Goal: Transaction & Acquisition: Purchase product/service

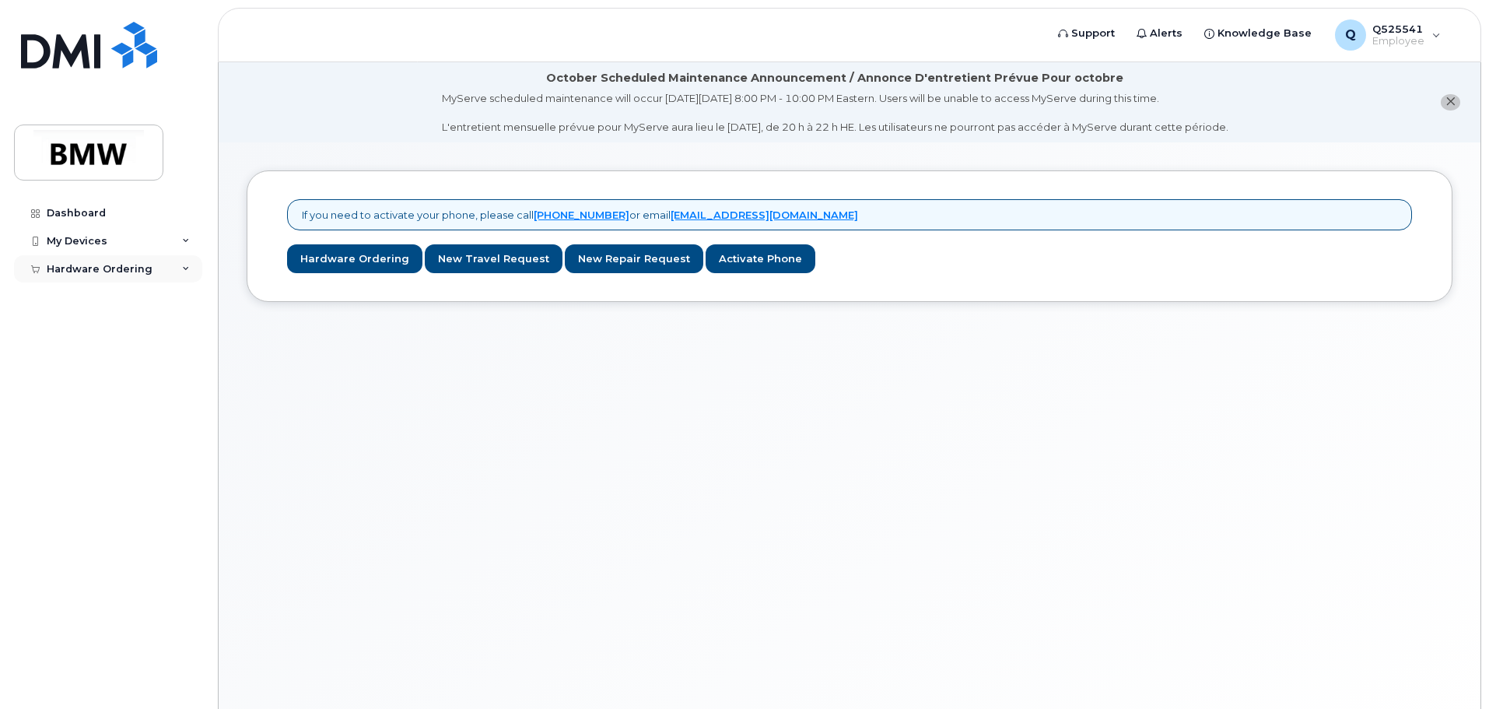
click at [184, 266] on icon at bounding box center [186, 269] width 8 height 8
click at [104, 296] on div "New Order" at bounding box center [83, 297] width 59 height 14
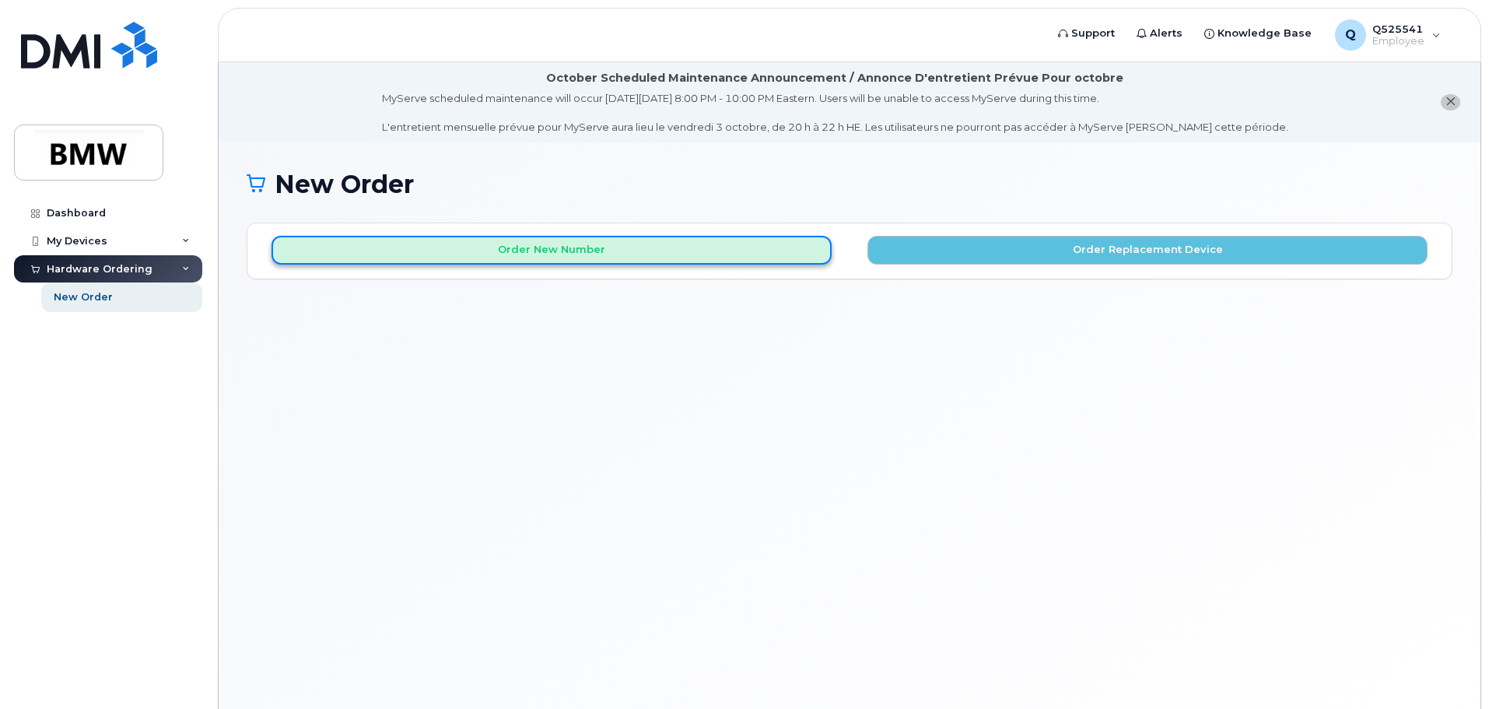
click at [575, 252] on button "Order New Number" at bounding box center [551, 250] width 560 height 29
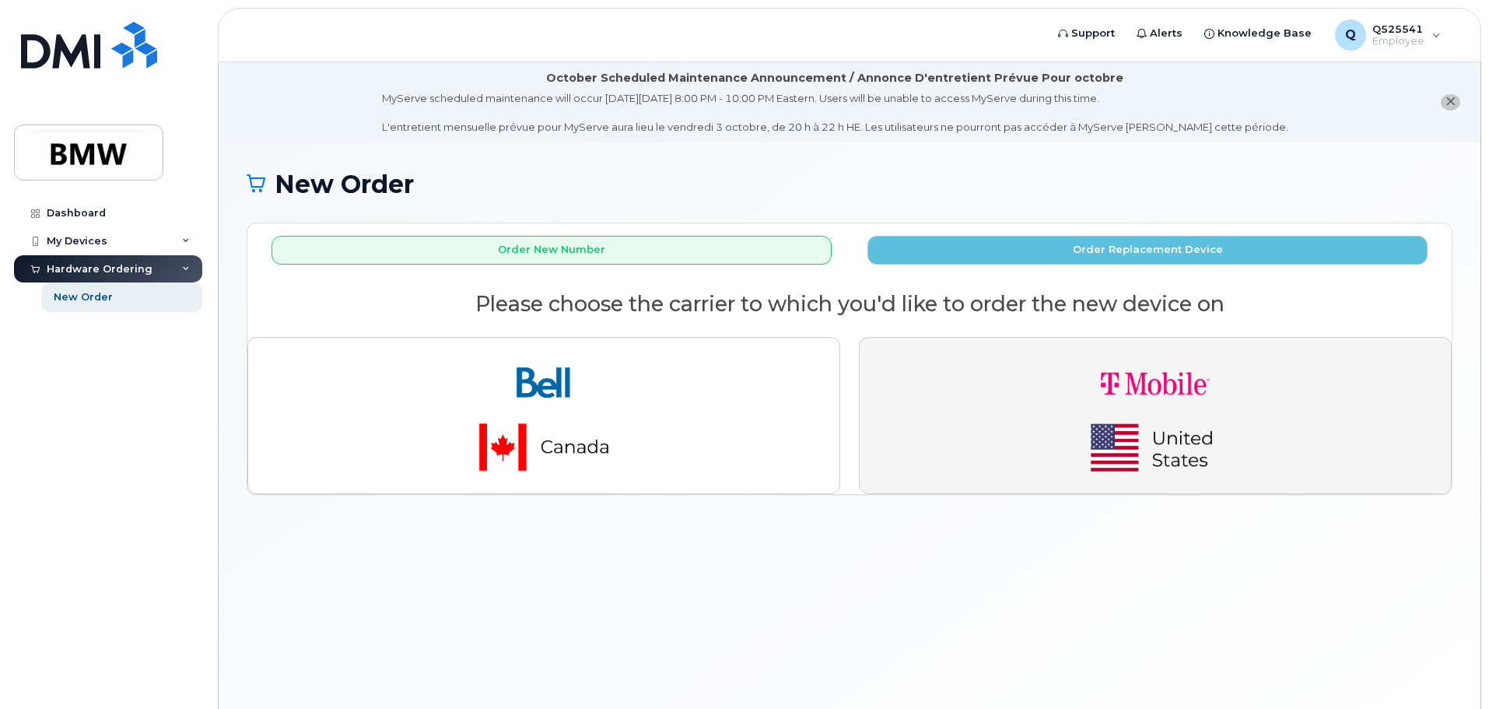
click at [1143, 392] on img "button" at bounding box center [1155, 415] width 218 height 131
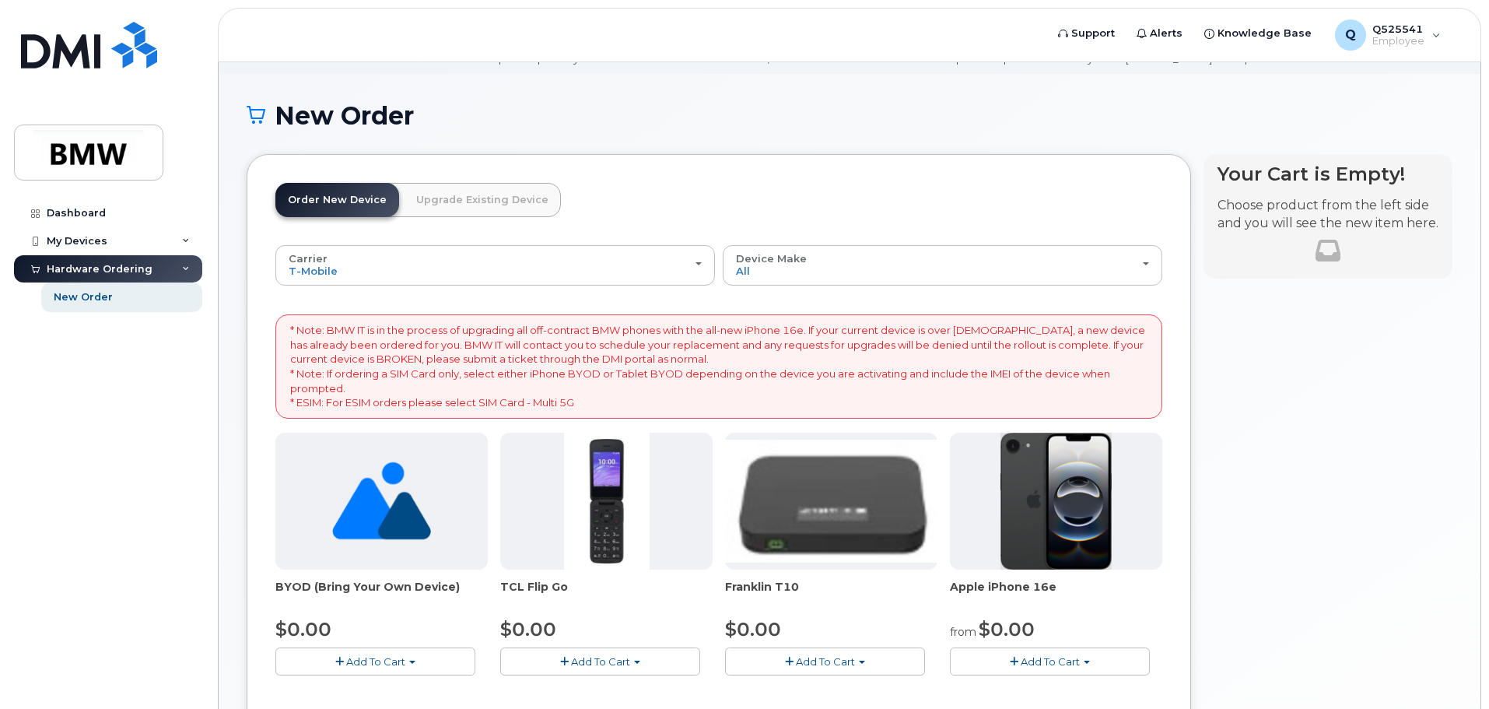
scroll to position [233, 0]
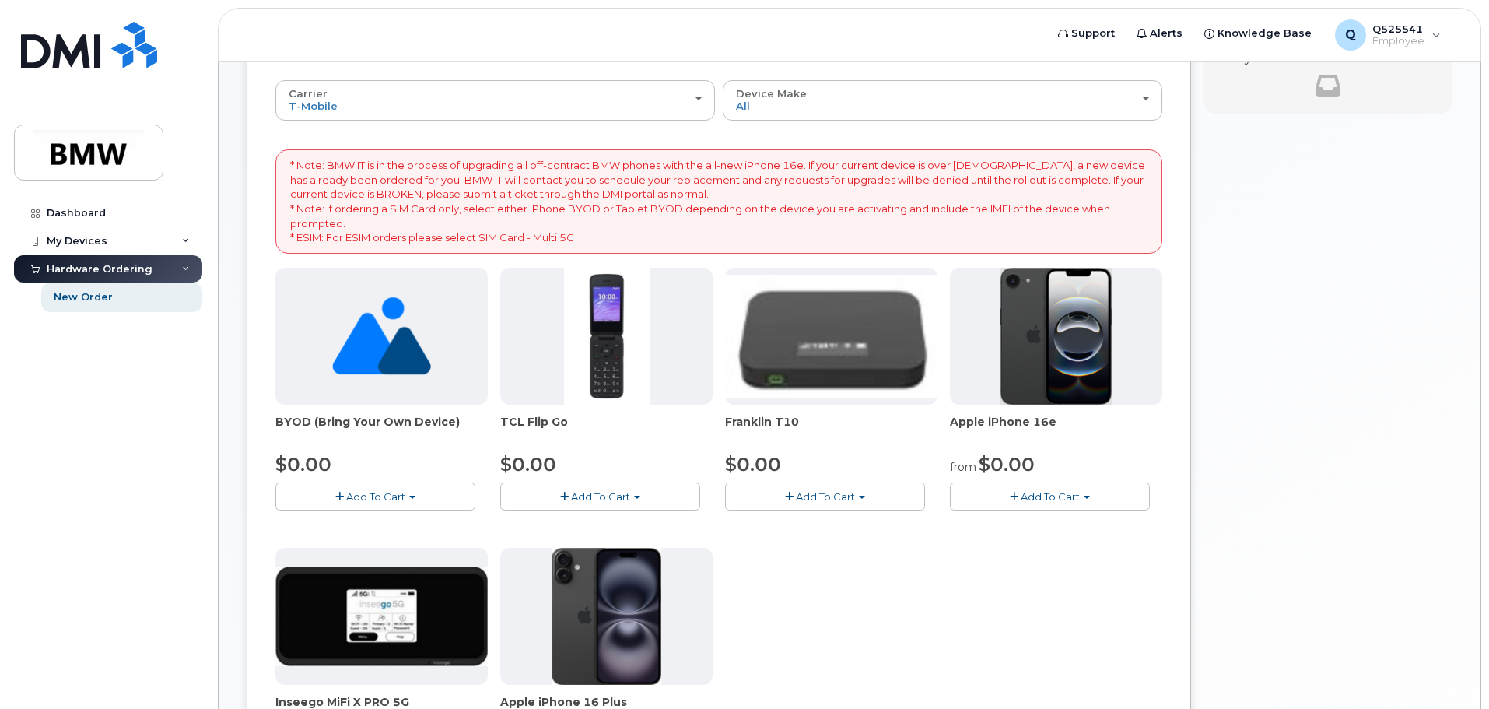
click at [1040, 496] on span "Add To Cart" at bounding box center [1050, 496] width 59 height 12
click at [1040, 526] on link "$0.00 - 30 Month Activation (128GB)" at bounding box center [1066, 525] width 224 height 19
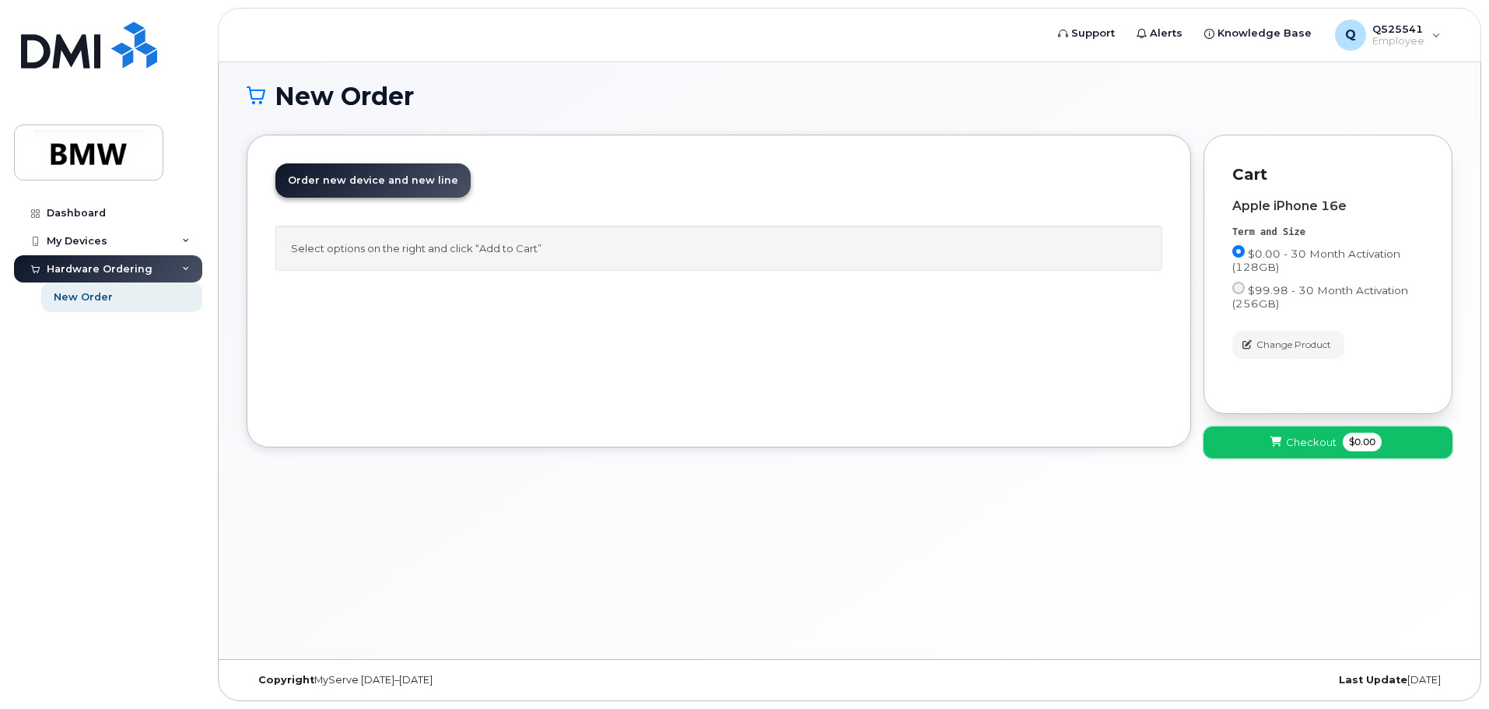
click at [1299, 444] on span "Checkout" at bounding box center [1311, 442] width 51 height 15
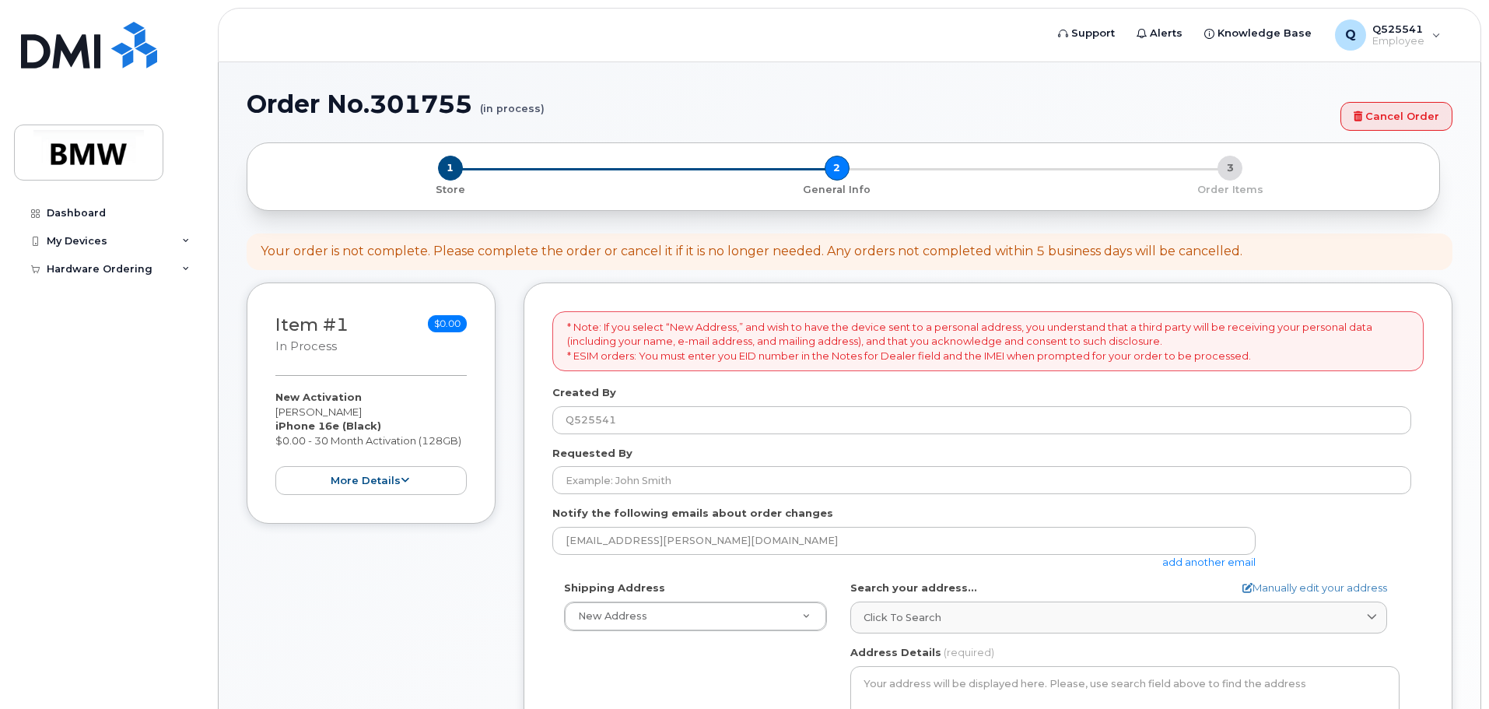
select select
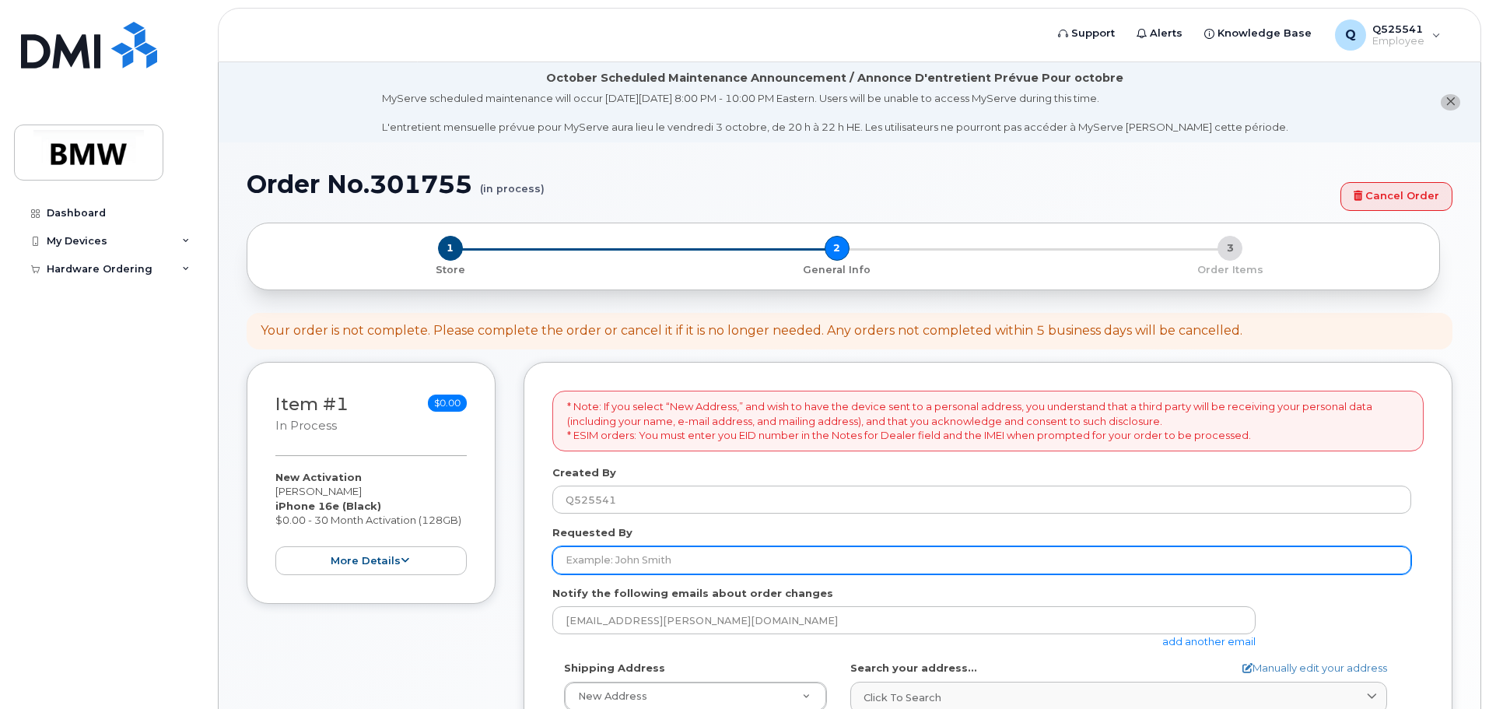
click at [657, 560] on input "Requested By" at bounding box center [981, 560] width 859 height 28
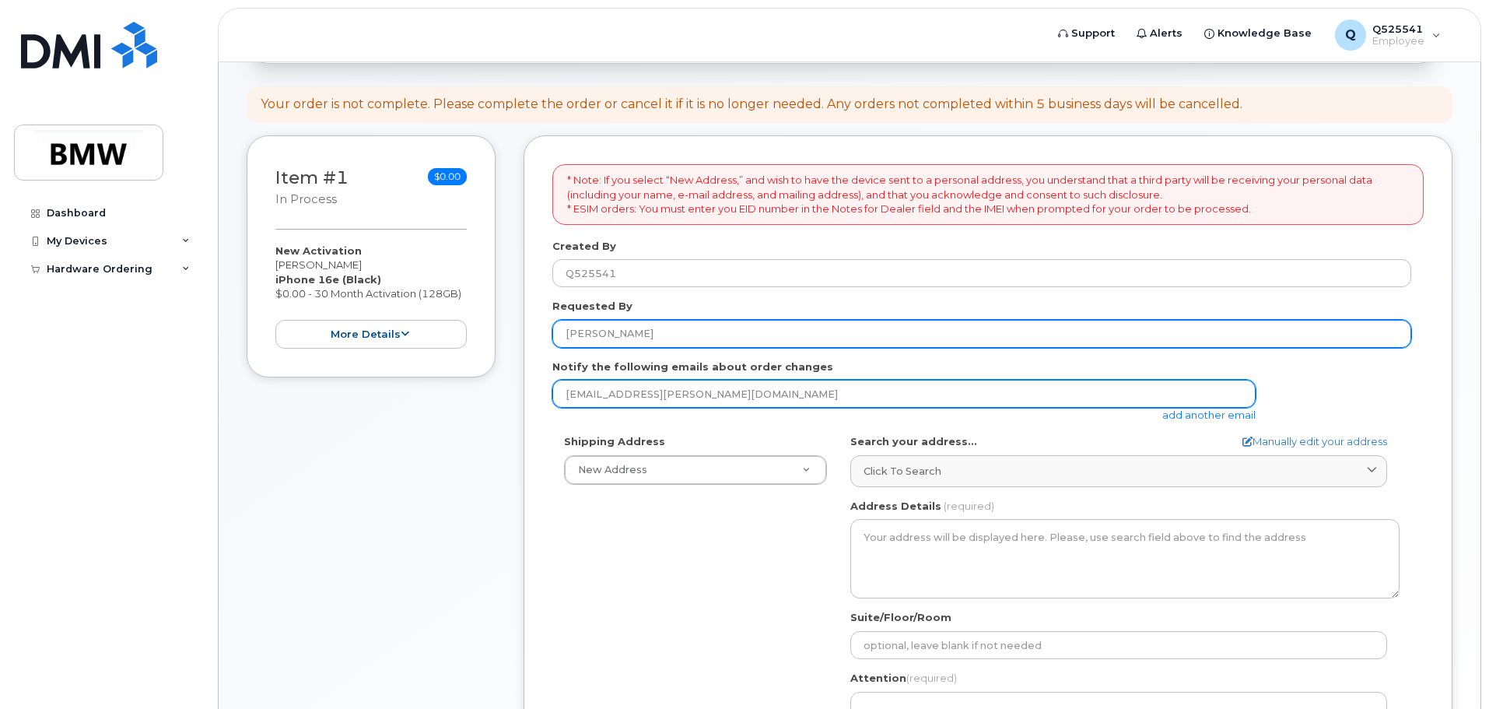
scroll to position [233, 0]
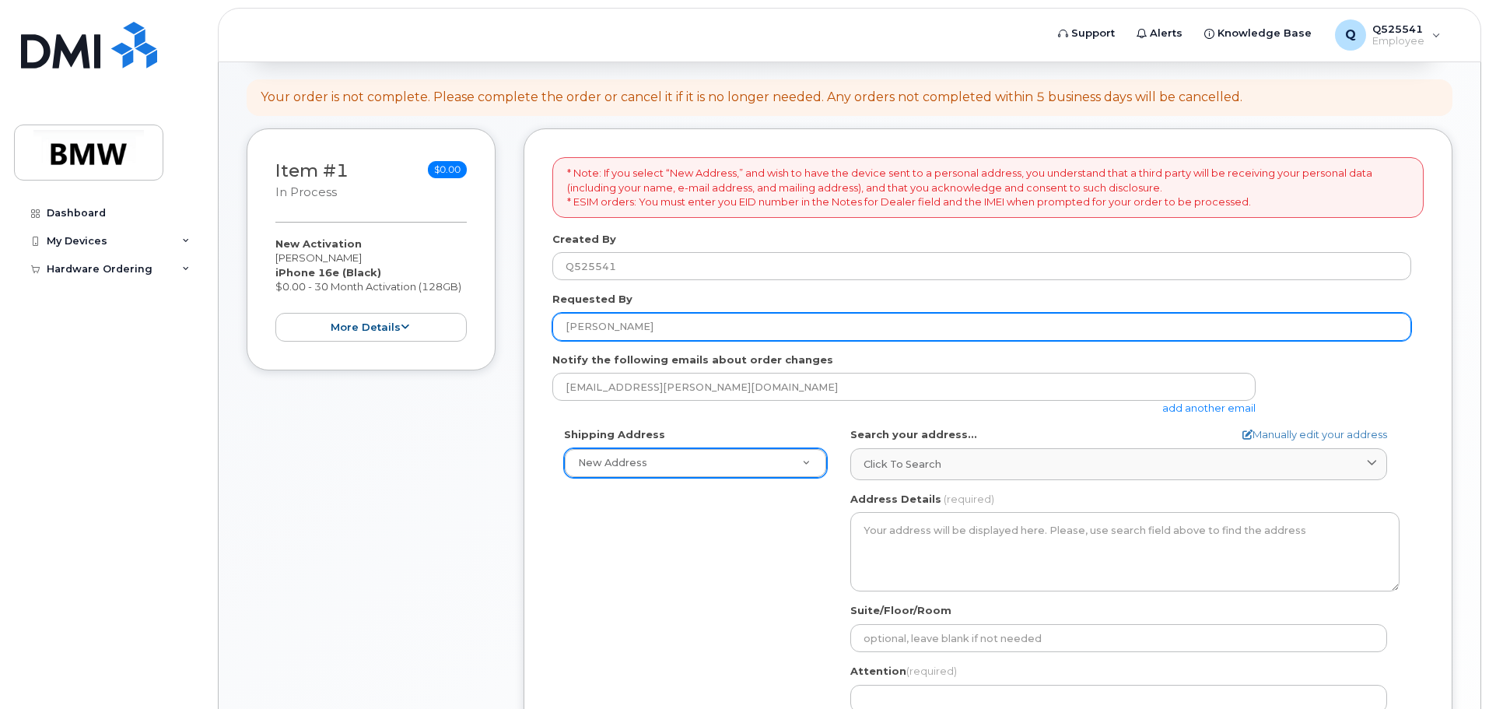
type input "[PERSON_NAME]"
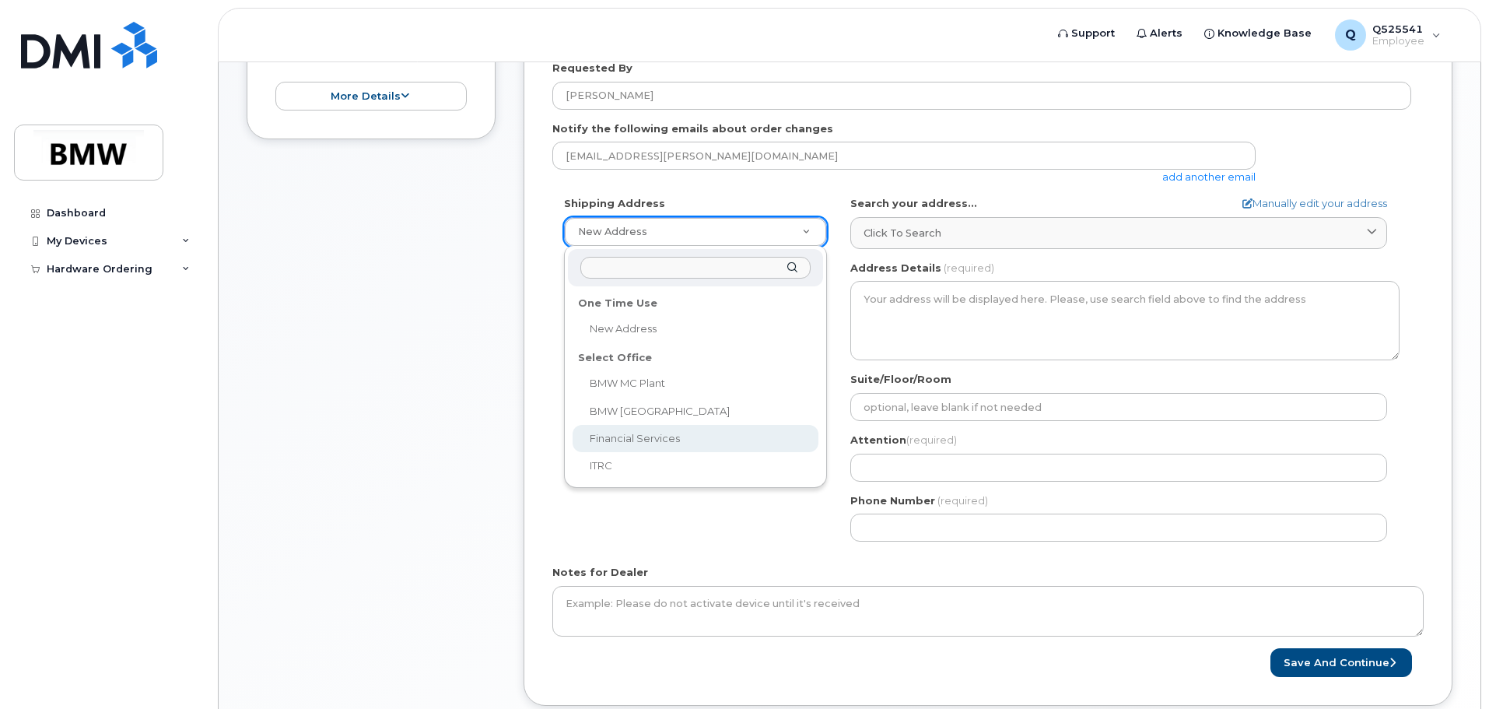
scroll to position [467, 0]
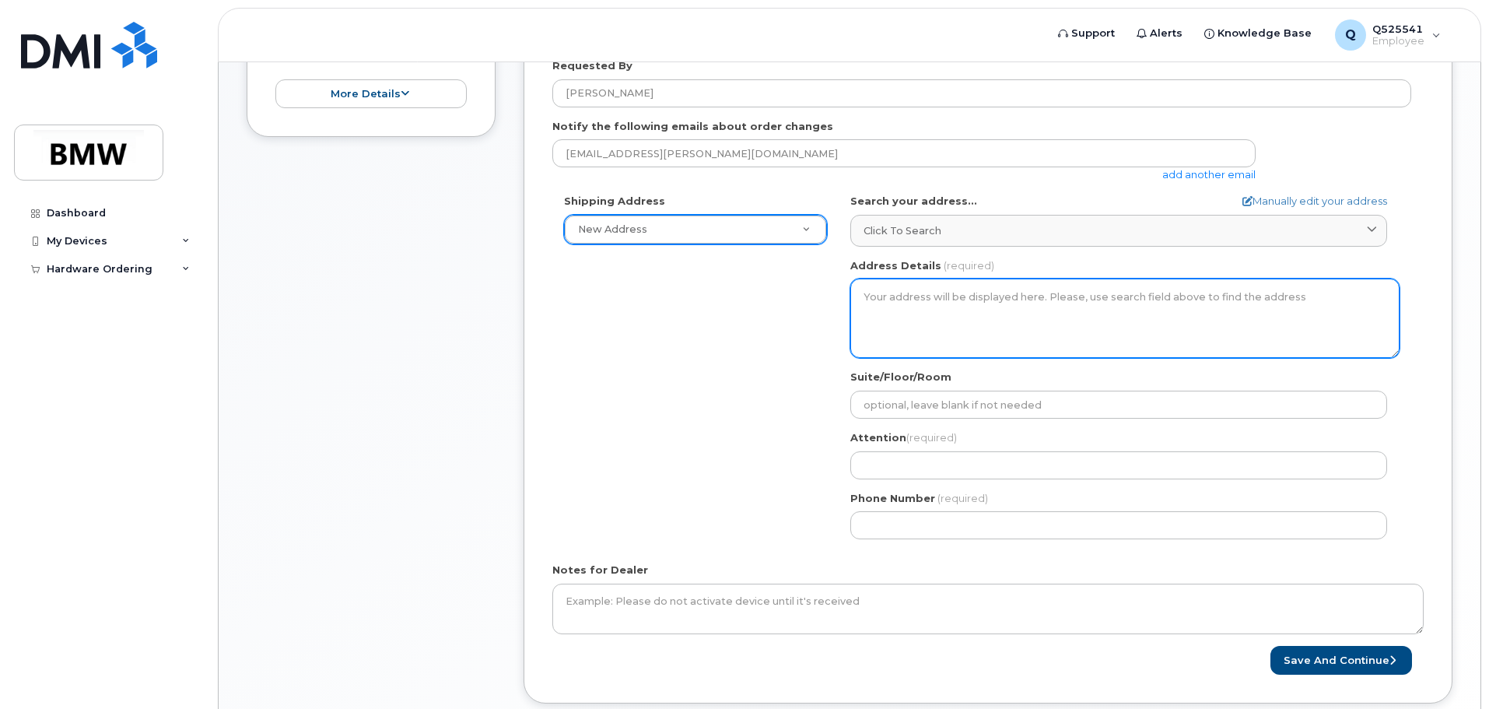
click at [902, 319] on textarea "Address Details" at bounding box center [1124, 317] width 549 height 79
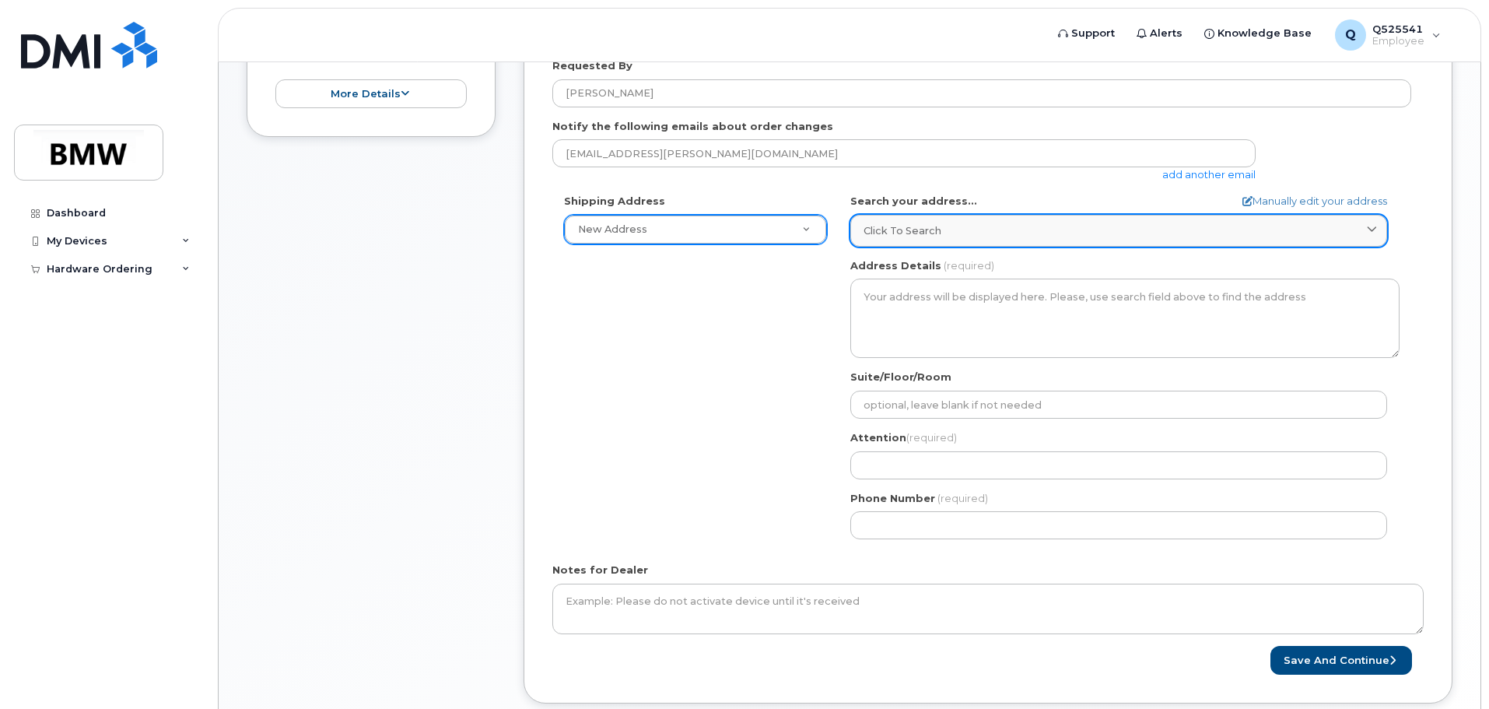
click at [1373, 230] on icon at bounding box center [1372, 231] width 10 height 10
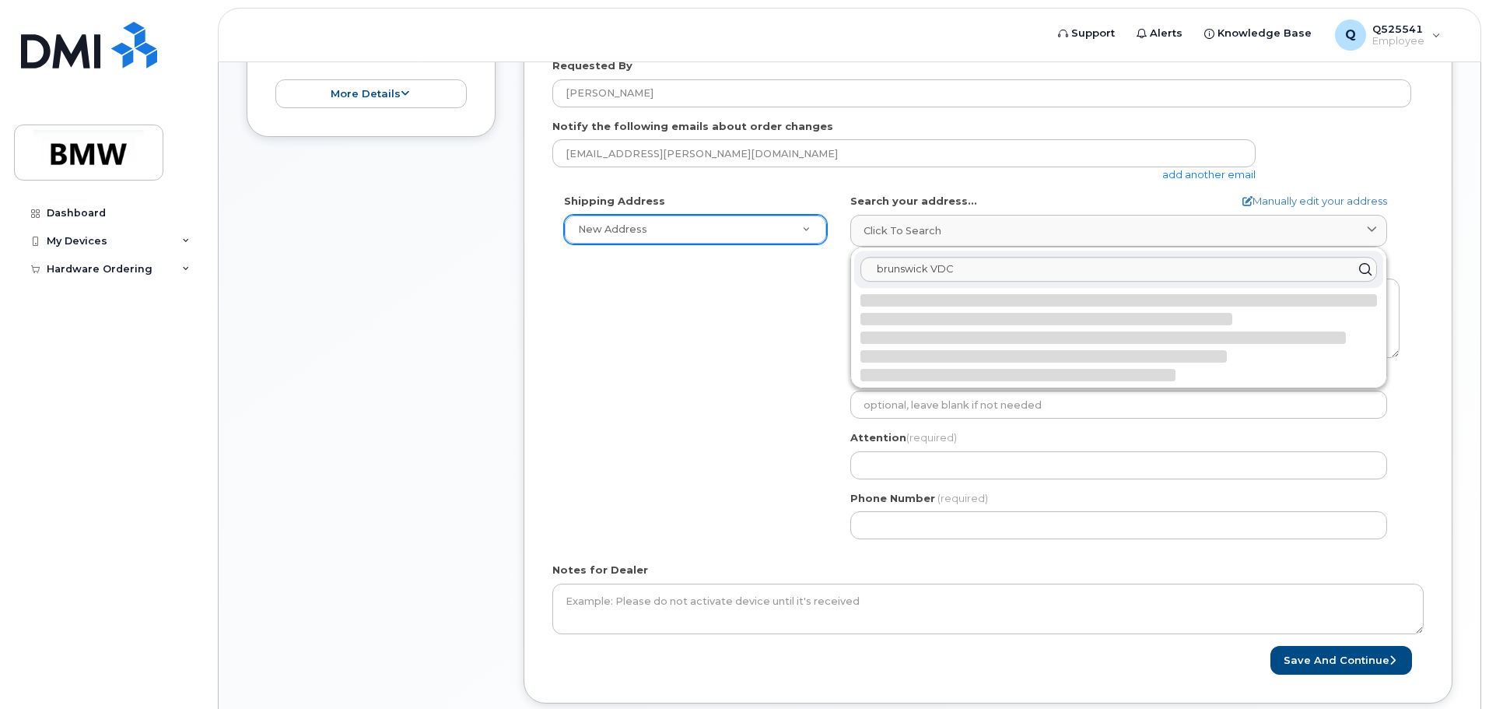
click at [1362, 265] on icon at bounding box center [1365, 268] width 23 height 23
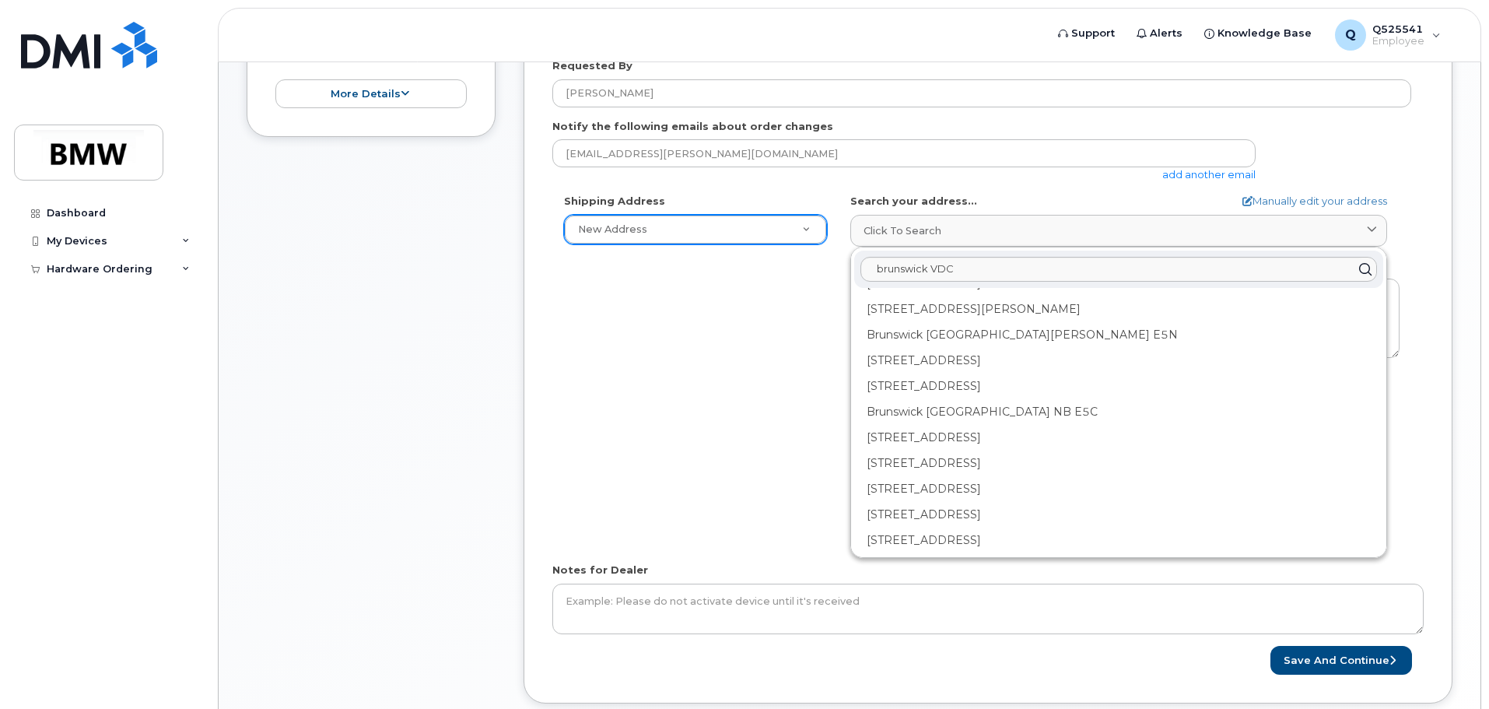
scroll to position [1011, 0]
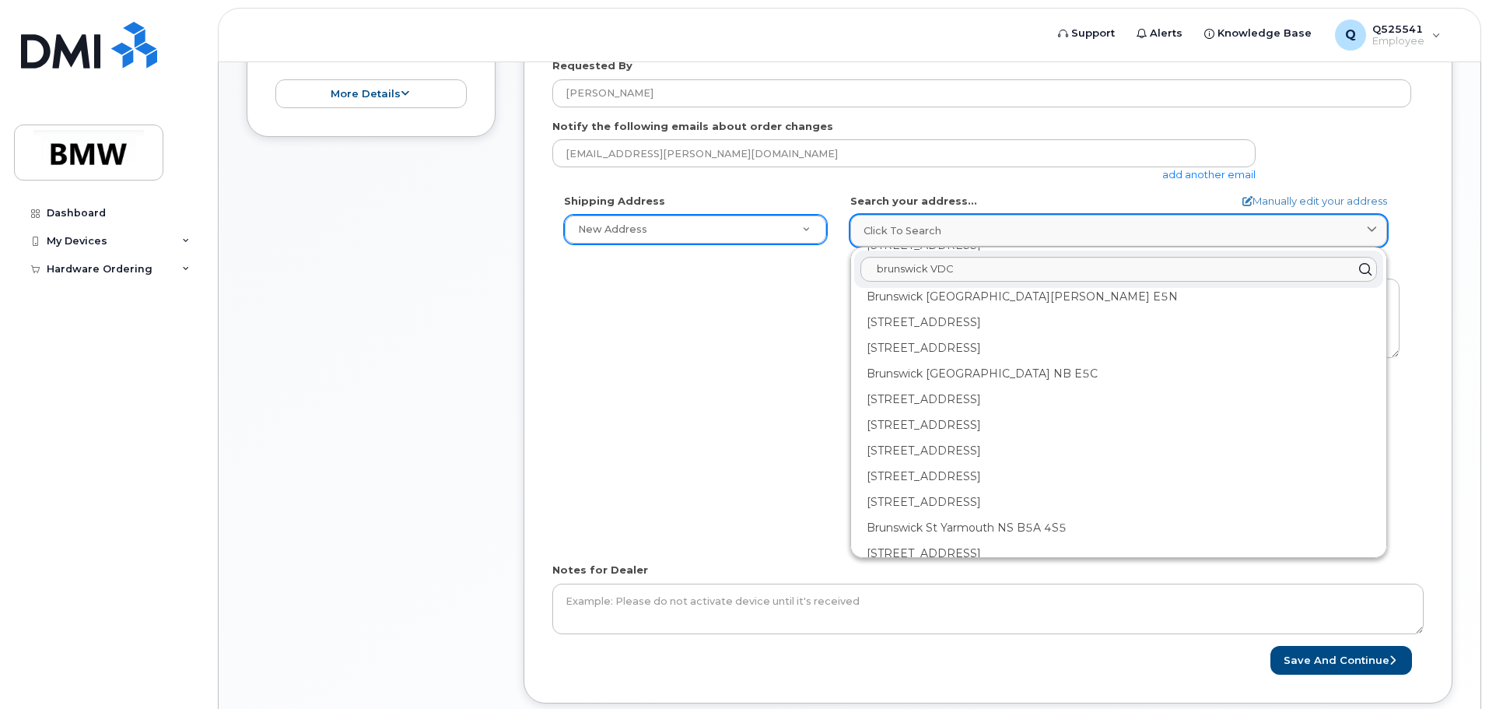
click at [961, 229] on div "Click to search" at bounding box center [1119, 230] width 510 height 15
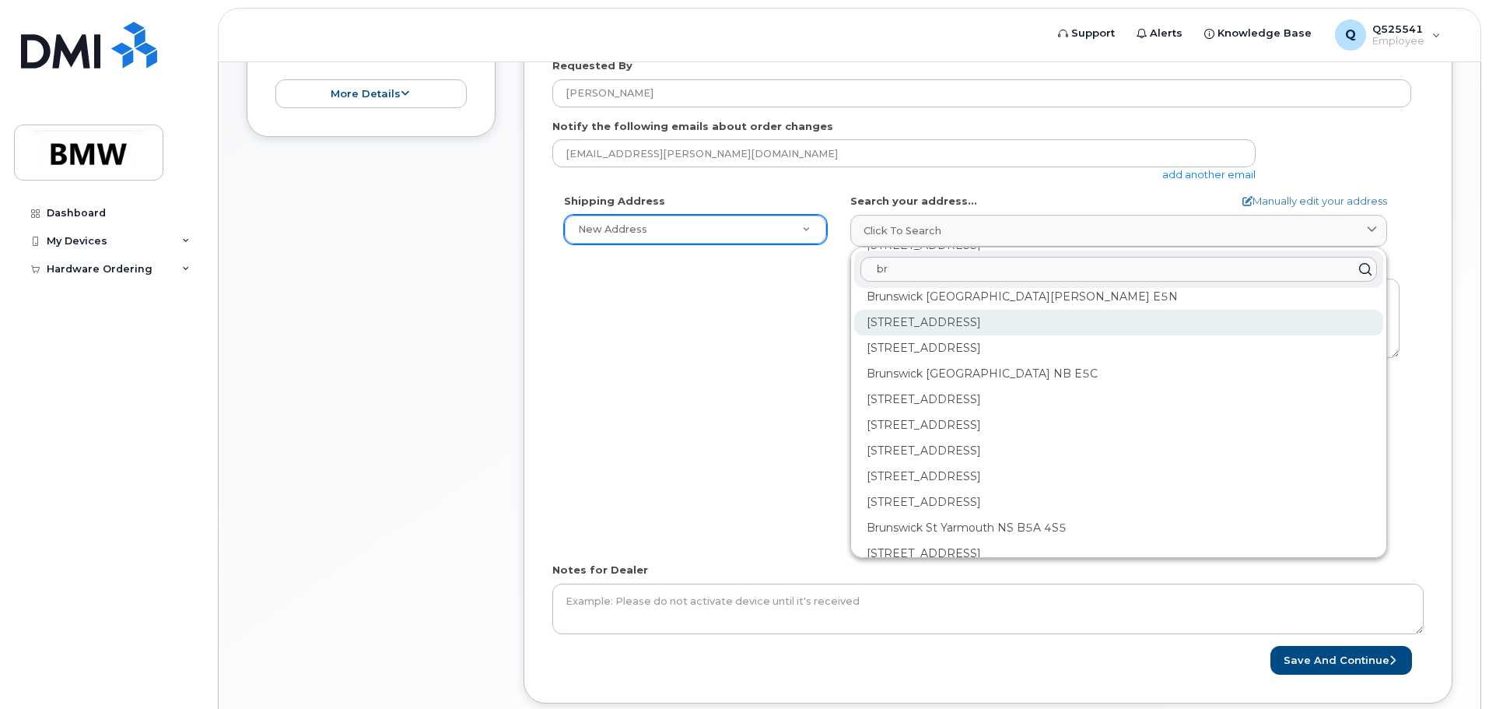
type input "b"
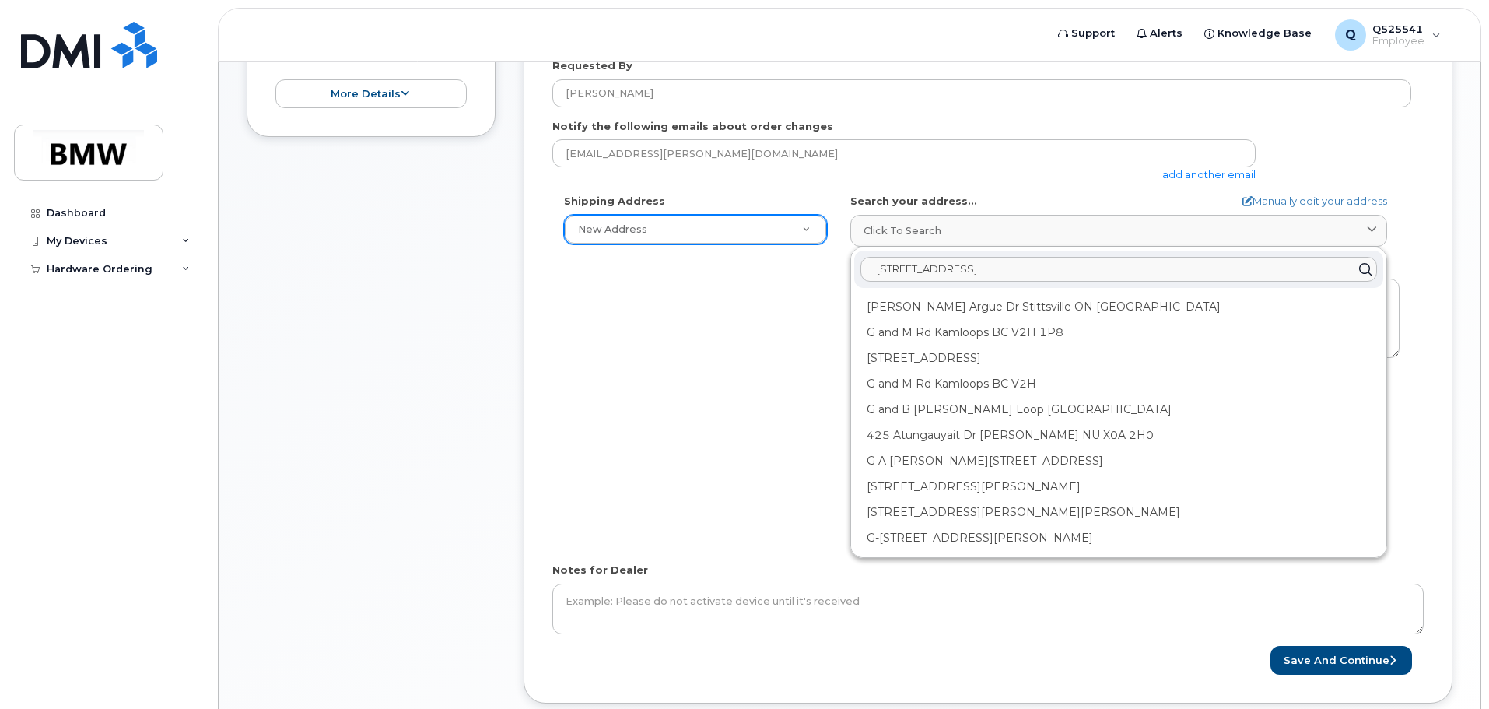
type input "4251 old jesup rd brunswick ga 31525"
drag, startPoint x: 1088, startPoint y: 269, endPoint x: 766, endPoint y: 286, distance: 322.5
click at [766, 286] on div "Shipping Address New Address New Address BMW MC Plant BMW North America Financi…" at bounding box center [981, 372] width 859 height 357
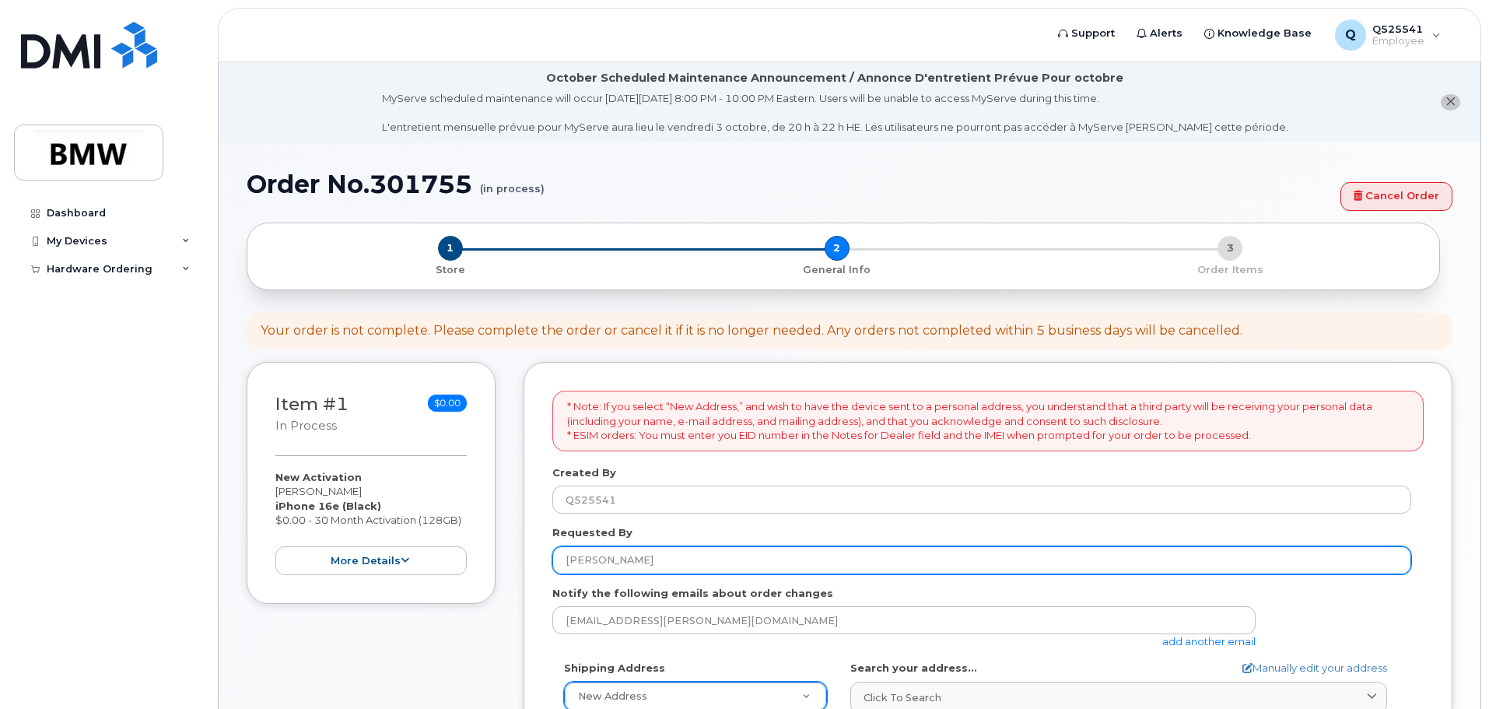
scroll to position [78, 0]
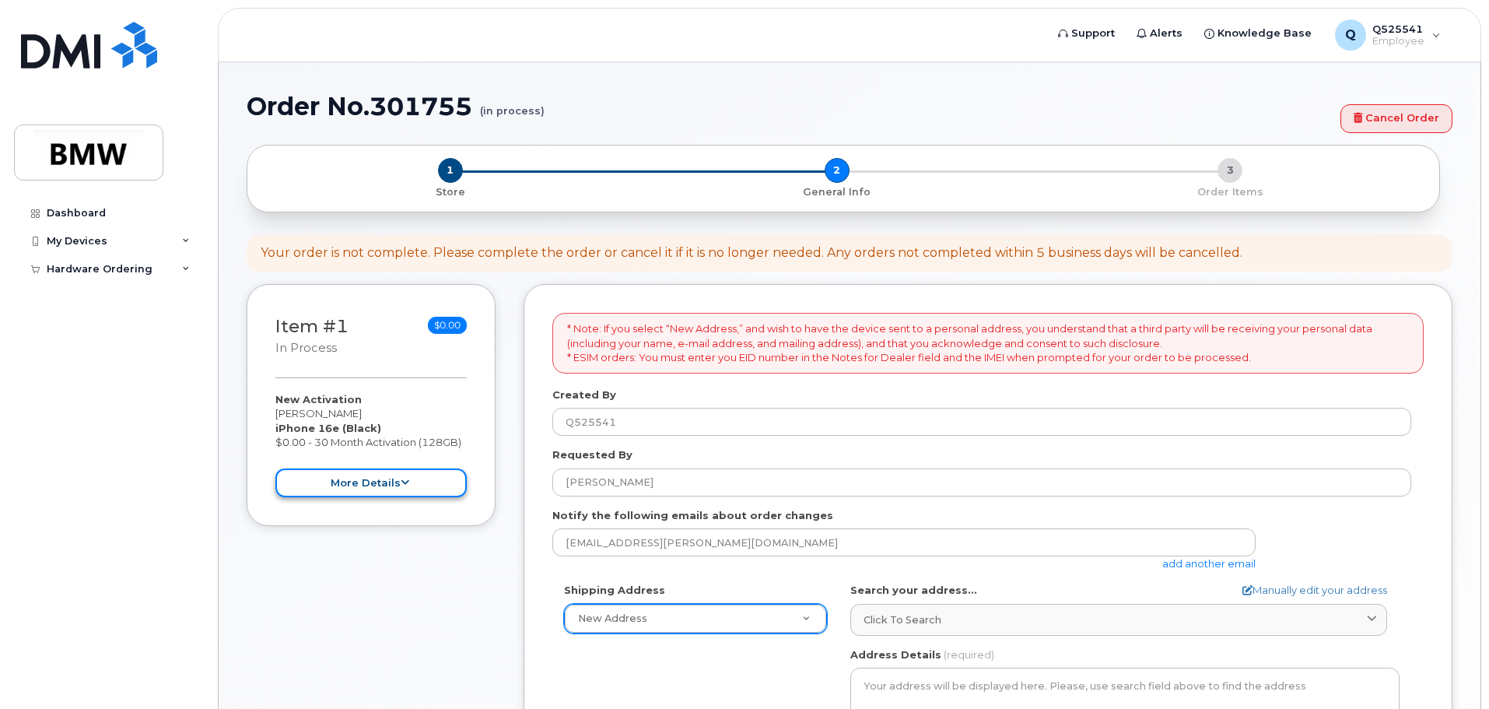
click at [401, 481] on icon at bounding box center [405, 483] width 9 height 10
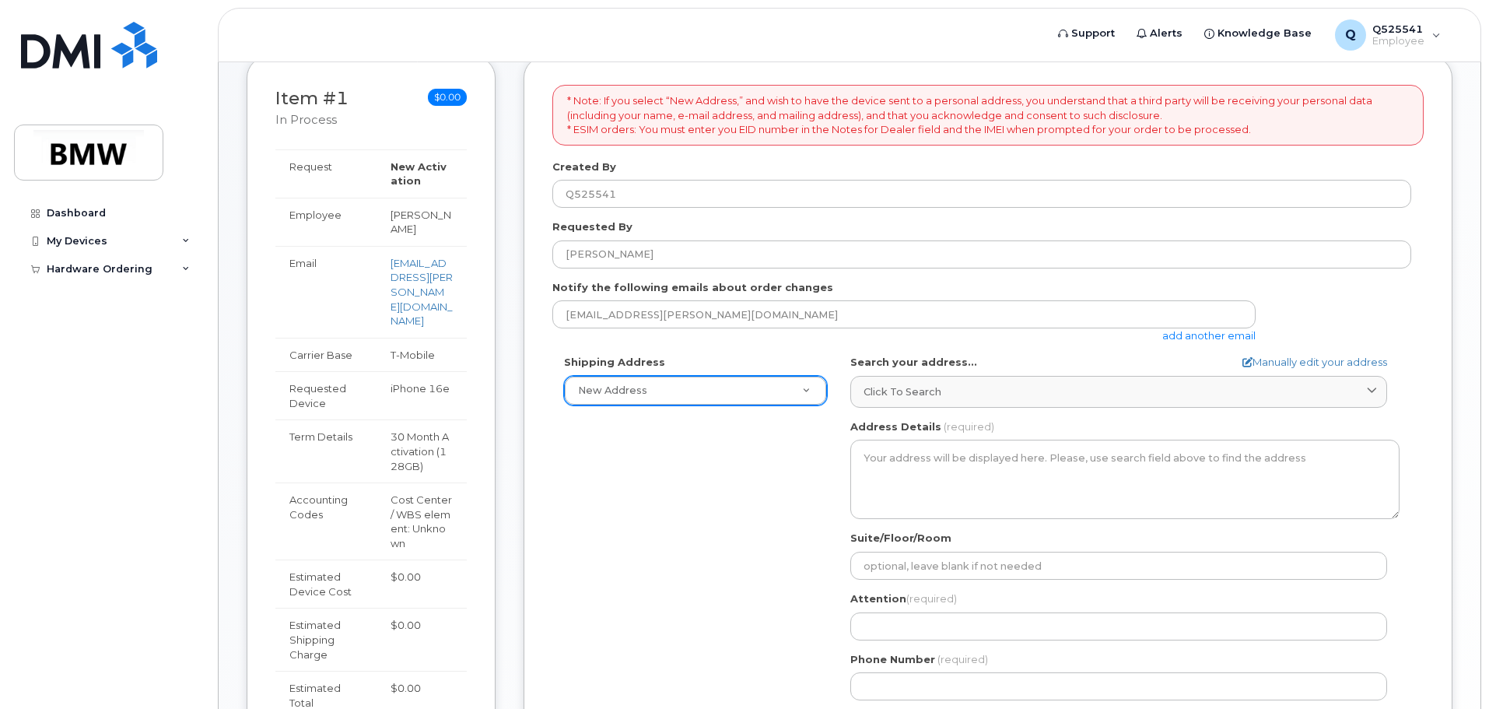
scroll to position [311, 0]
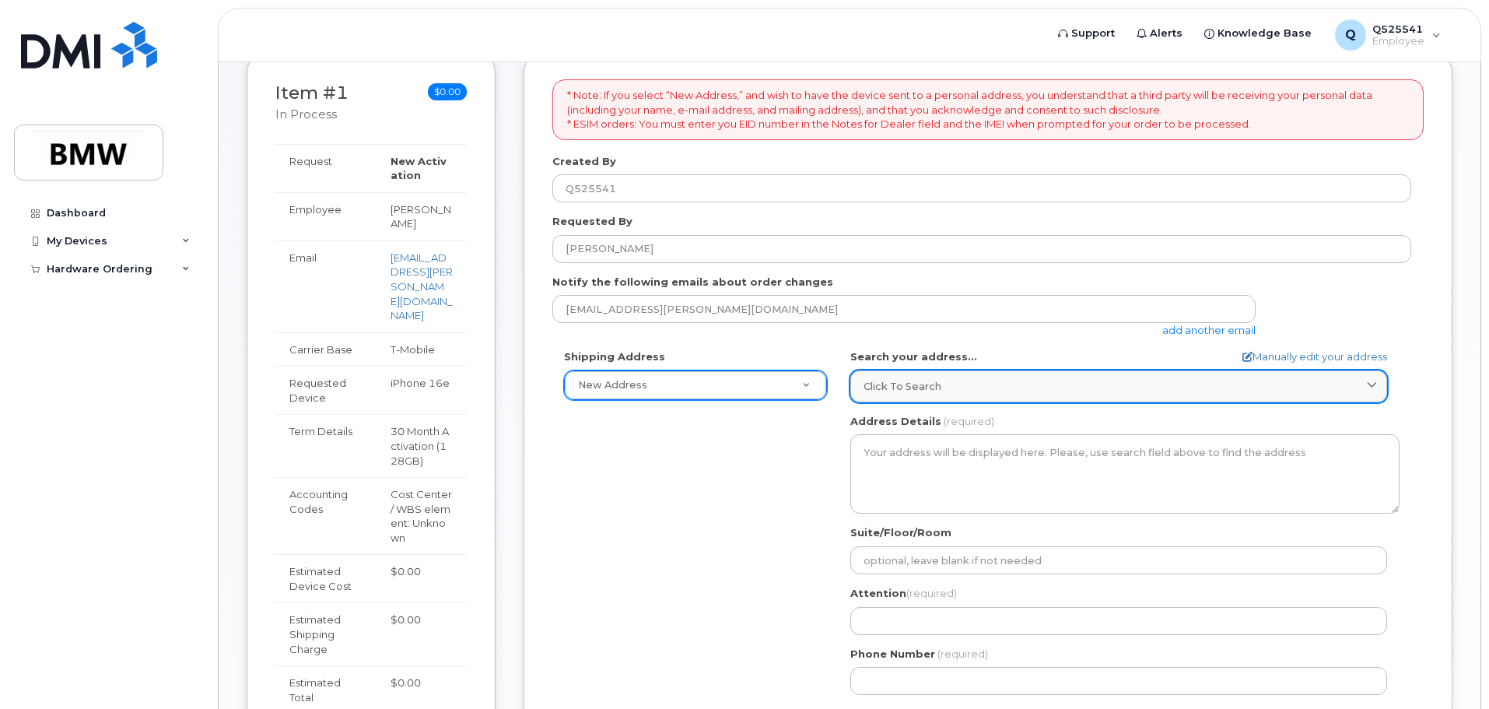
click at [895, 388] on span "Click to search" at bounding box center [903, 386] width 78 height 15
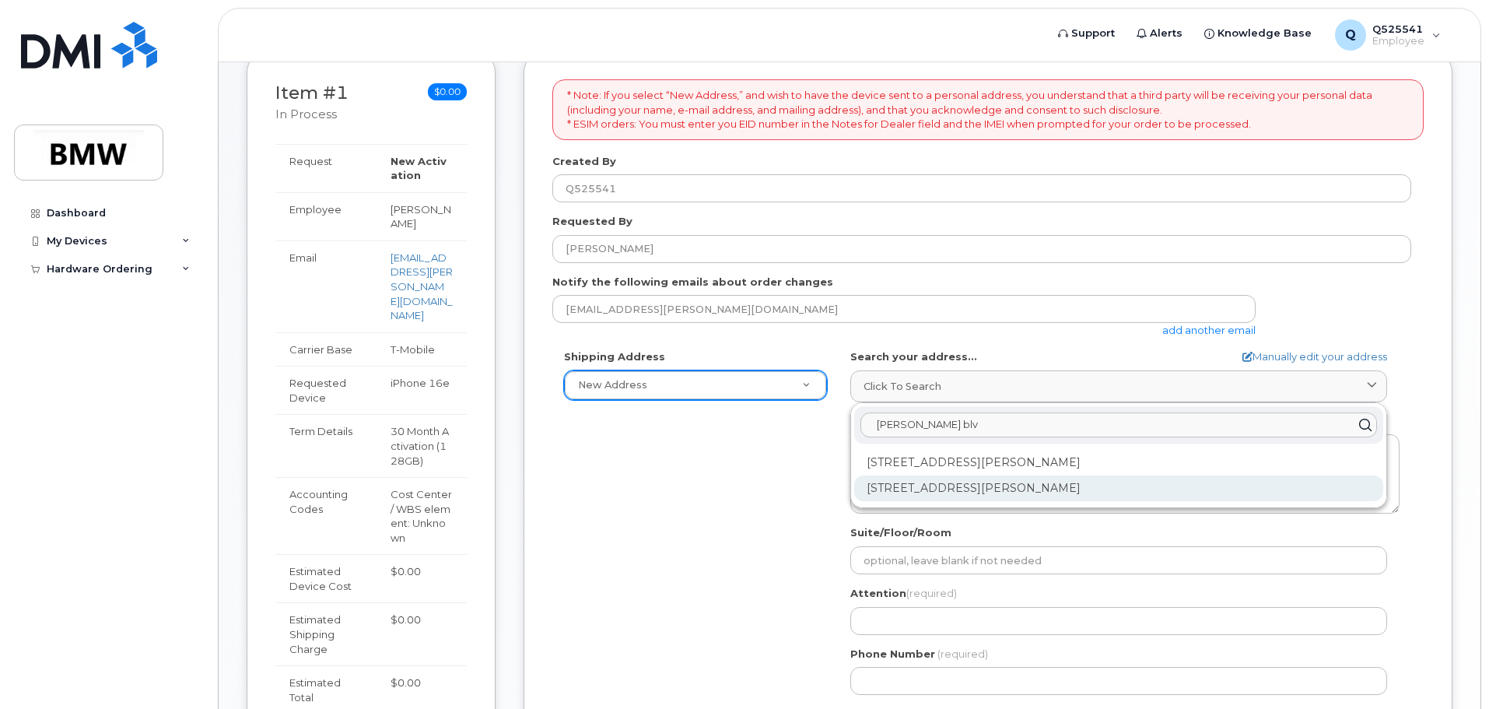
type input "joe frank harris blvd"
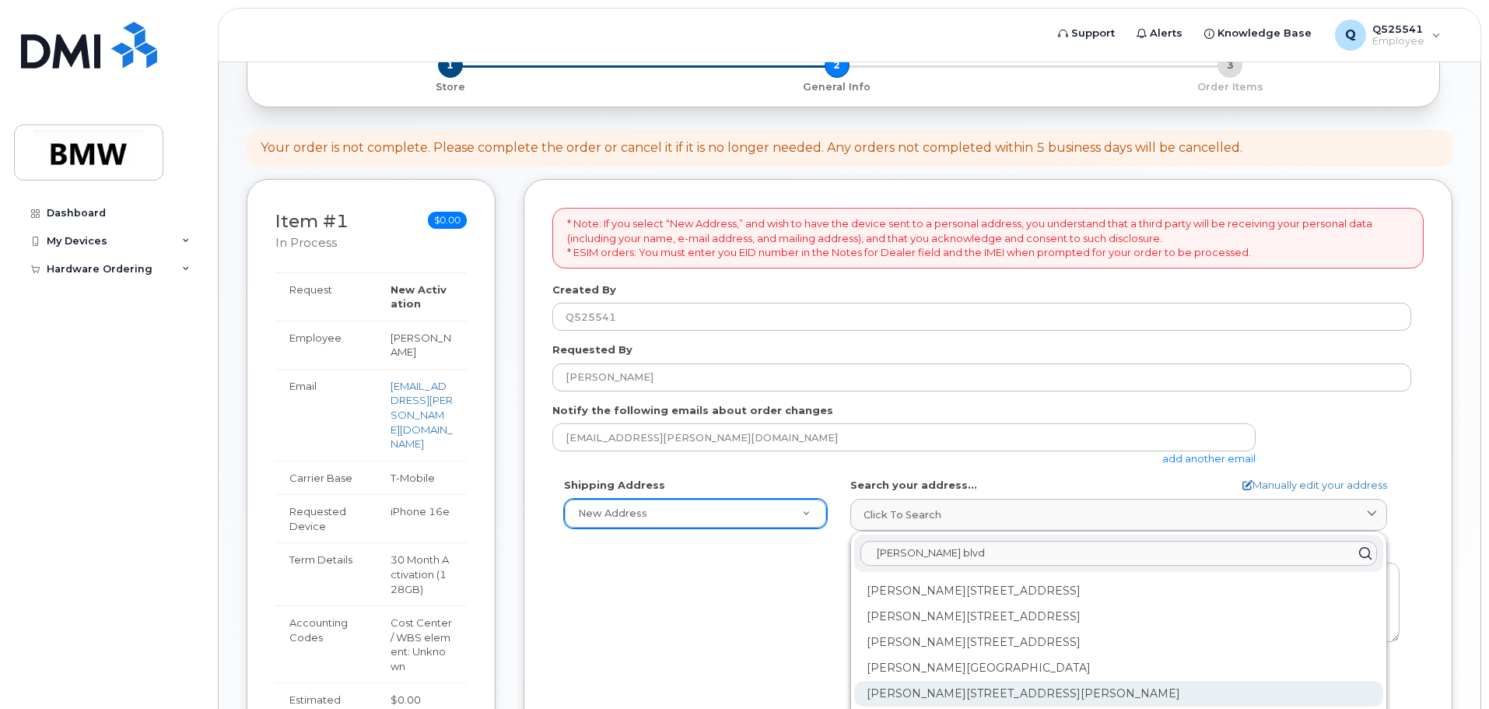
scroll to position [156, 0]
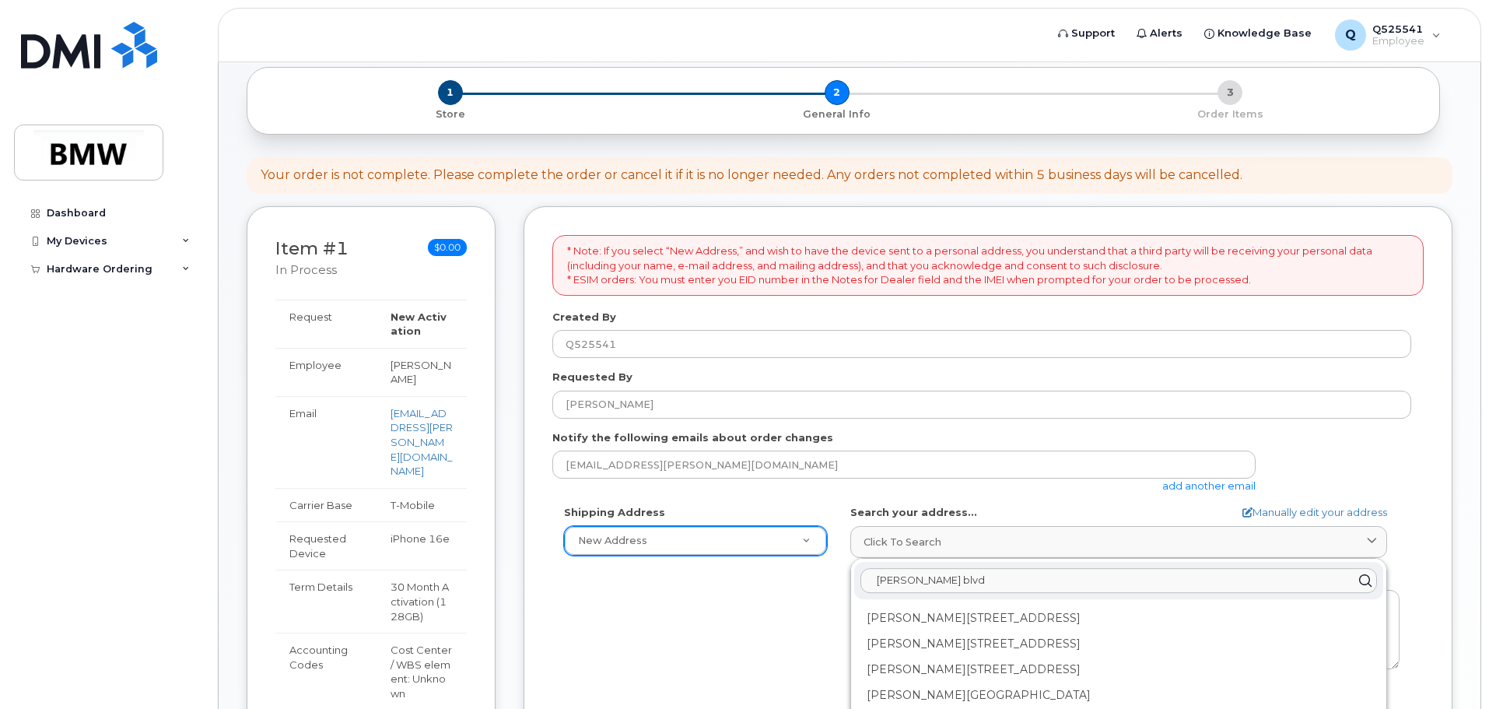
drag, startPoint x: 1021, startPoint y: 574, endPoint x: 757, endPoint y: 609, distance: 266.8
click at [758, 609] on div "Shipping Address New Address New Address BMW MC Plant BMW North America Financi…" at bounding box center [981, 683] width 859 height 357
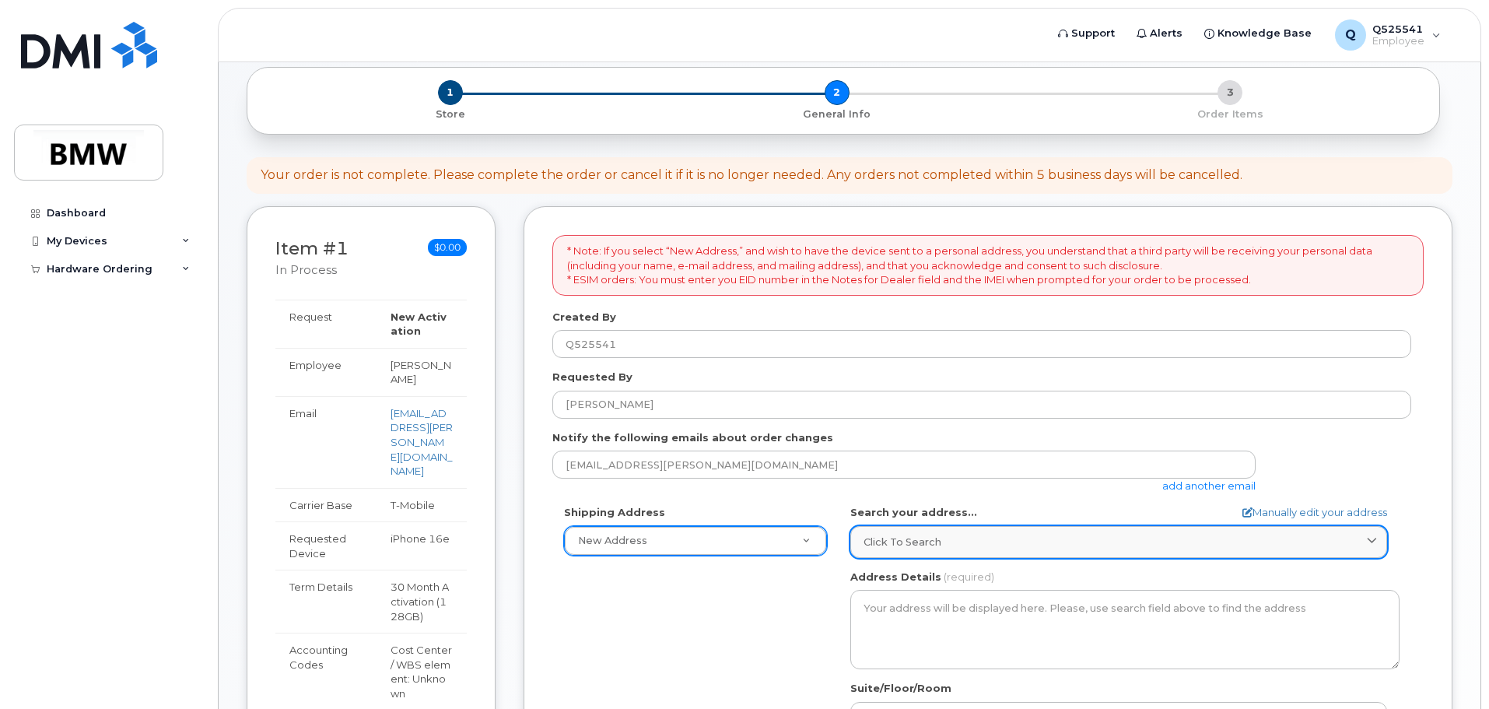
click at [886, 541] on span "Click to search" at bounding box center [903, 541] width 78 height 15
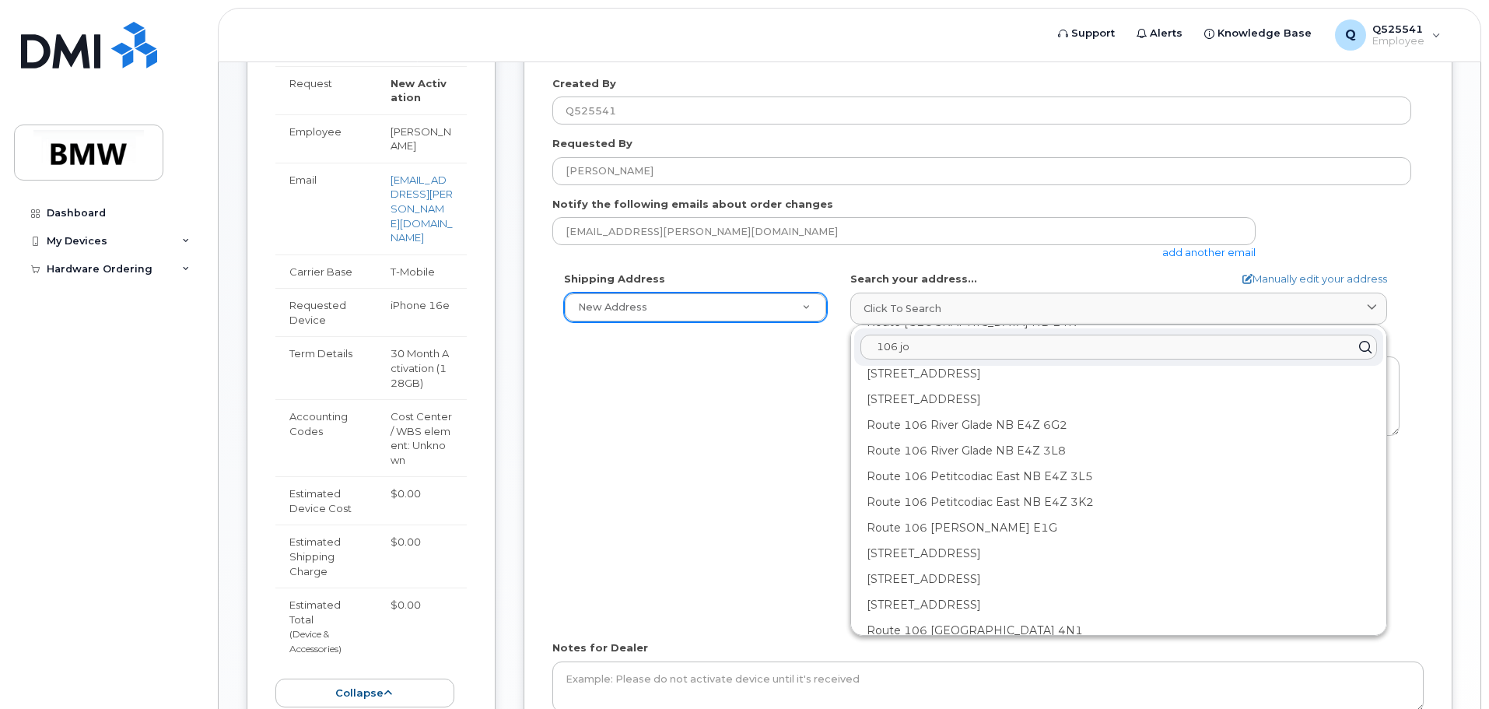
scroll to position [0, 0]
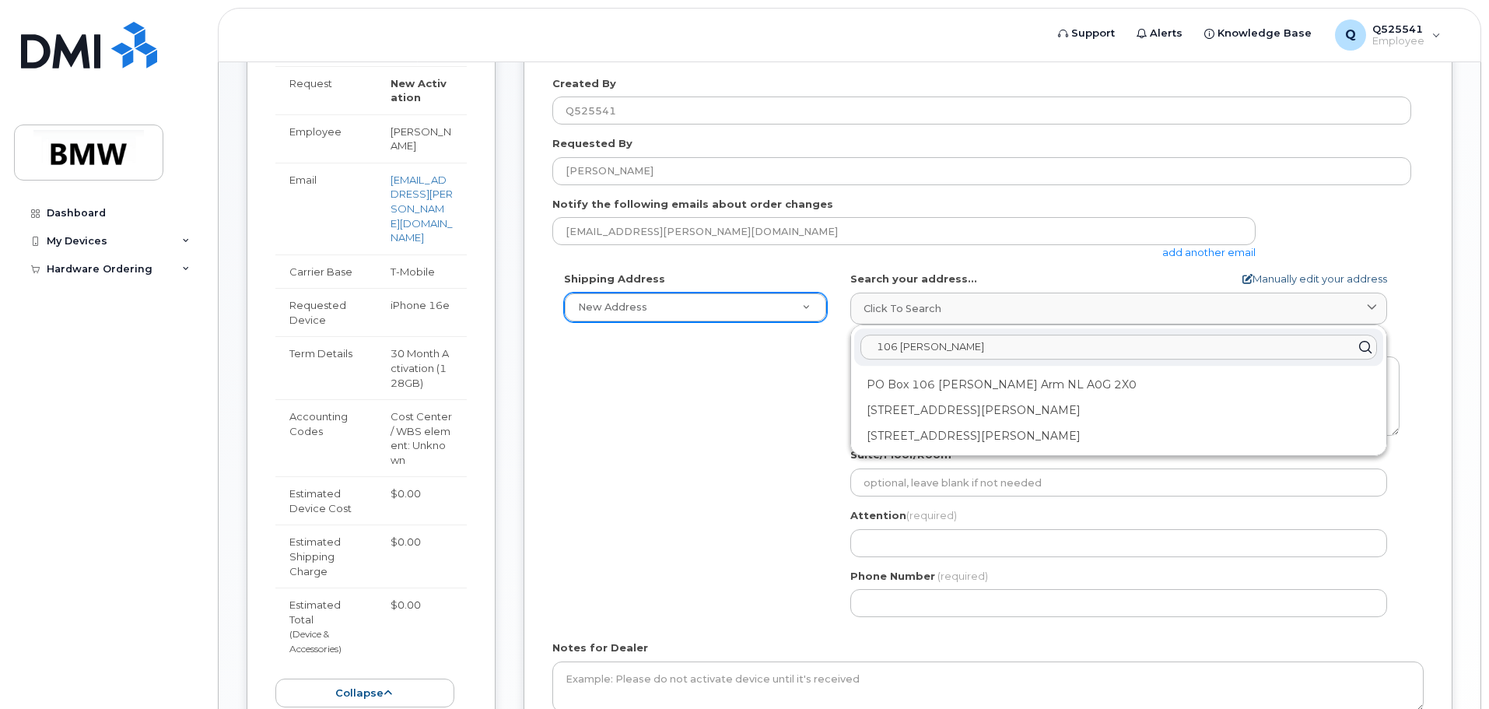
type input "106 joe"
click at [1312, 277] on link "Manually edit your address" at bounding box center [1314, 278] width 145 height 15
select select
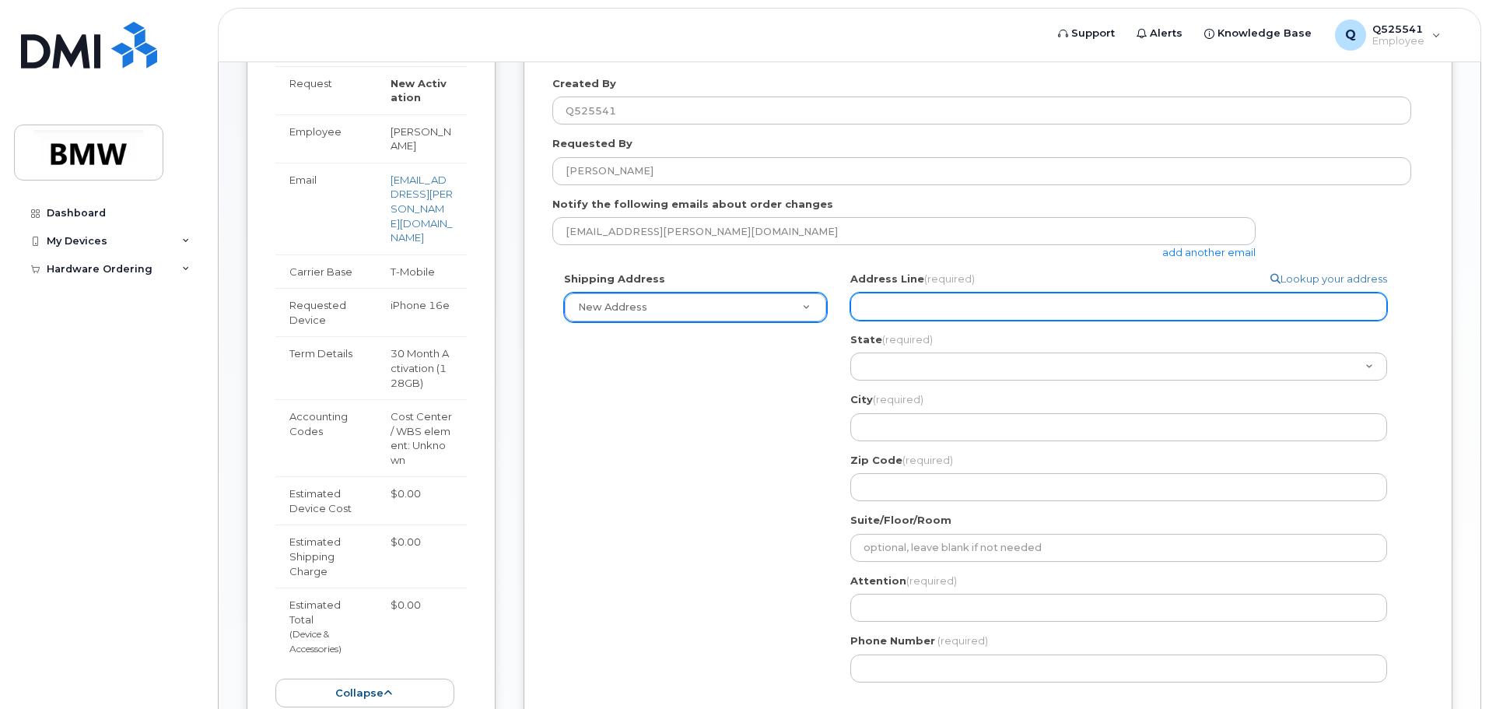
click at [916, 307] on input "Address Line (required)" at bounding box center [1118, 307] width 537 height 28
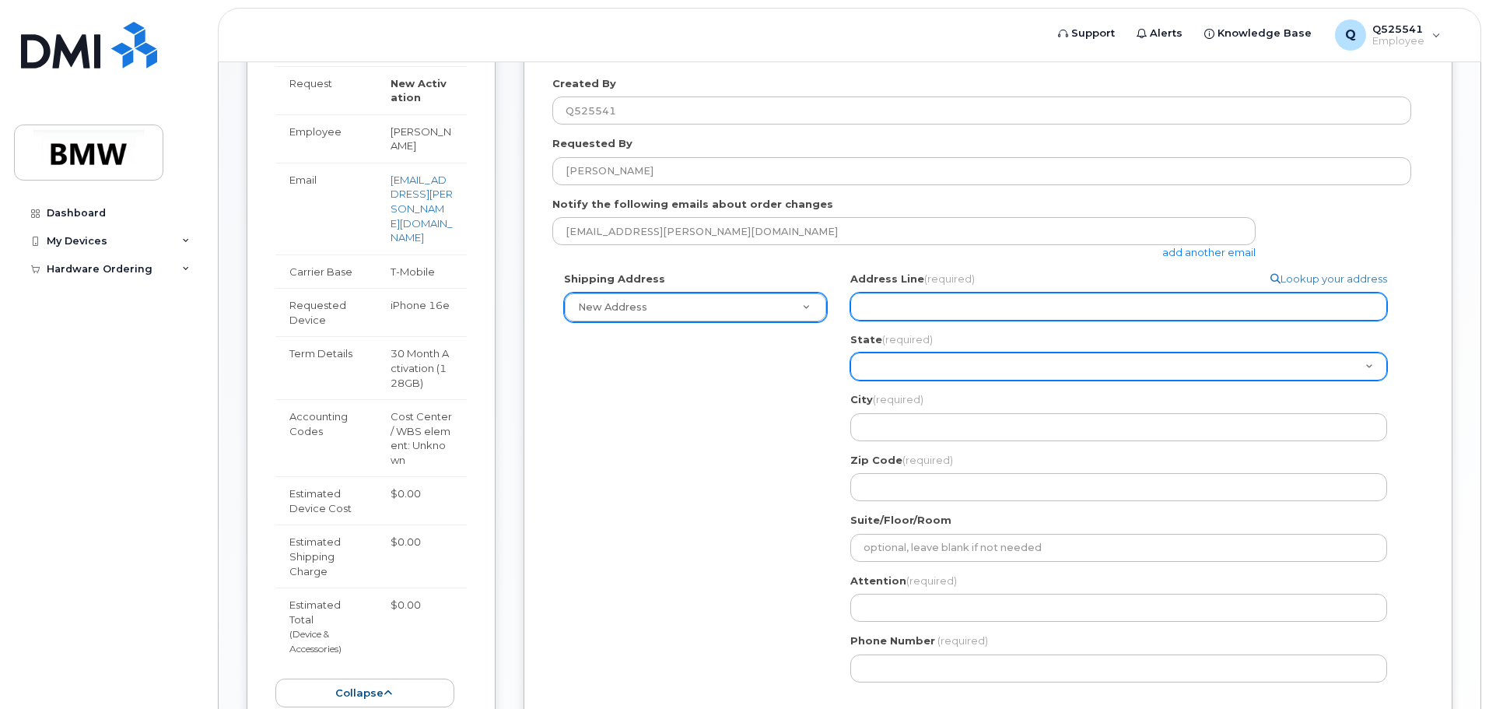
select select
type input "1"
select select
type input "10"
select select
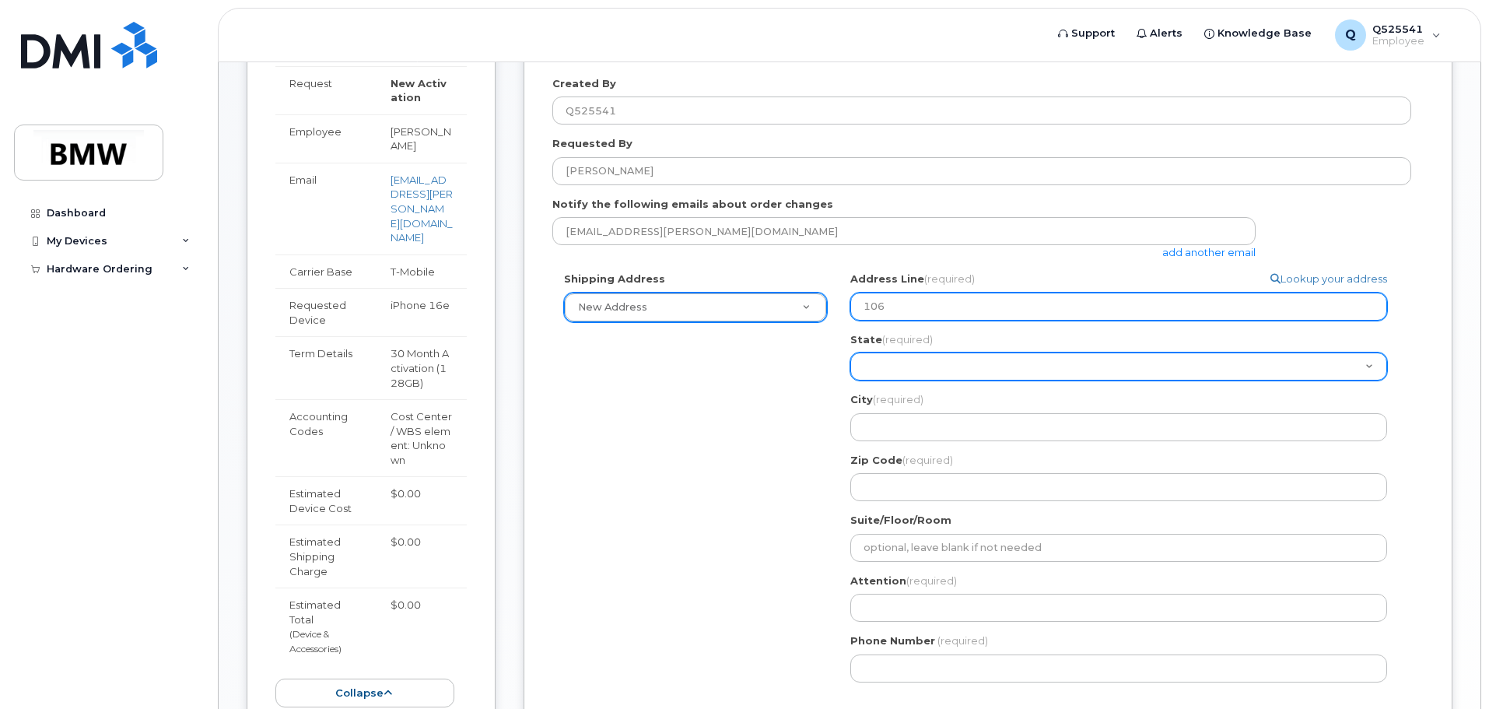
type input "106"
select select
type input "106 J"
select select
type input "106 Jo"
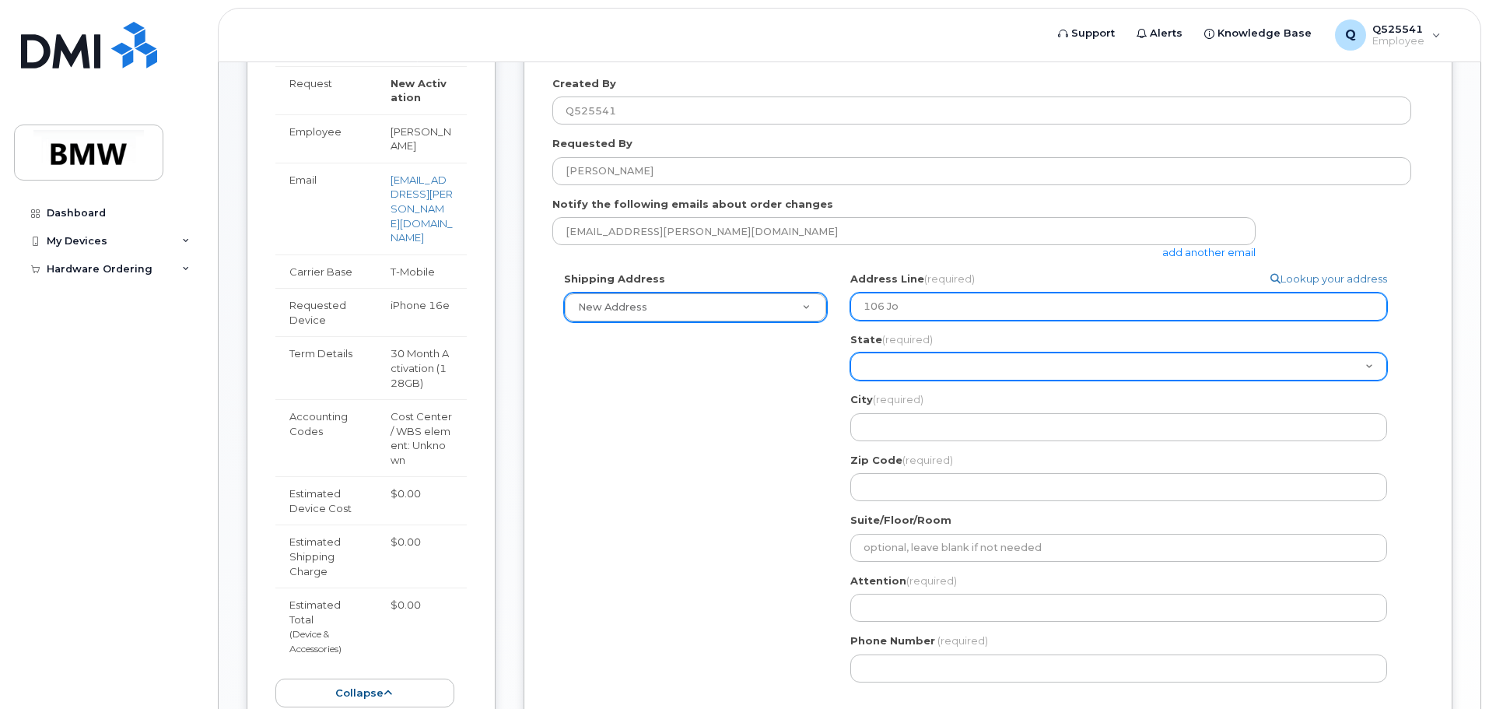
select select
type input "106 Joe"
select select
type input "106 Joe F"
select select
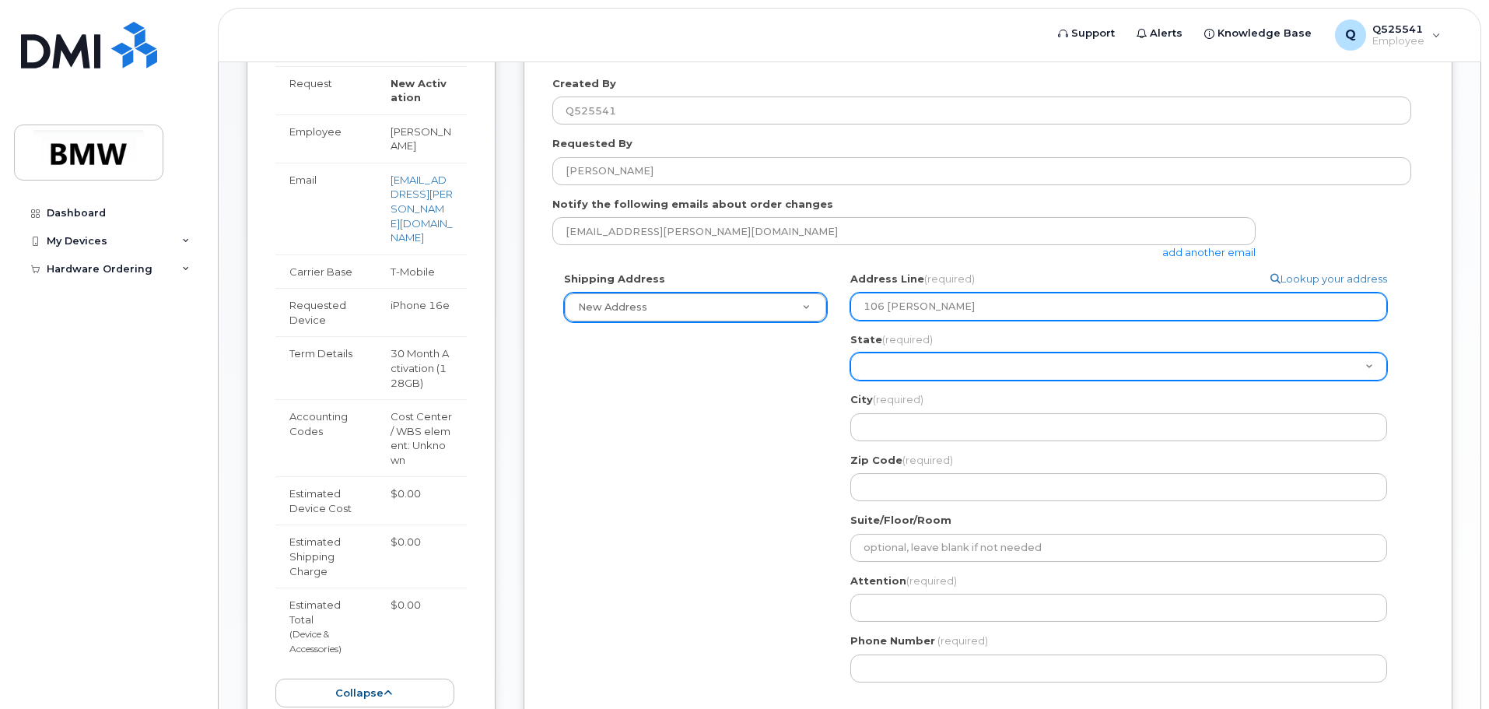
type input "106 Joe Fr"
select select
type input "106 Joe Fra"
select select
type input "106 Joe Fran"
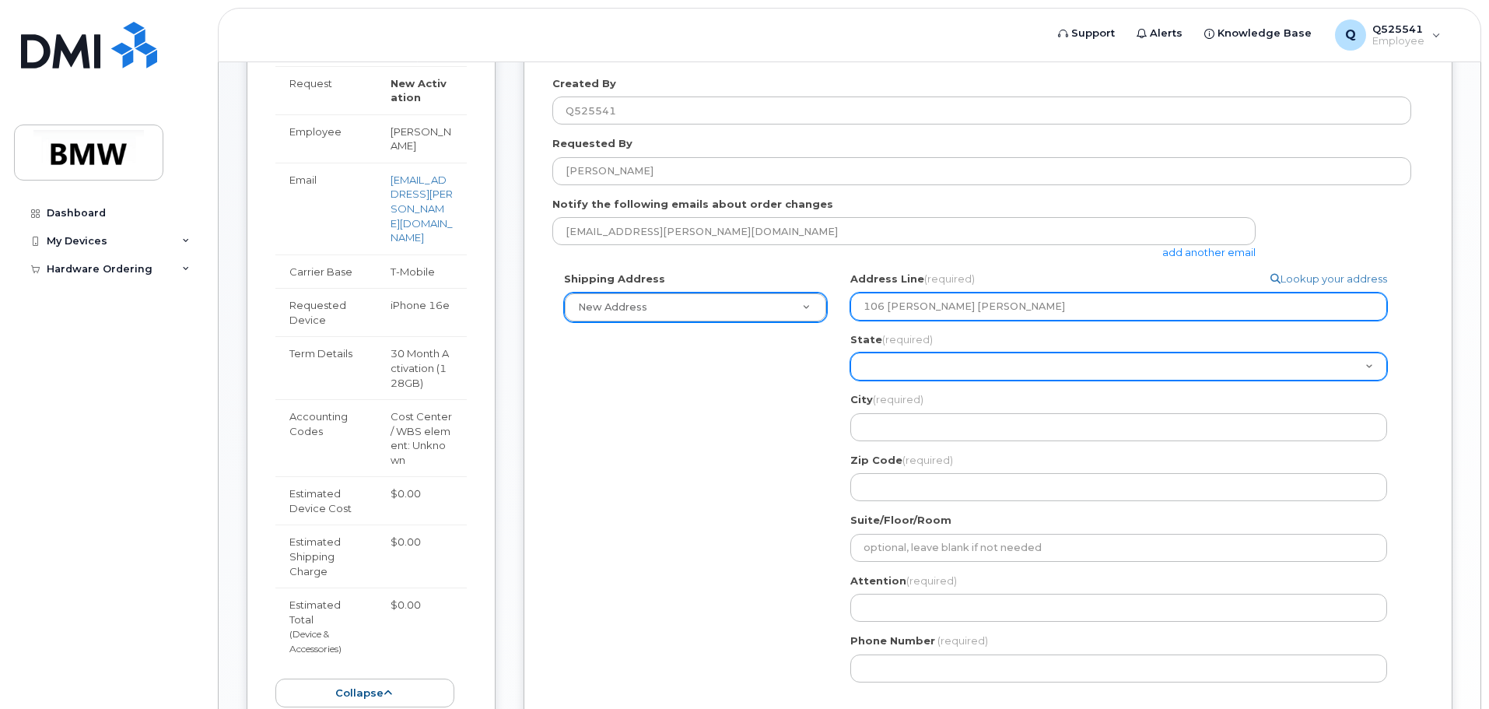
select select
type input "106 Joe Frank"
select select
type input "106 Joe Frank H"
select select
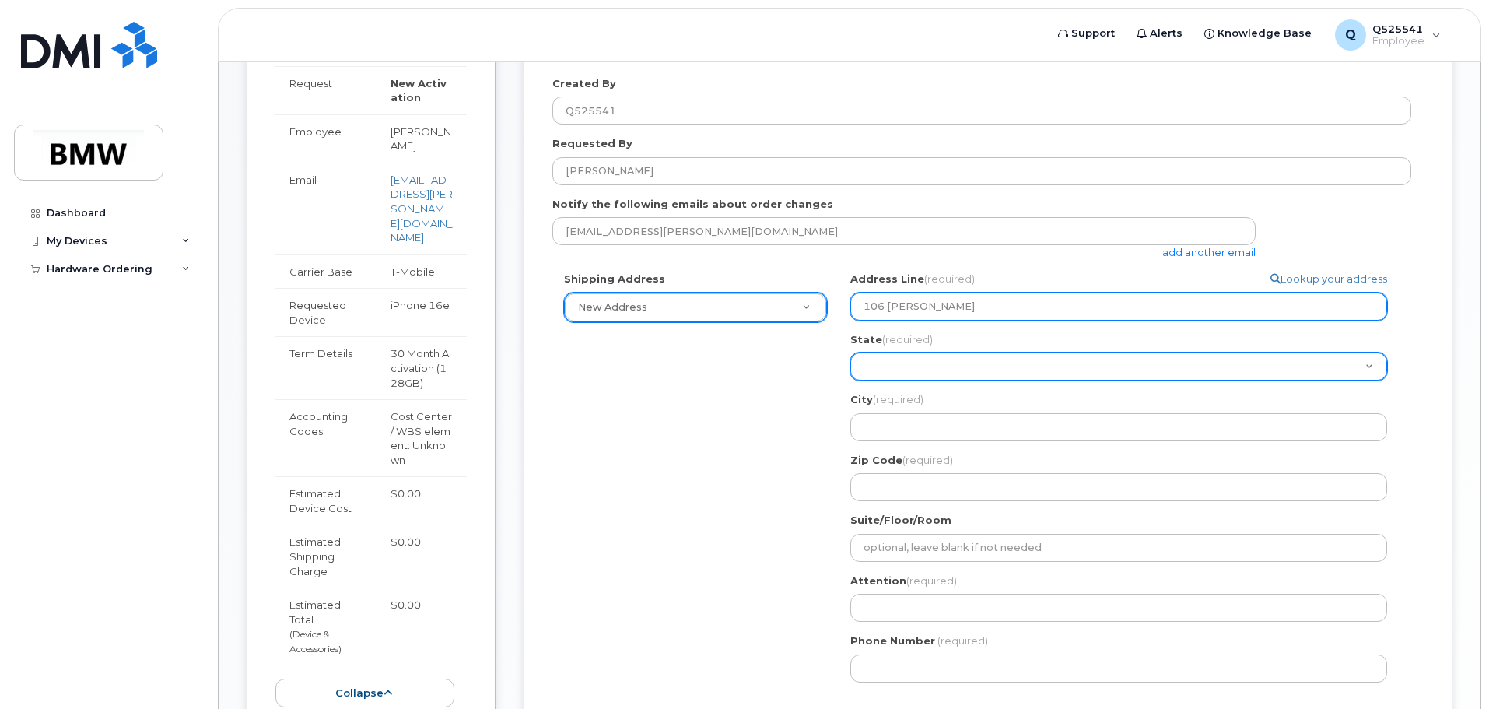
type input "106 Joe Frank Ha"
select select
type input "106 Joe Frank Har"
select select
type input "106 Joe Frank Harr"
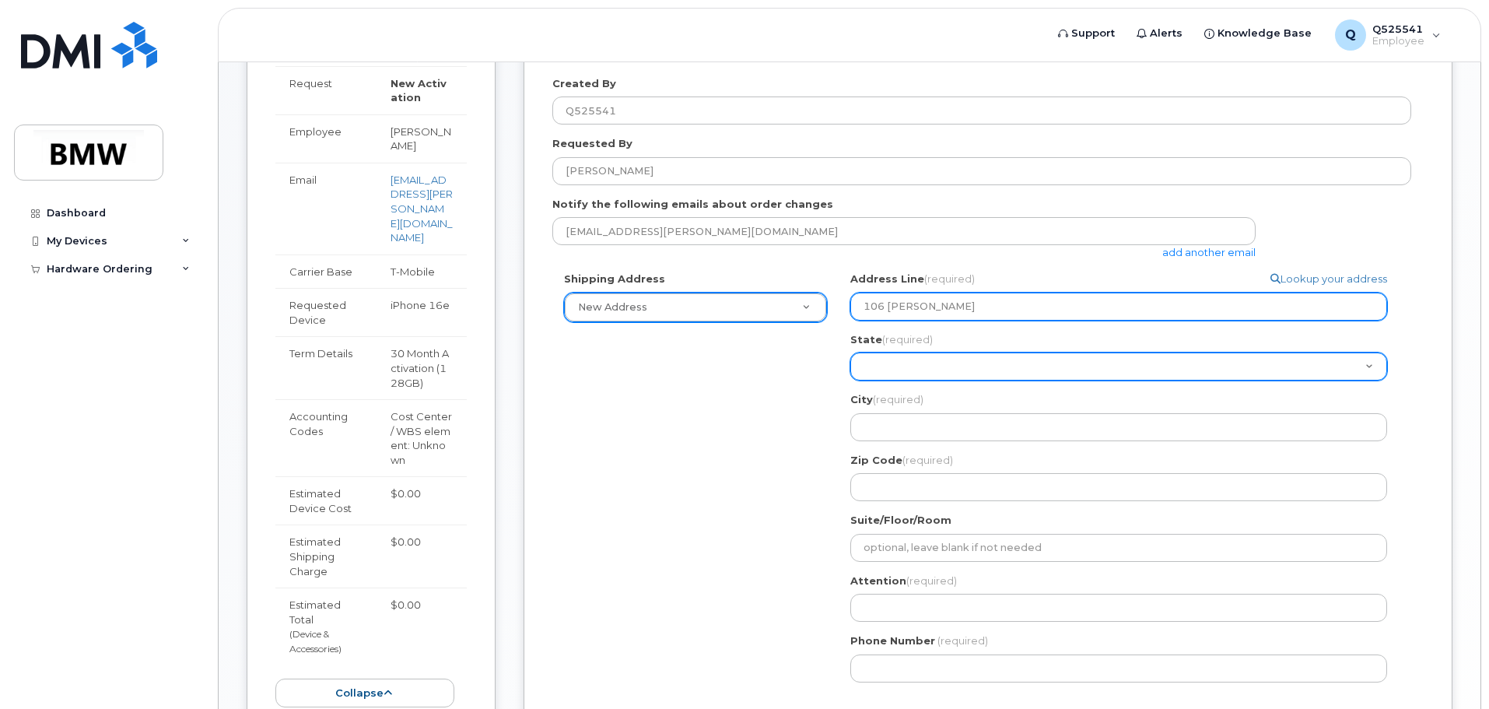
select select
type input "106 Joe Frank Harri"
select select
type input "106 Joe Frank Harris"
select select
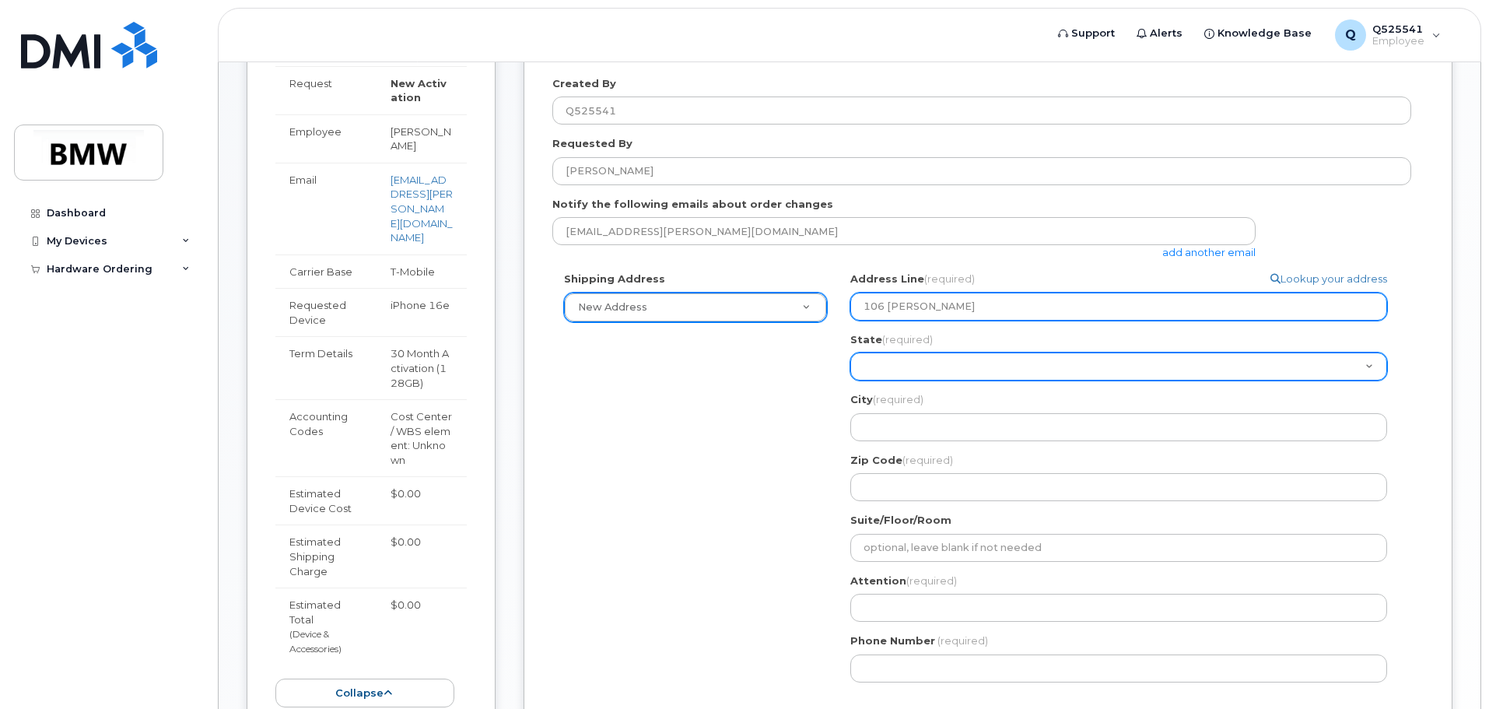
type input "106 Joe Frank Harris B"
select select
type input "106 Joe Frank Harris Bl"
select select
type input "106 Joe Frank Harris Blv"
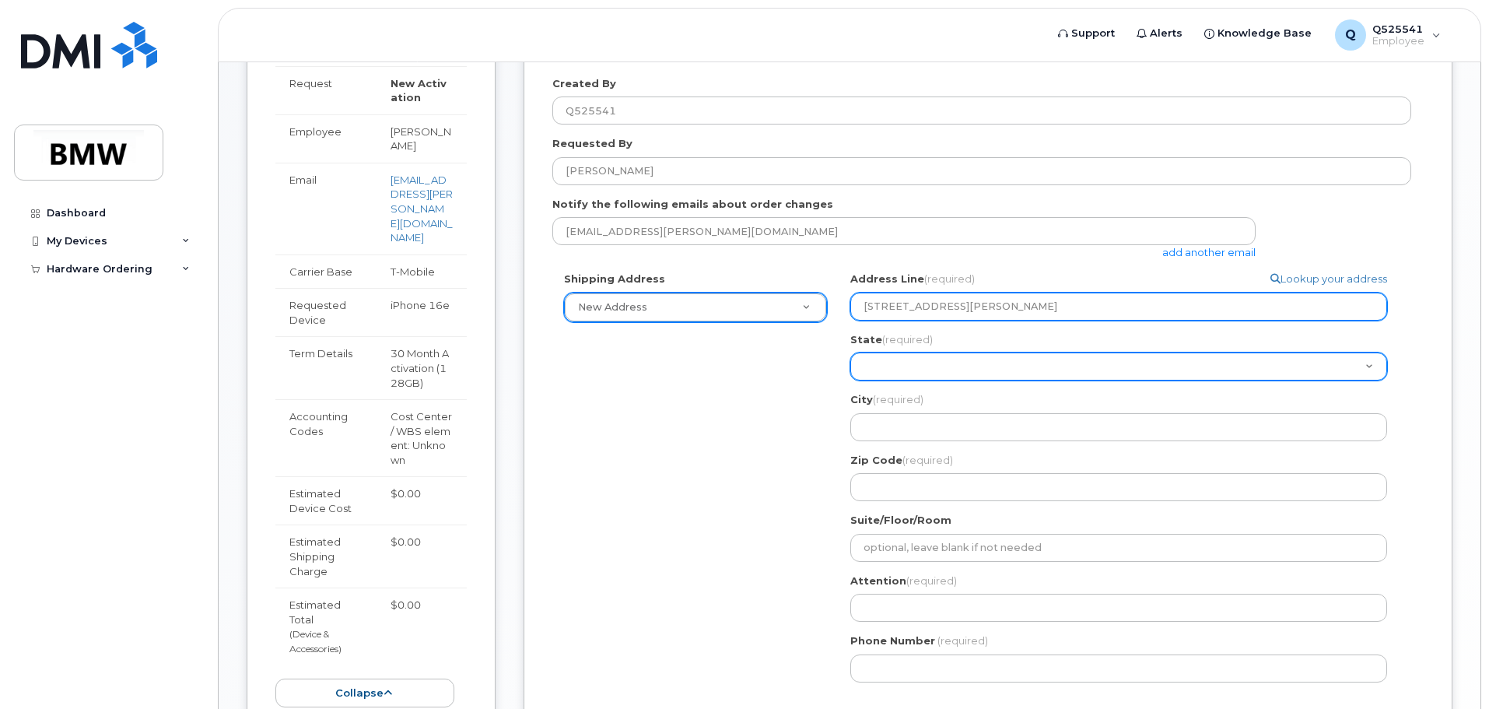
select select
type input "106 Joe Frank Harris Blvd"
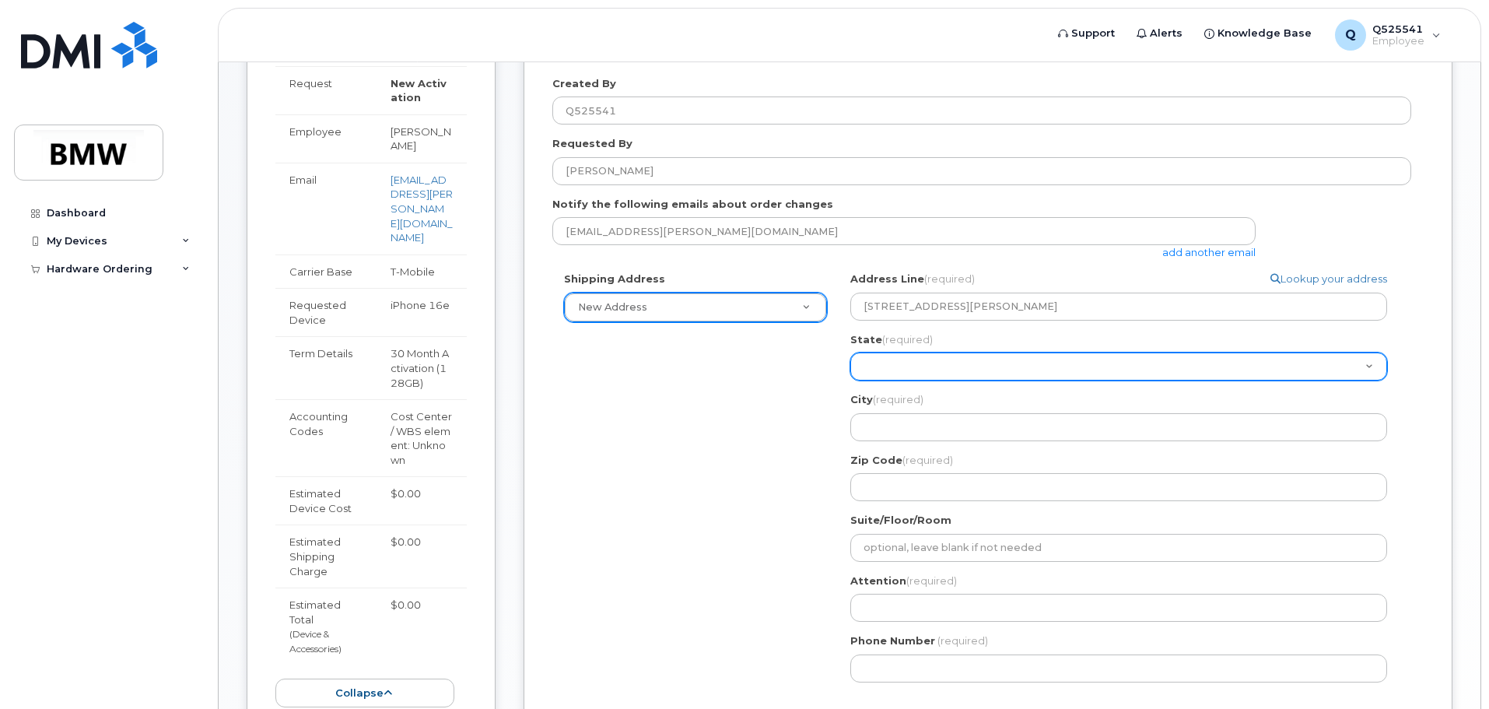
click at [941, 370] on select "Alabama Alaska American Samoa Arizona Arkansas California Colorado Connecticut …" at bounding box center [1118, 366] width 537 height 28
select select "GA"
click at [850, 352] on select "Alabama Alaska American Samoa Arizona Arkansas California Colorado Connecticut …" at bounding box center [1118, 366] width 537 height 28
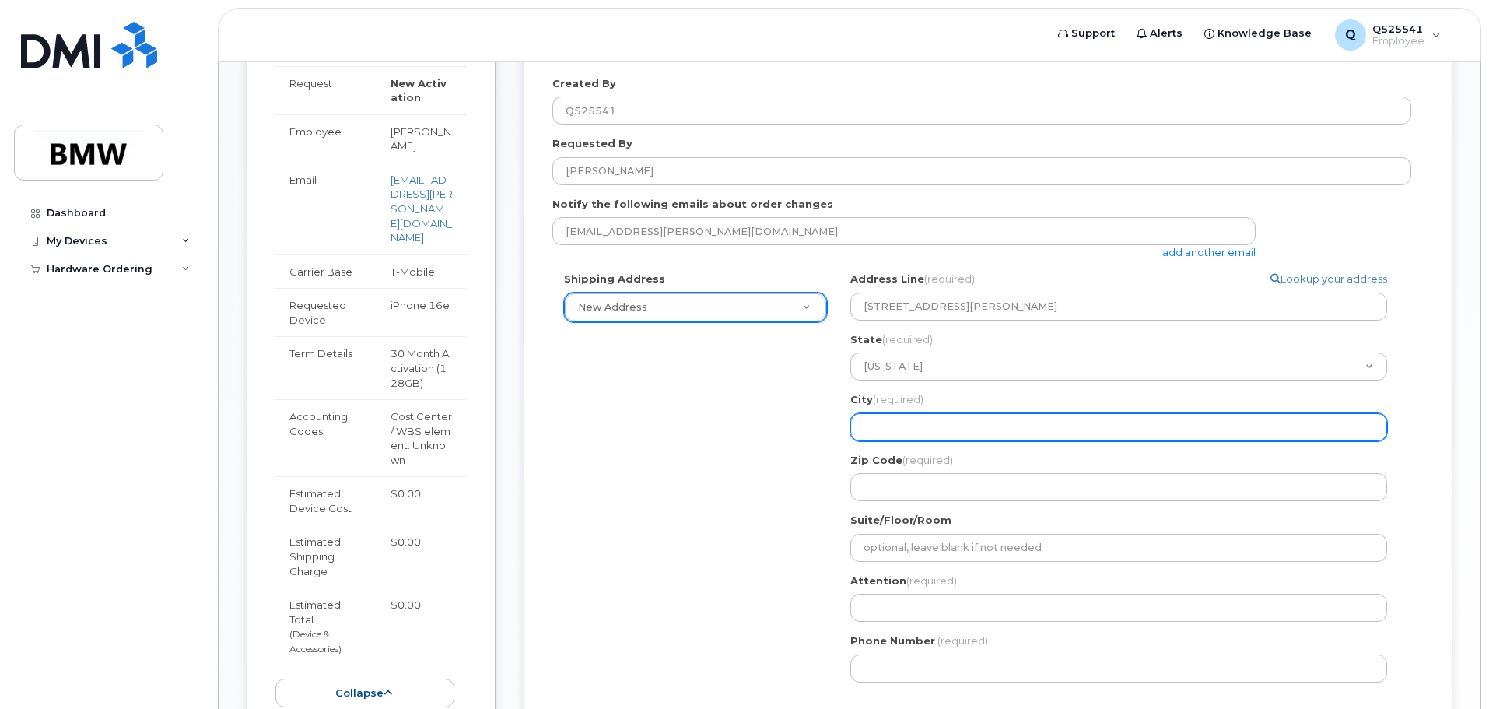
click at [895, 431] on input "City (required)" at bounding box center [1118, 427] width 537 height 28
select select
type input "B"
select select
type input "Br"
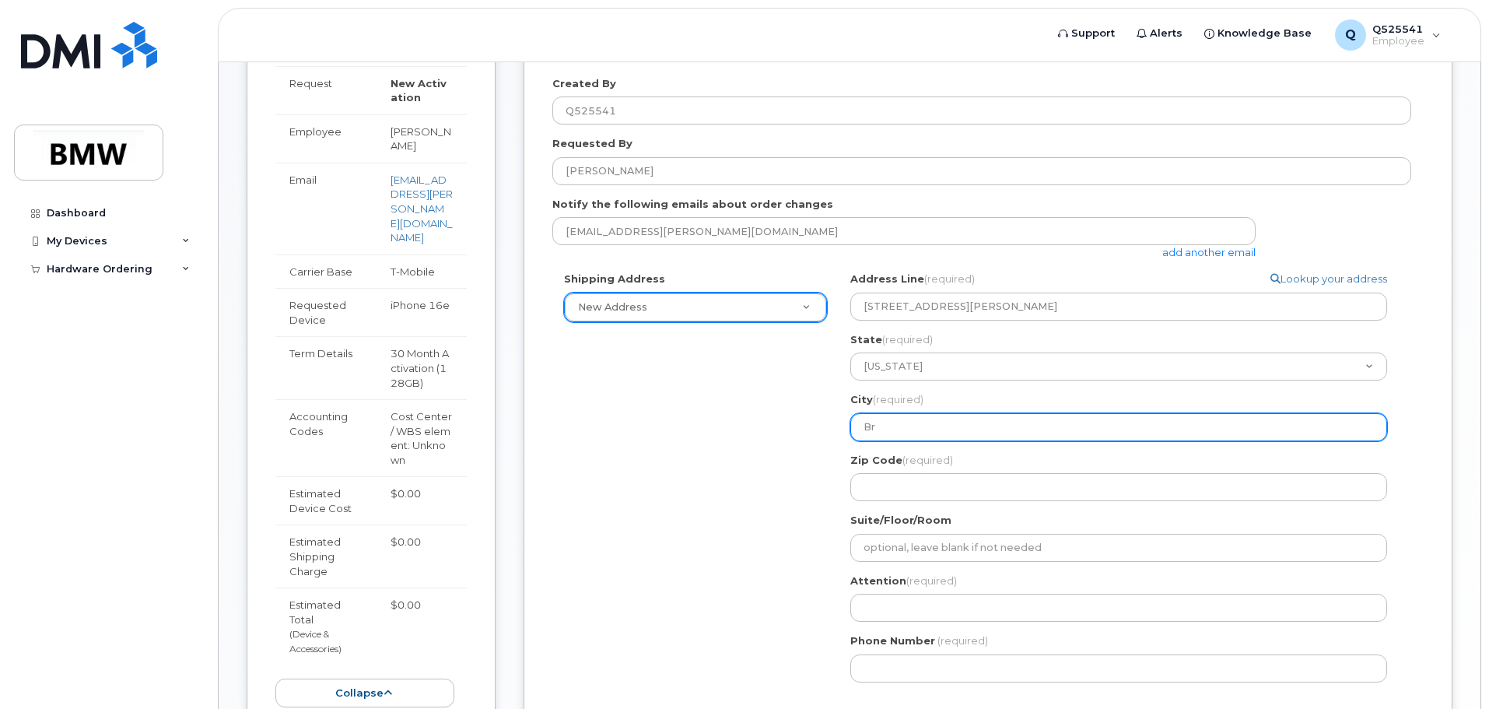
select select
type input "Bru"
select select
type input "Brun"
select select
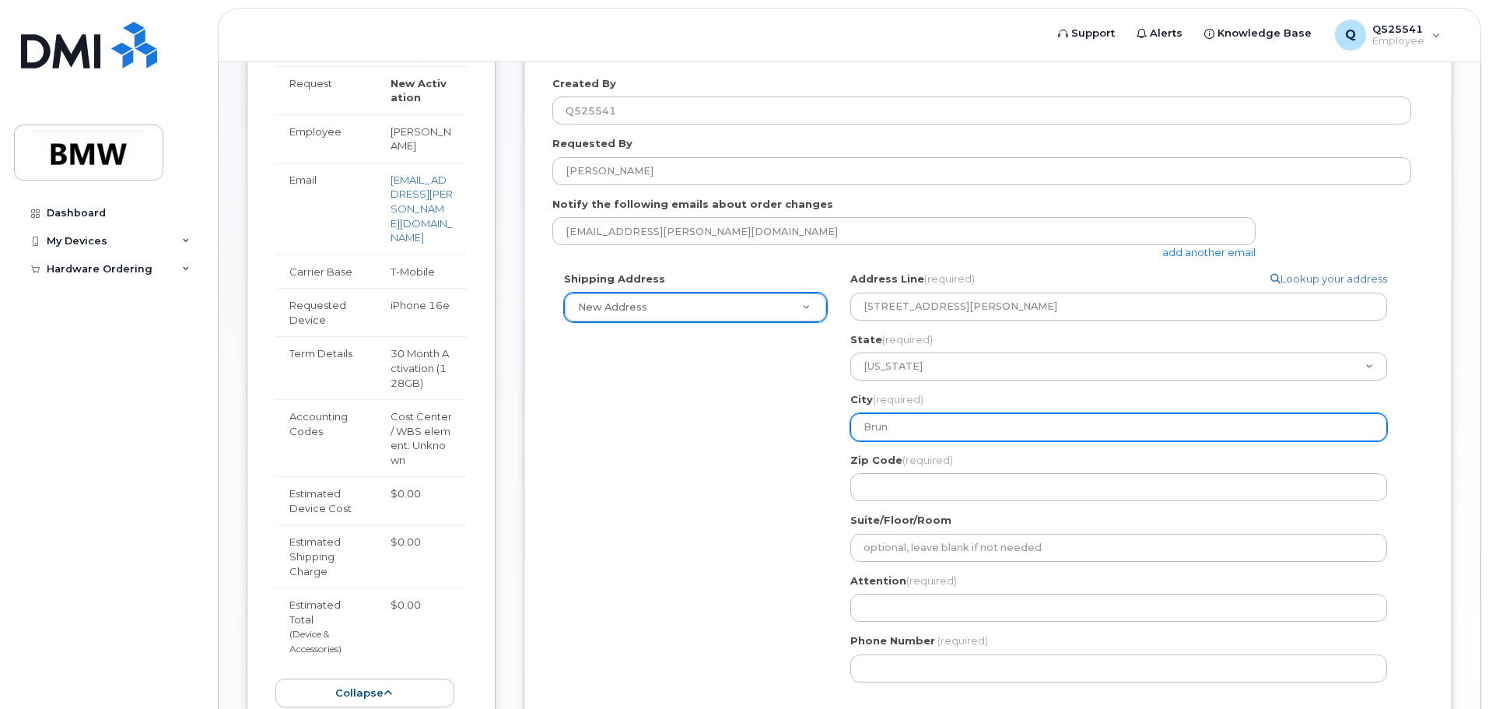
type input "Bruns"
select select
type input "Brunsw"
select select
type input "Brunswi"
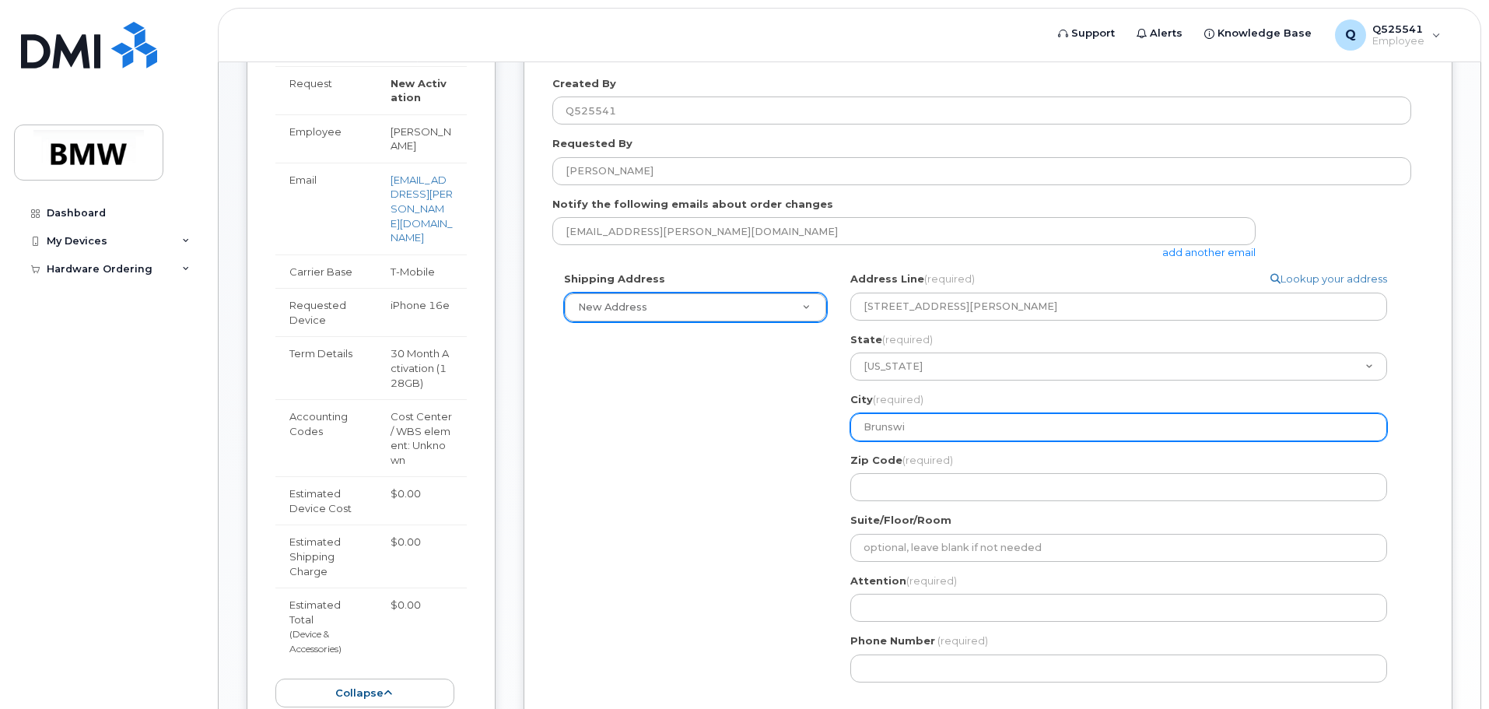
select select
type input "Brunswic"
select select
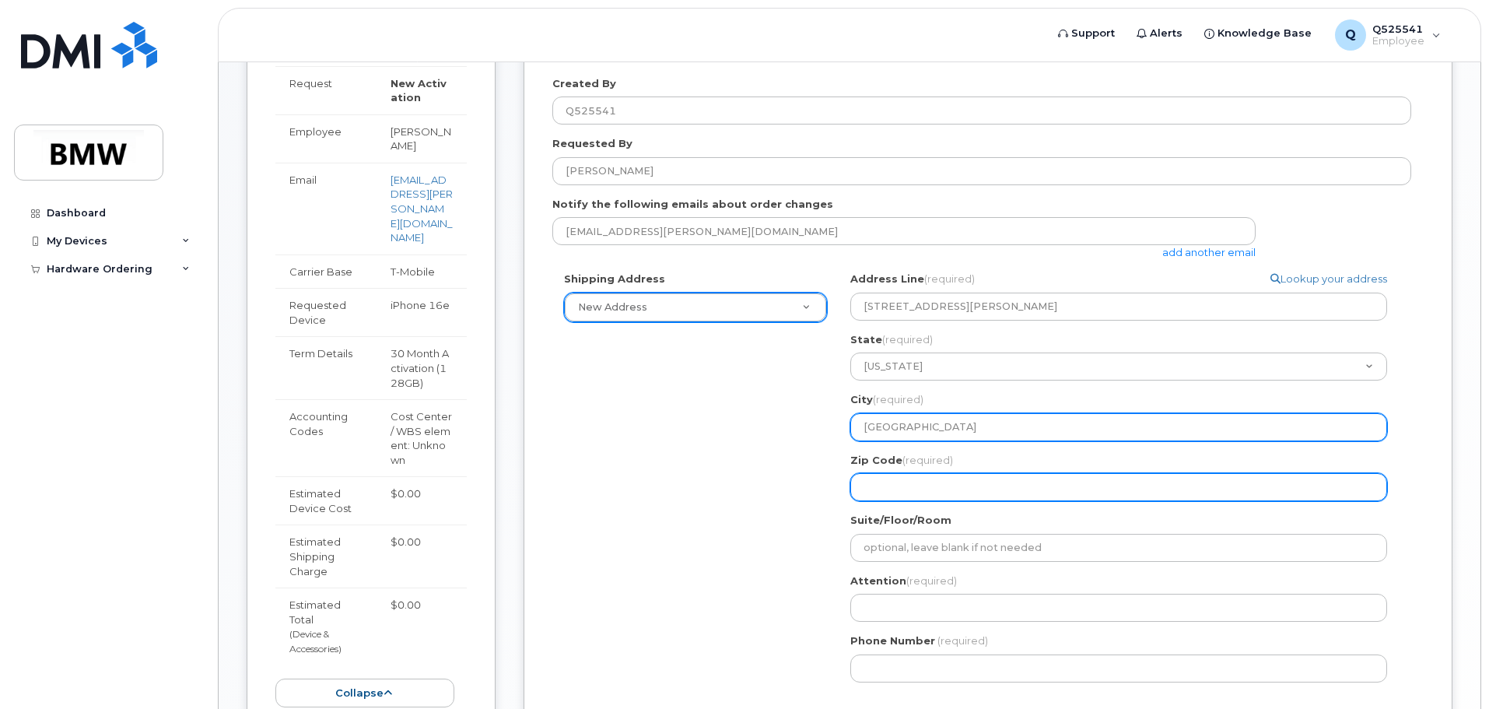
type input "Brunswick"
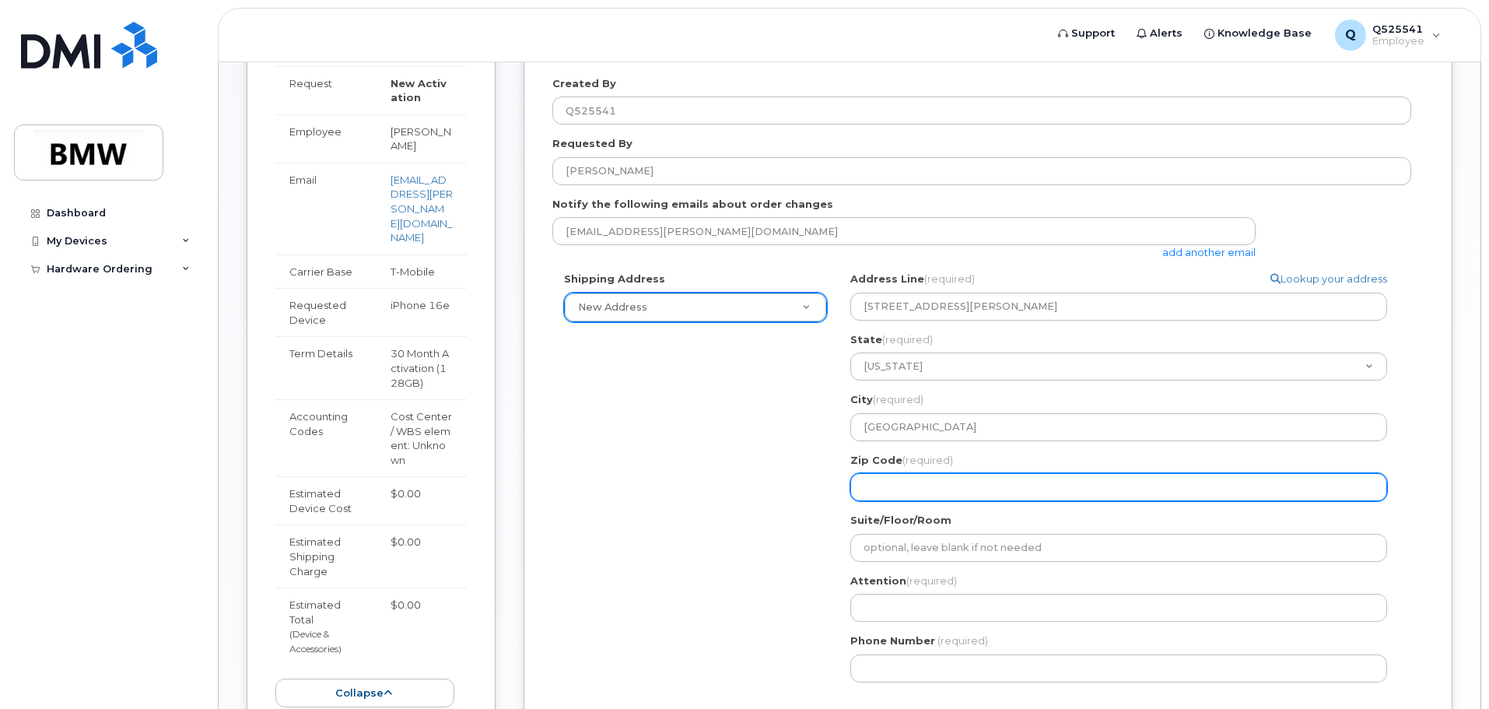
click at [896, 482] on input "Zip Code (required)" at bounding box center [1118, 487] width 537 height 28
select select
type input "3"
select select
type input "31"
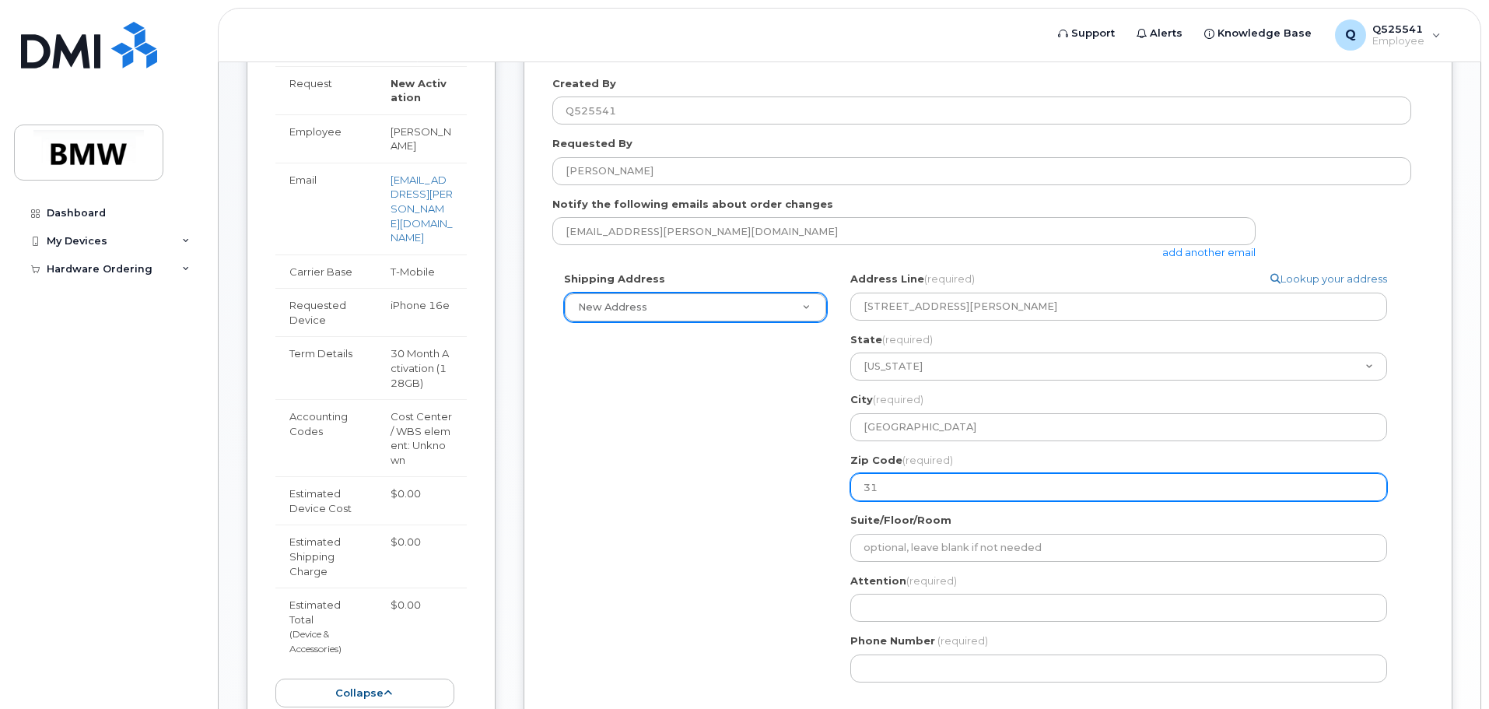
select select
type input "315"
select select
type input "3152"
select select
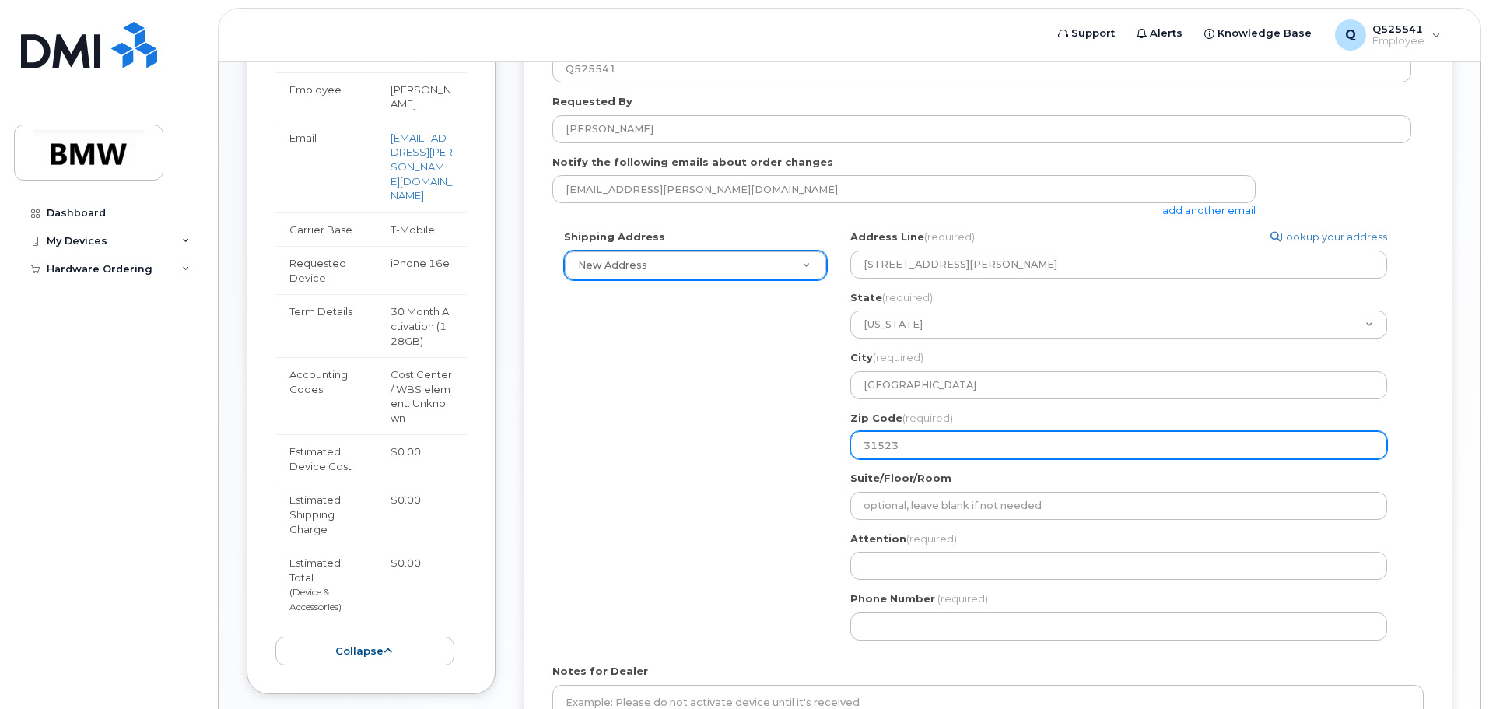
scroll to position [467, 0]
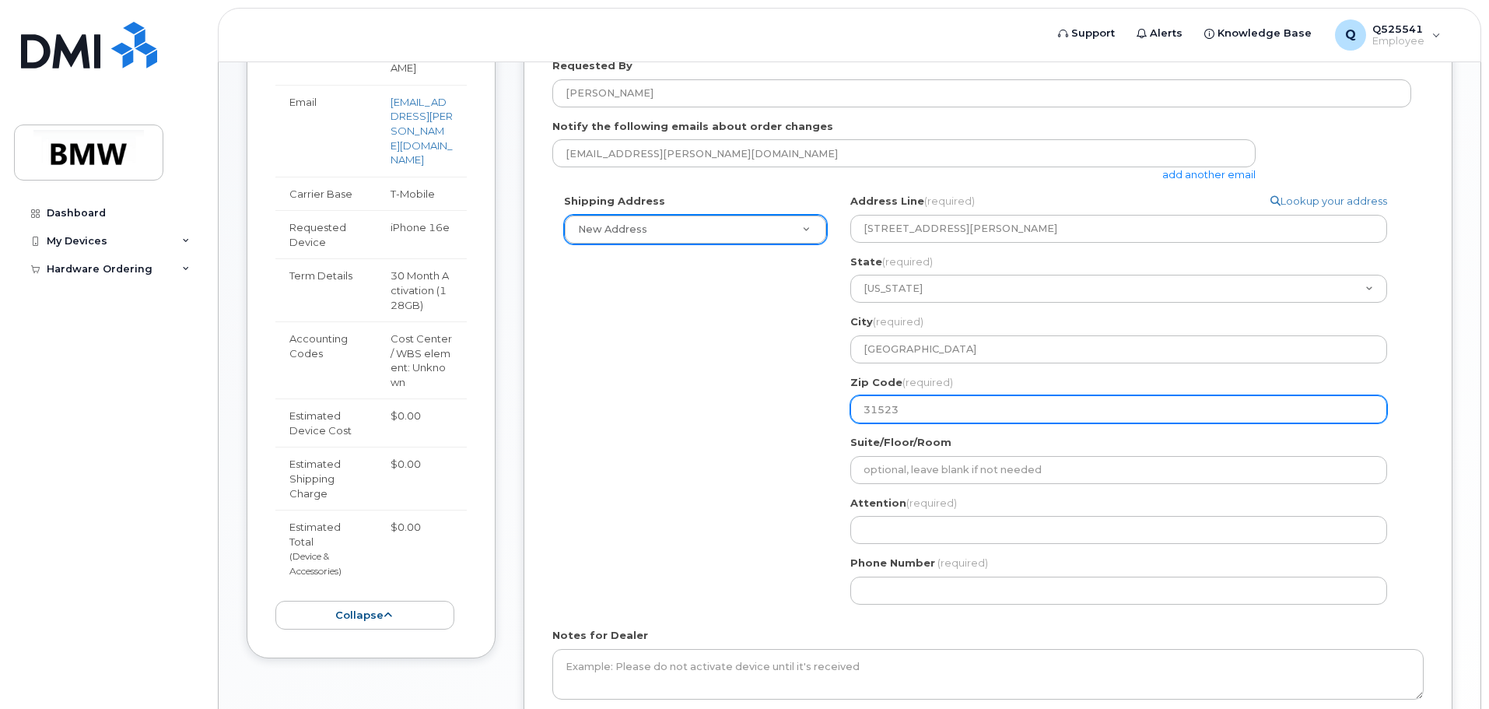
type input "31523"
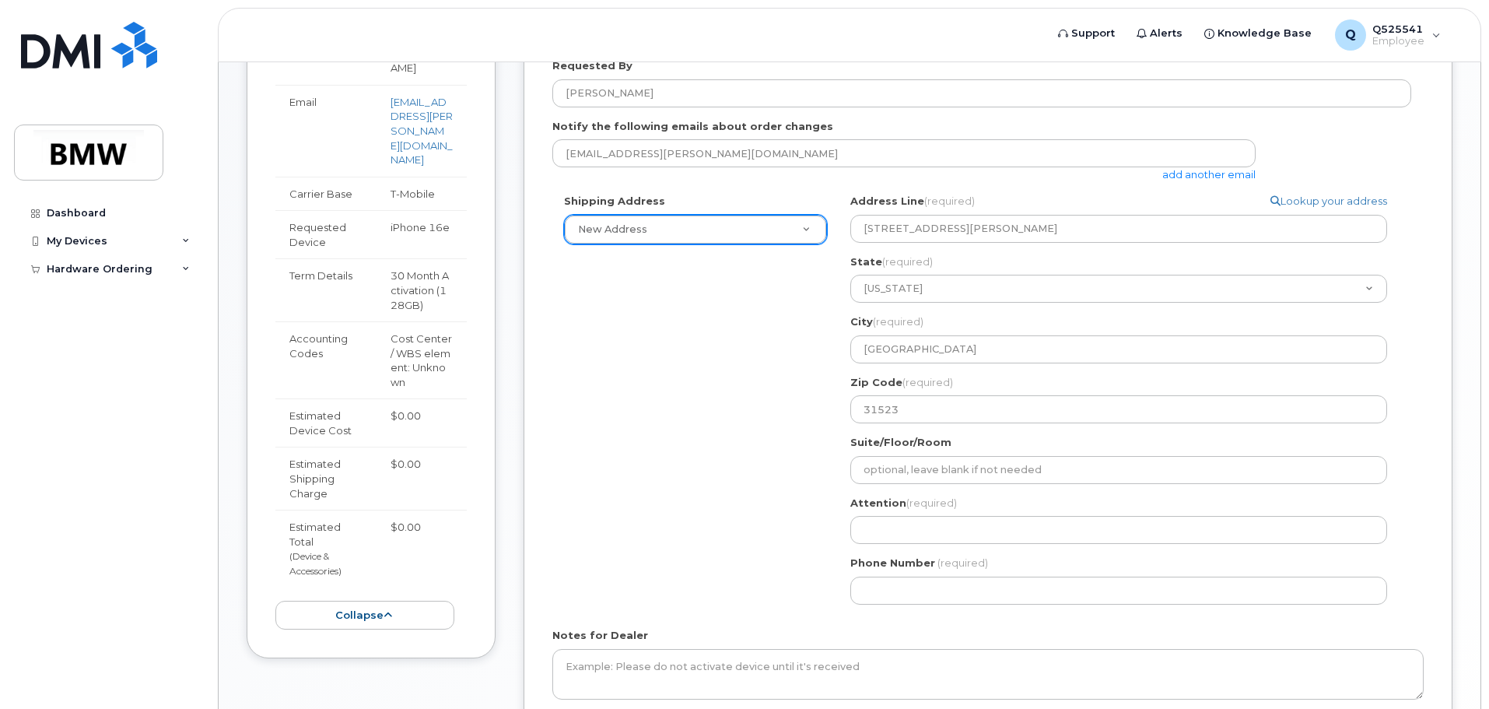
click at [900, 545] on div "GA Brunswick Search your address... Manually edit your address Click to search …" at bounding box center [1125, 405] width 573 height 422
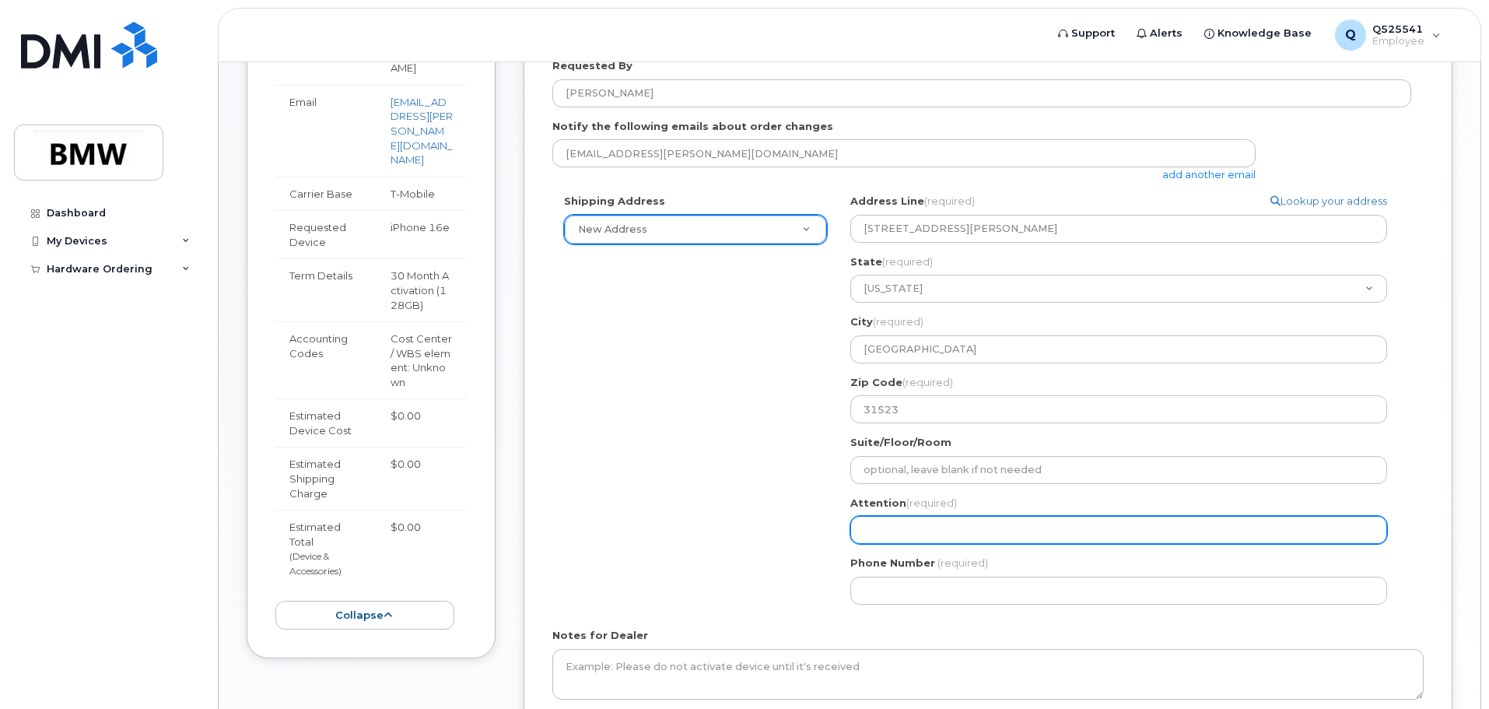
click at [912, 522] on input "Attention (required)" at bounding box center [1118, 530] width 537 height 28
select select
type input "P"
select select
type input "Ph"
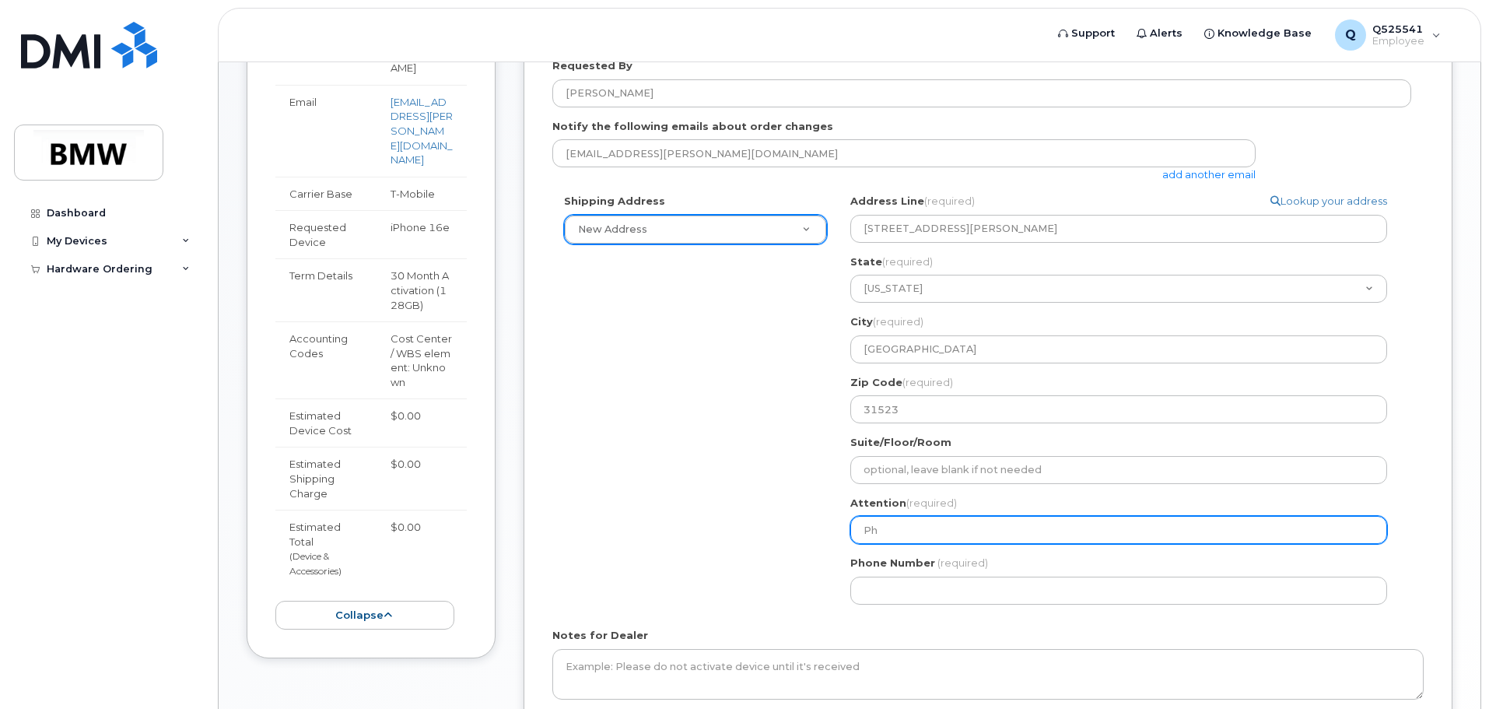
select select
type input "Phi"
select select
type input "Phil"
select select
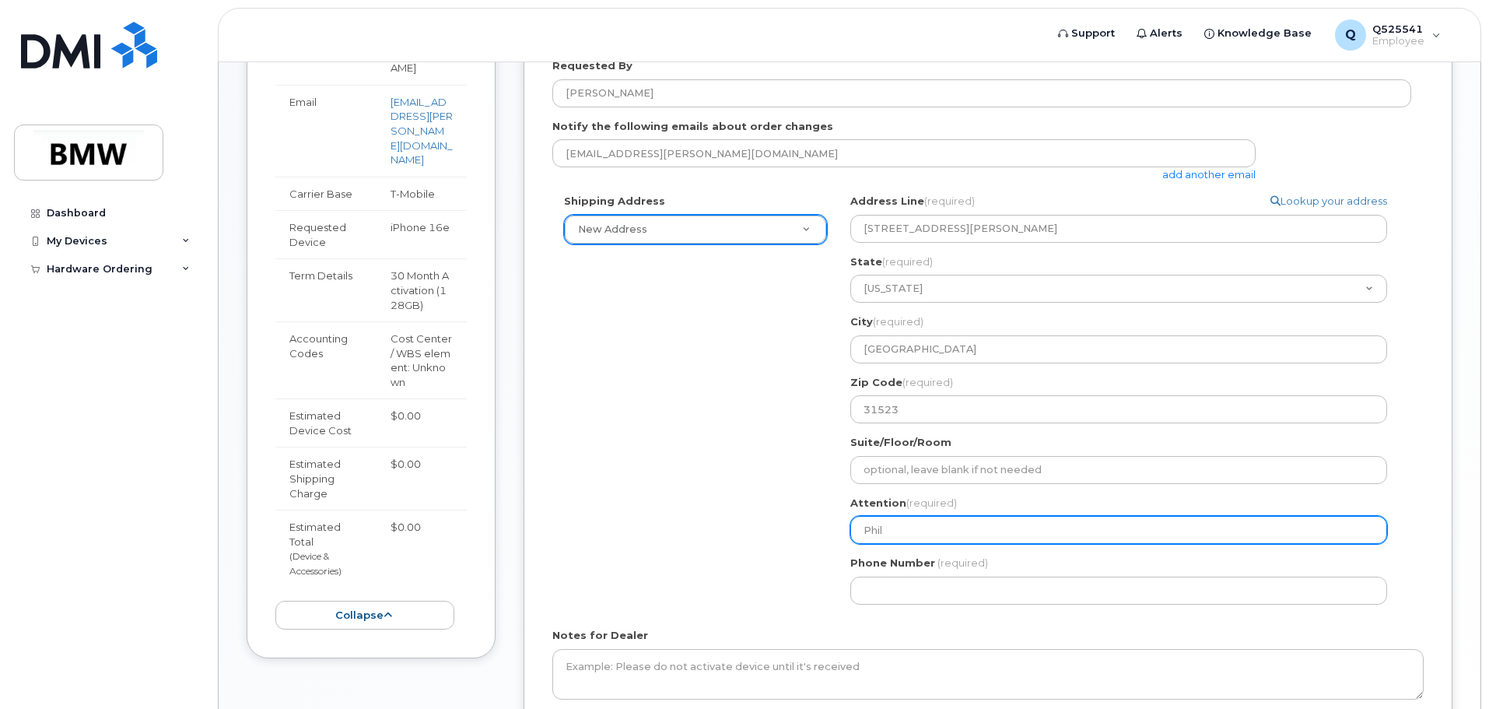
type input "Phill"
select select
type input "Philli"
select select
type input "Phillip"
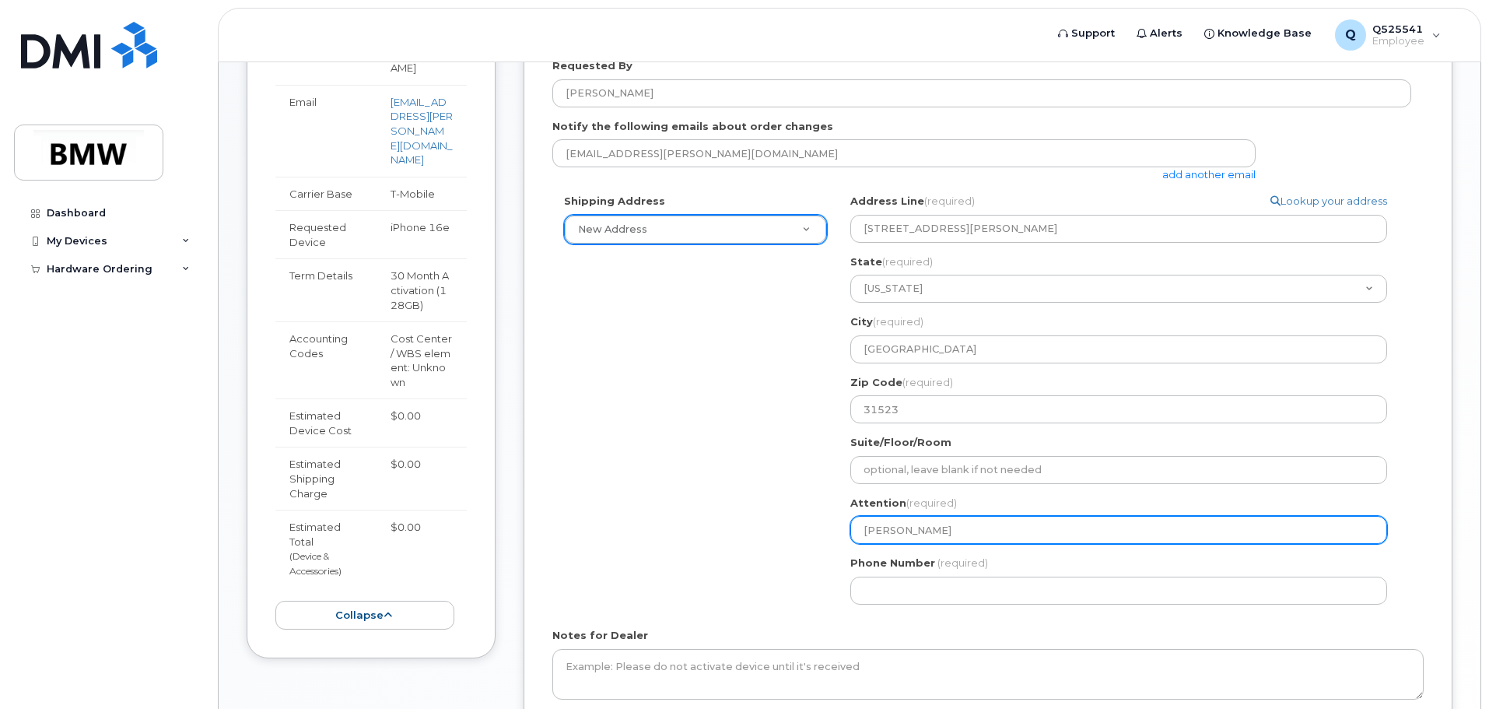
select select
type input "Phillip S"
select select
type input "Phillip Sm"
select select
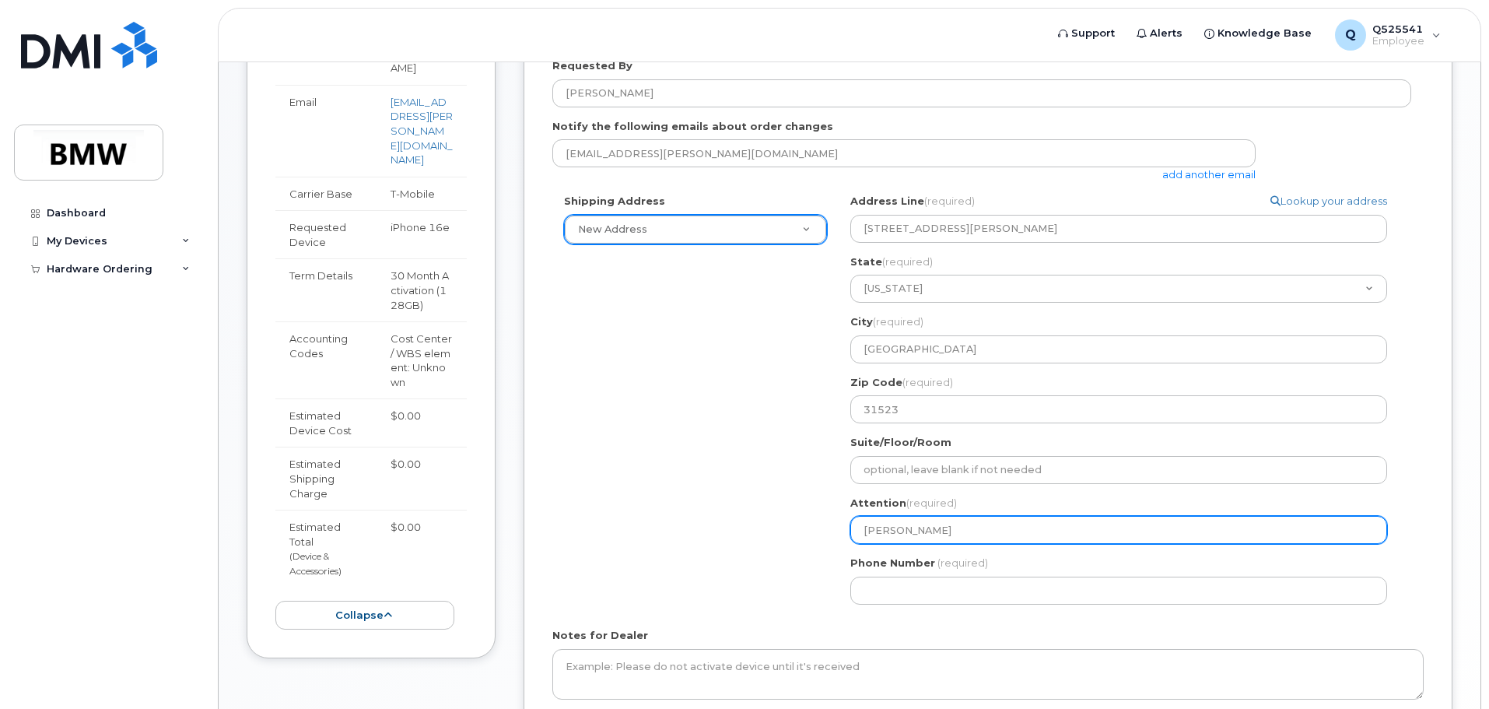
type input "Phillip Smi"
select select
type input "Phillip Smit"
select select
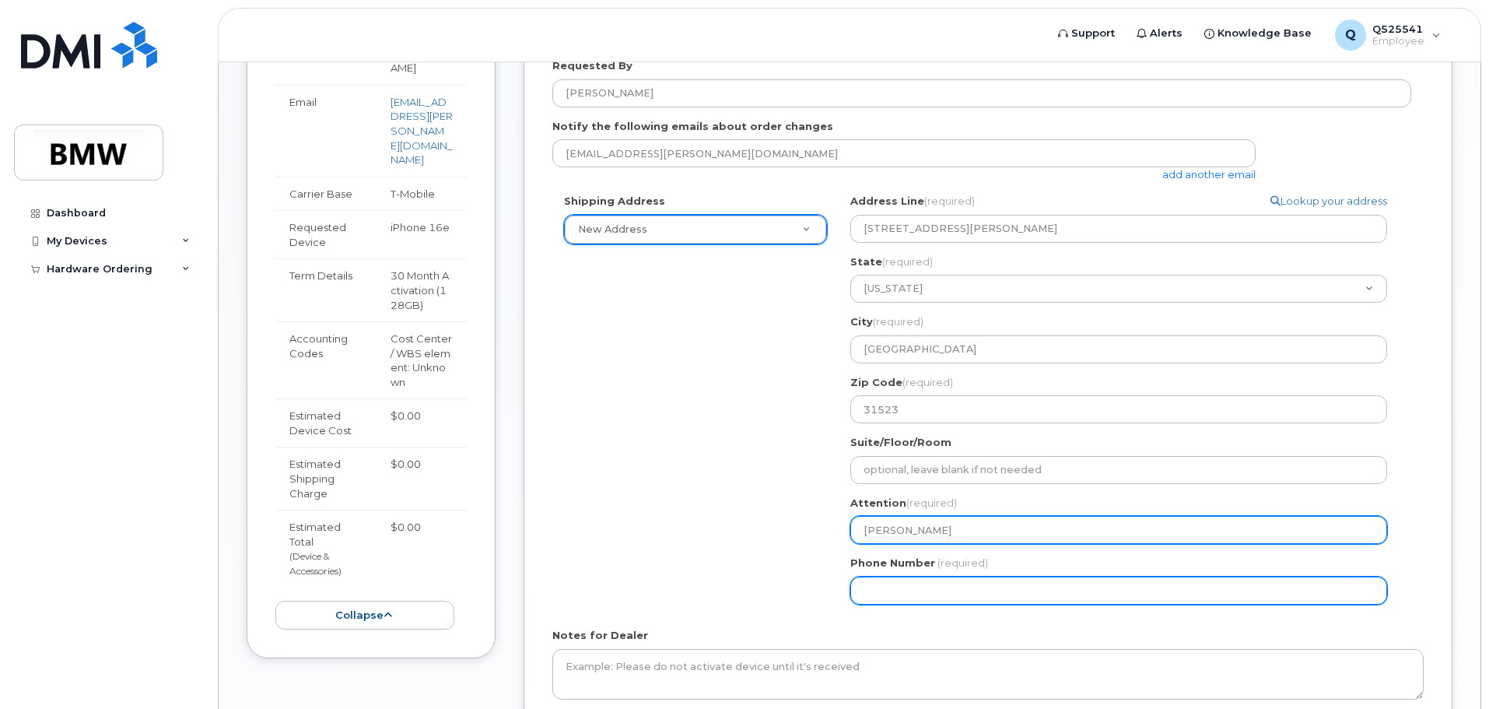
type input "[PERSON_NAME]"
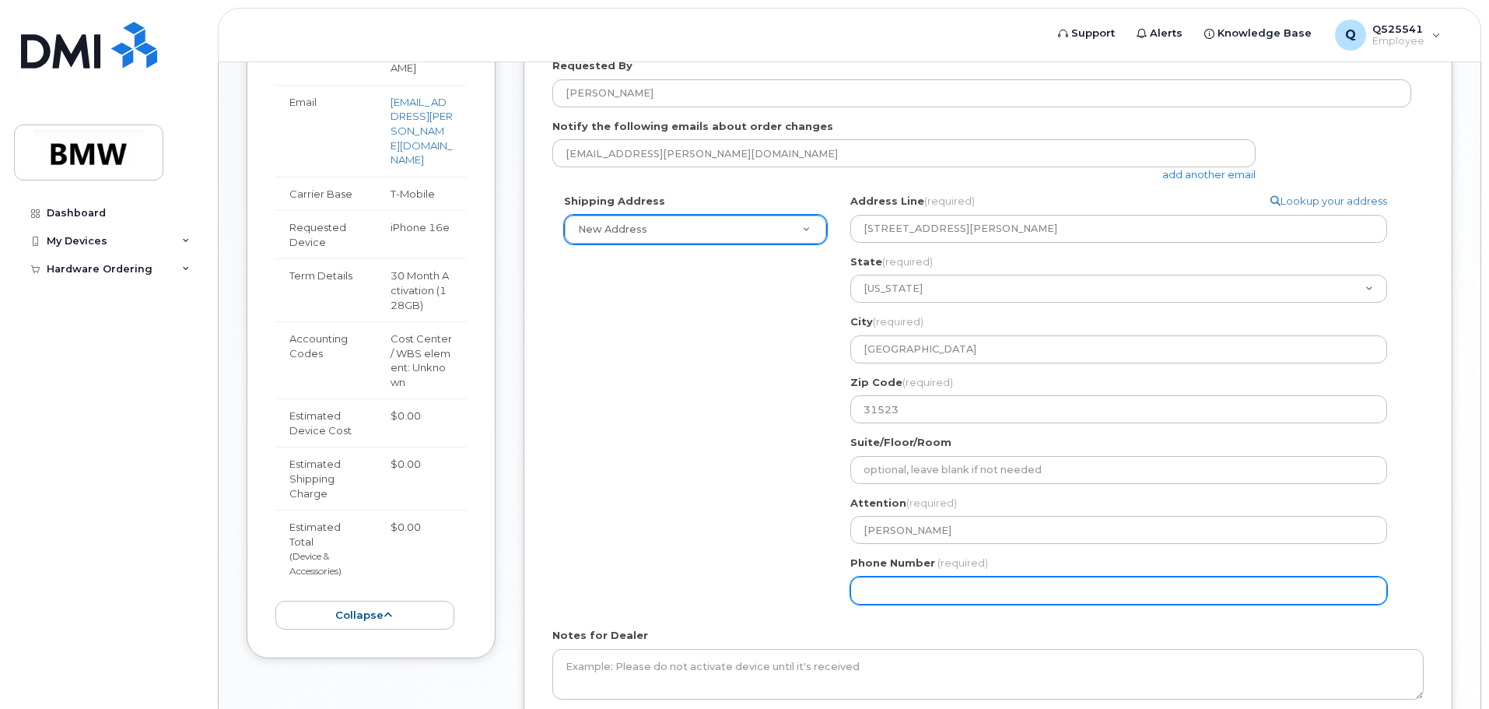
click at [895, 587] on input "Phone Number" at bounding box center [1118, 590] width 537 height 28
type input "912266564"
select select
type input "9122665647"
select select
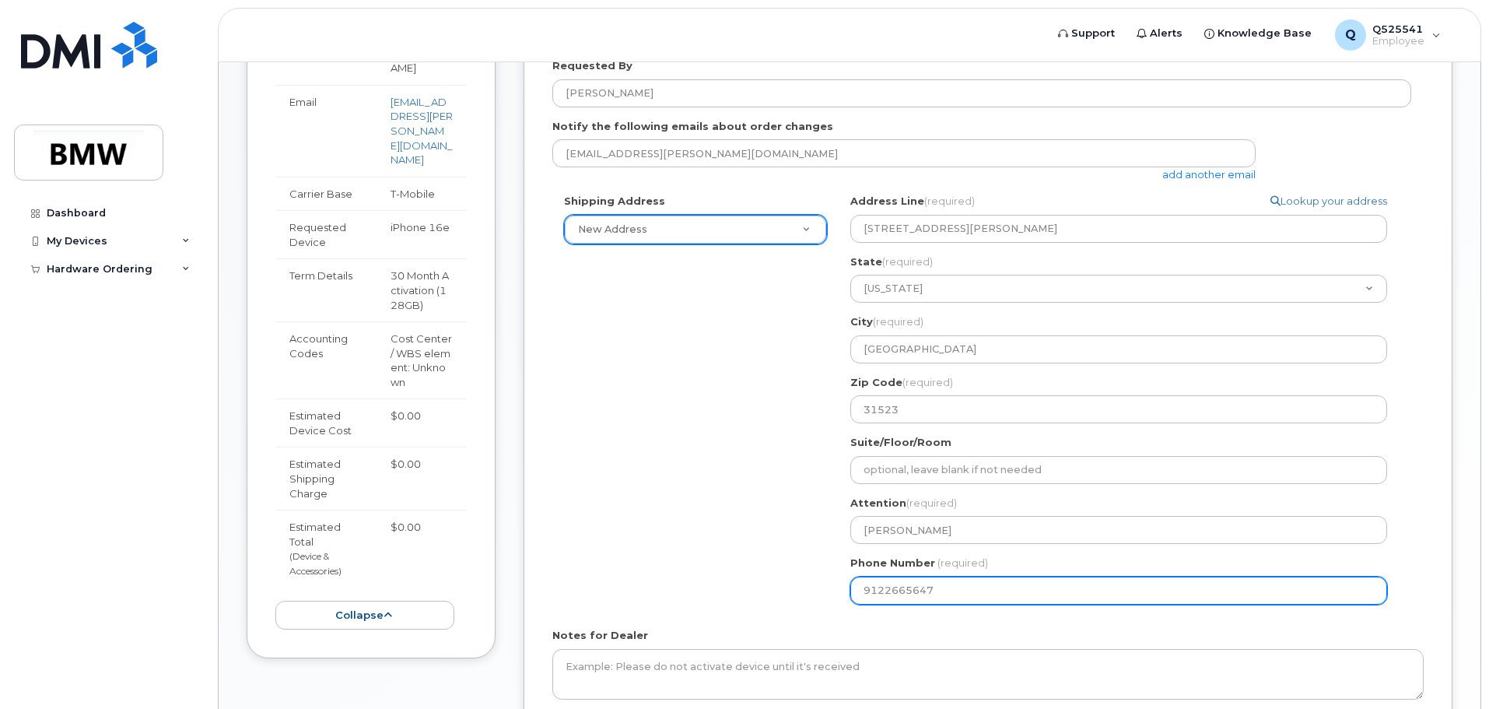
type input "9122665646"
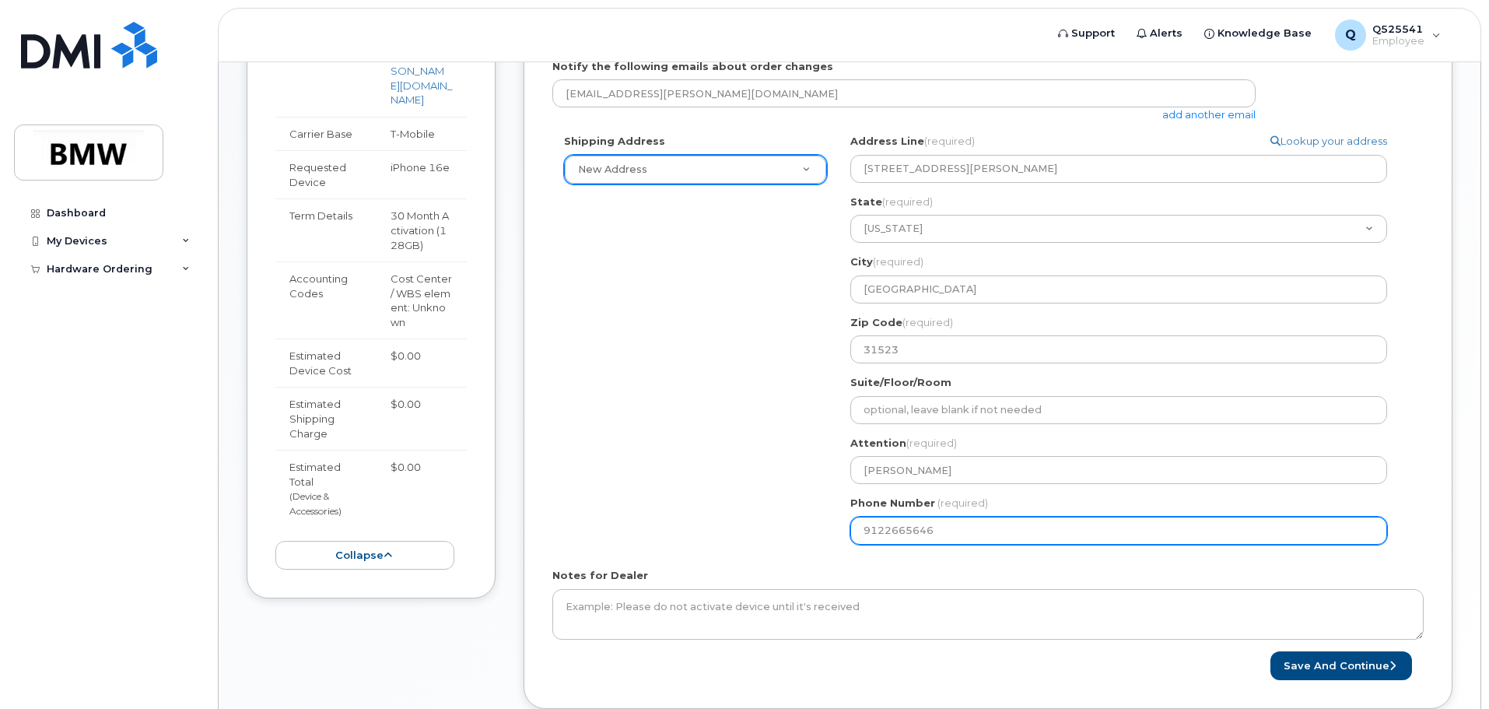
scroll to position [545, 0]
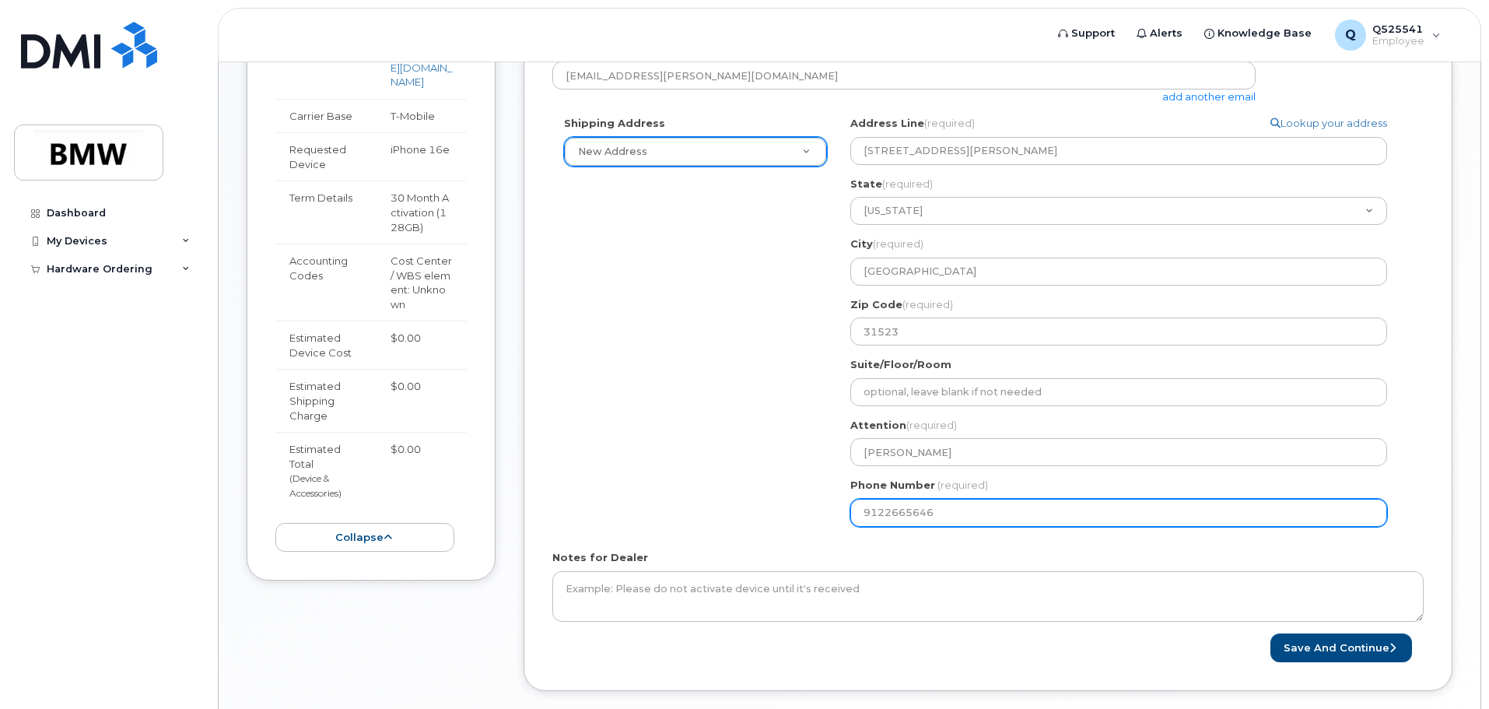
click at [939, 512] on input "9122665646" at bounding box center [1118, 513] width 537 height 28
select select
type input "912266564"
select select
type input "9122665647"
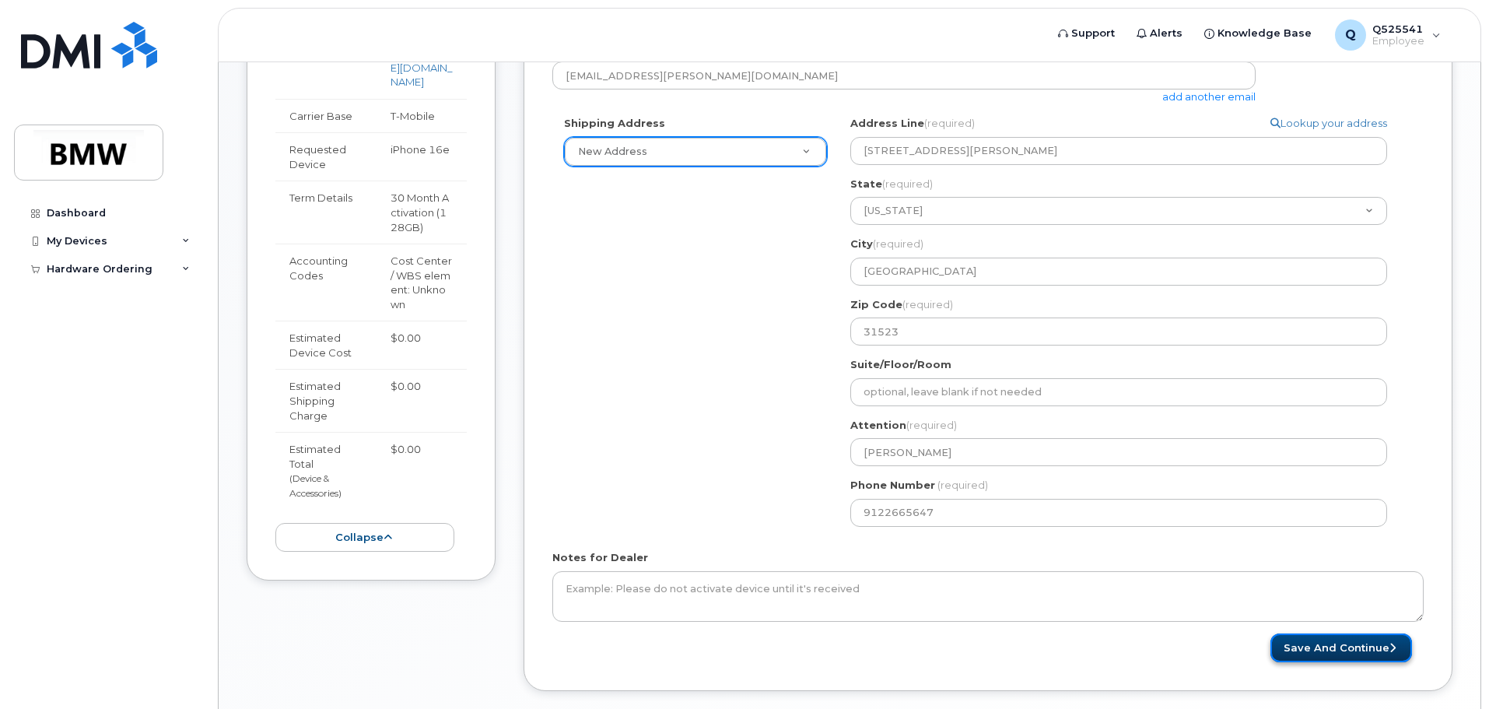
click at [1336, 651] on button "Save and Continue" at bounding box center [1341, 647] width 142 height 29
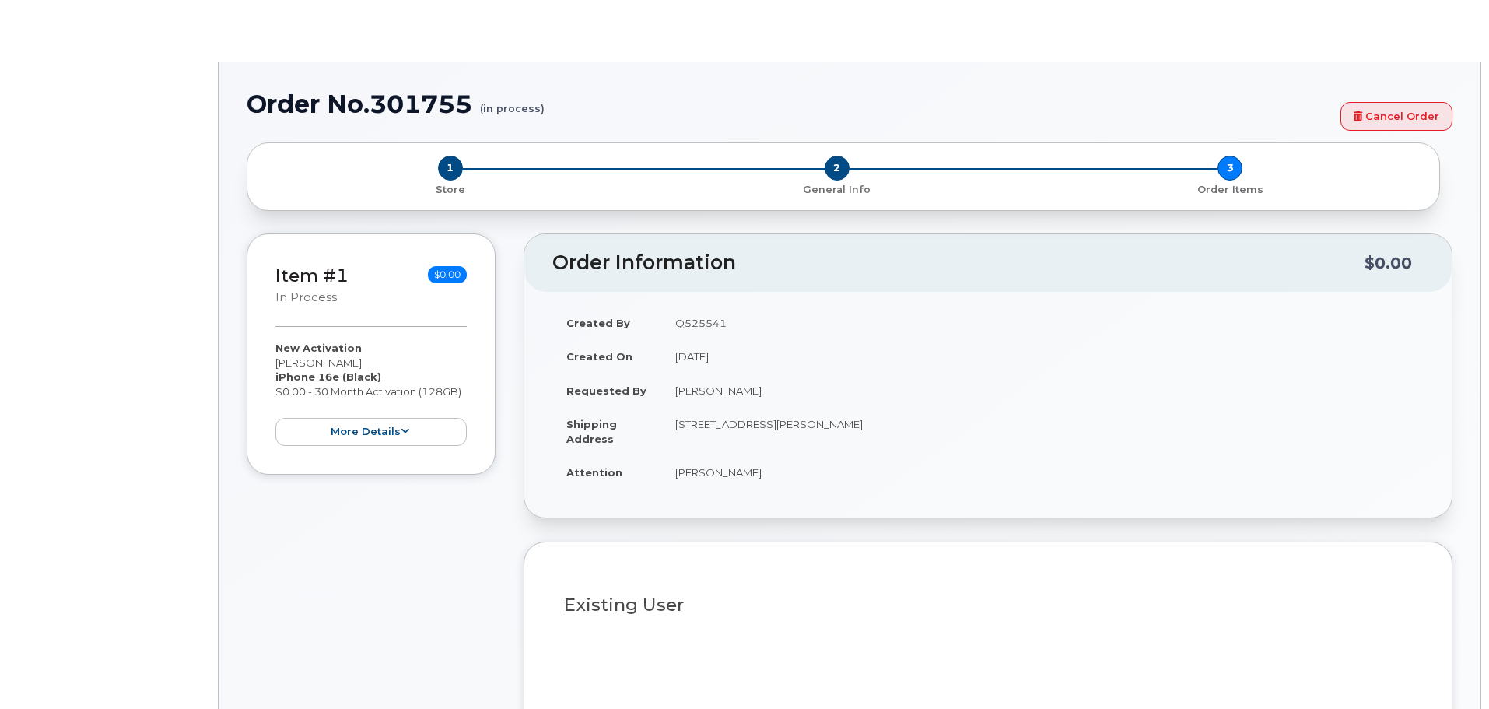
select select "1885307"
radio input "true"
type input "1896900"
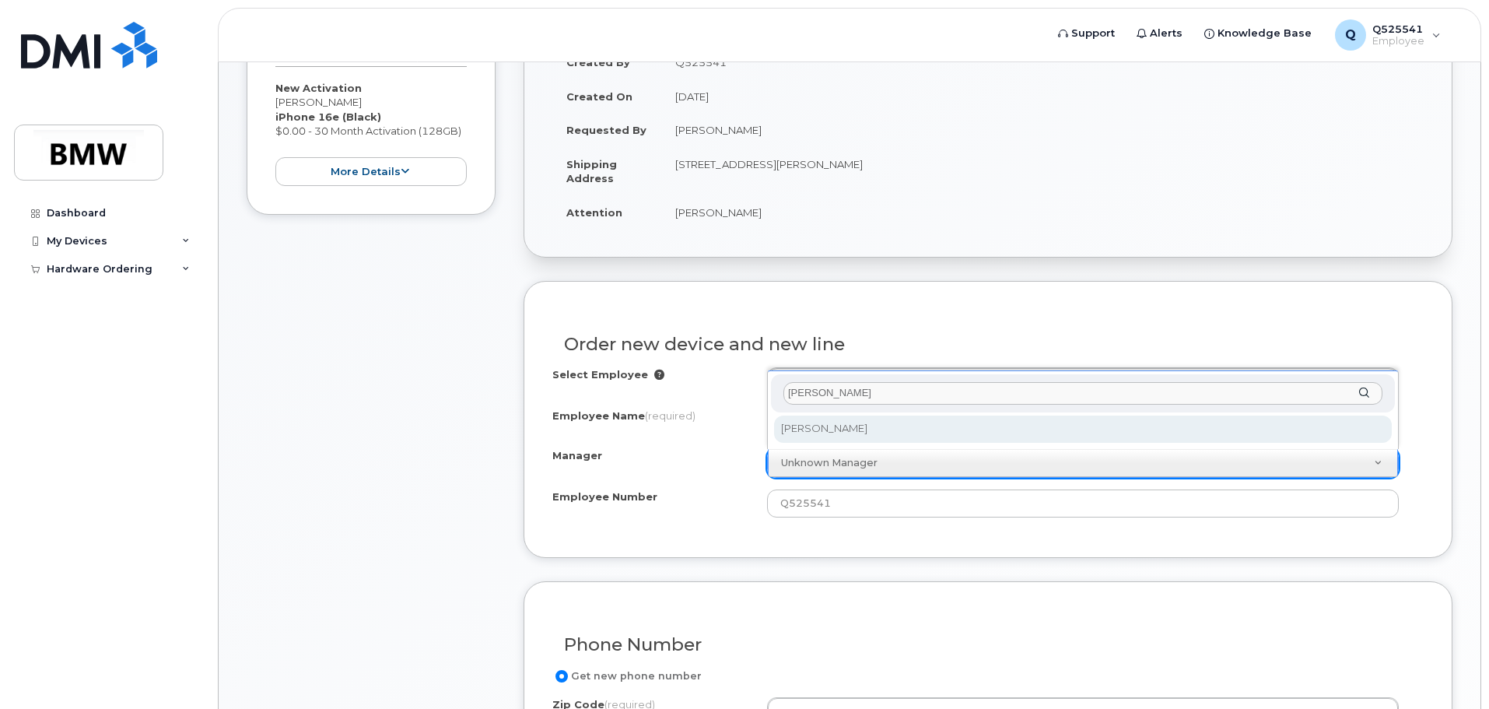
type input "paul jacks"
select select "1897993"
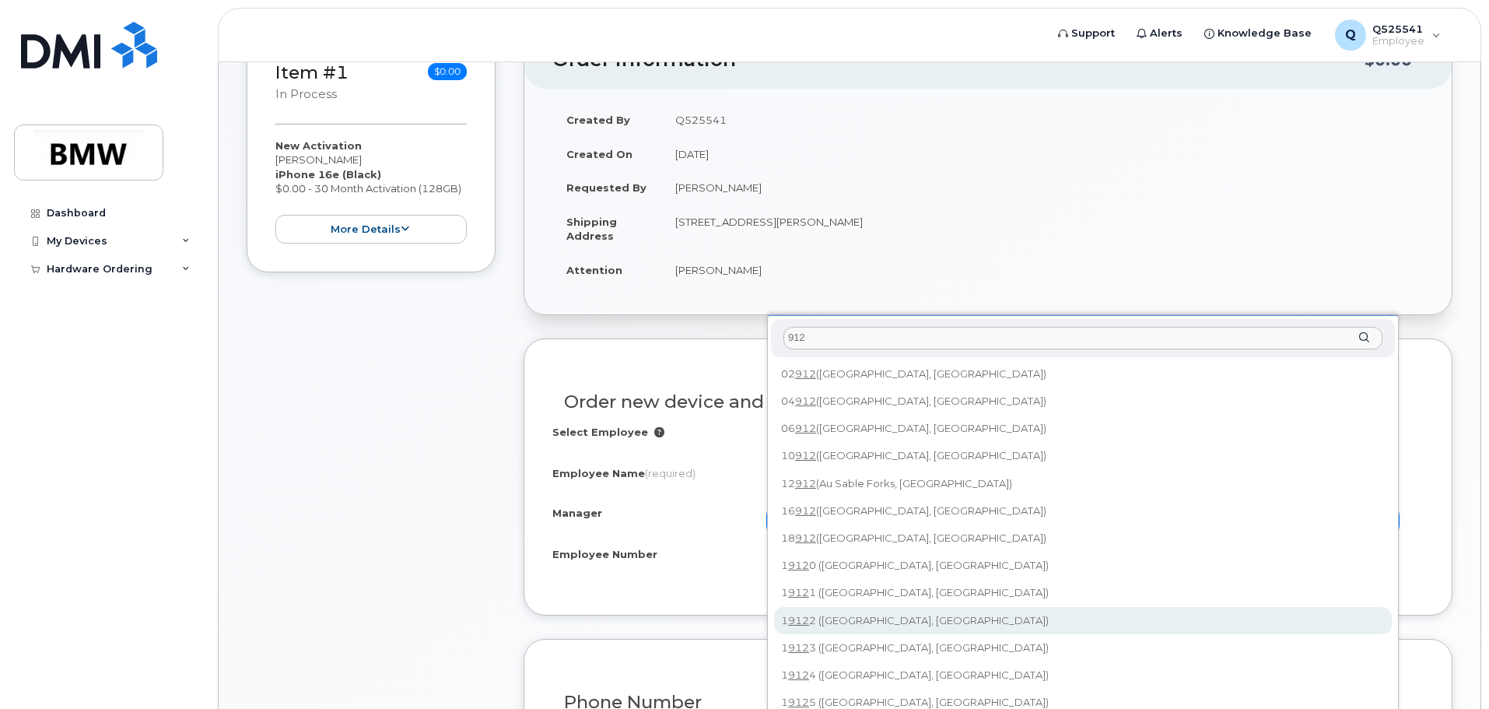
scroll to position [389, 0]
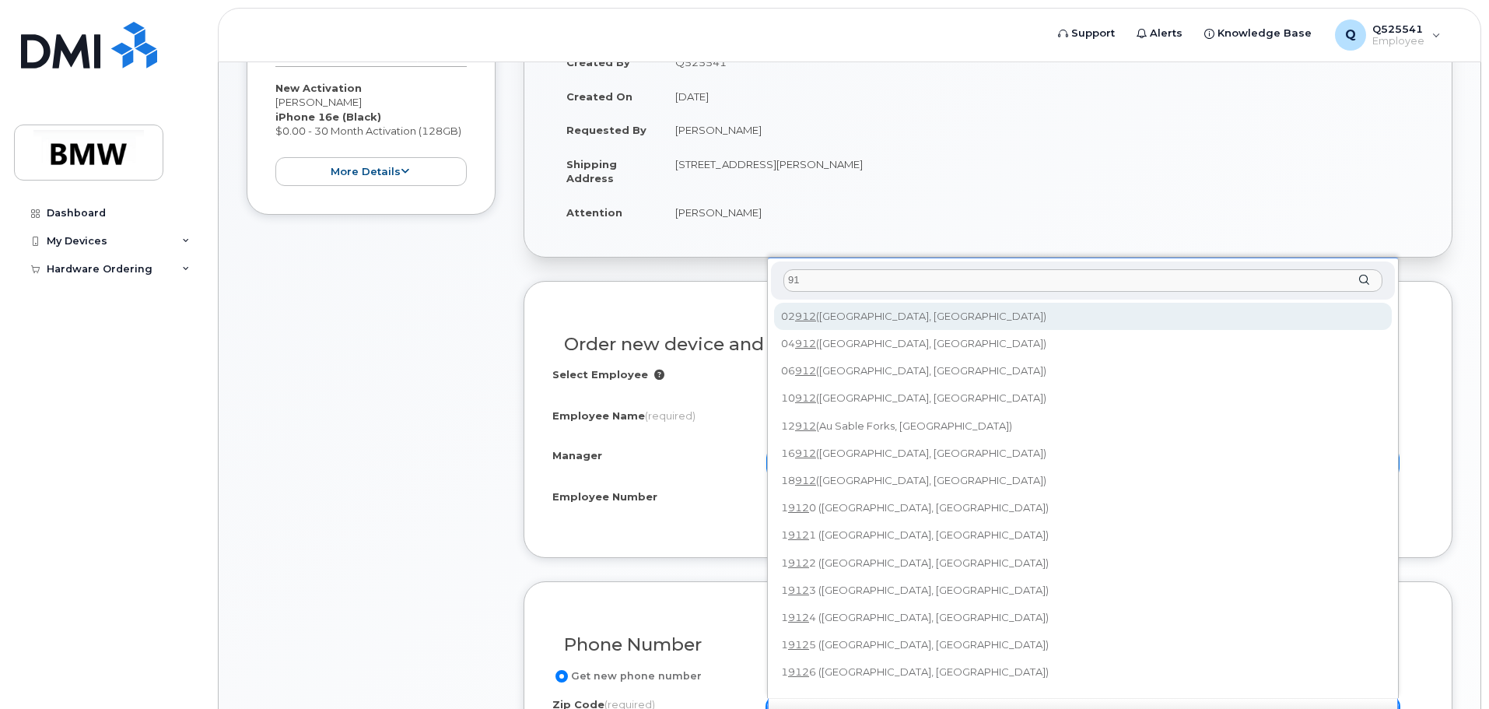
type input "9"
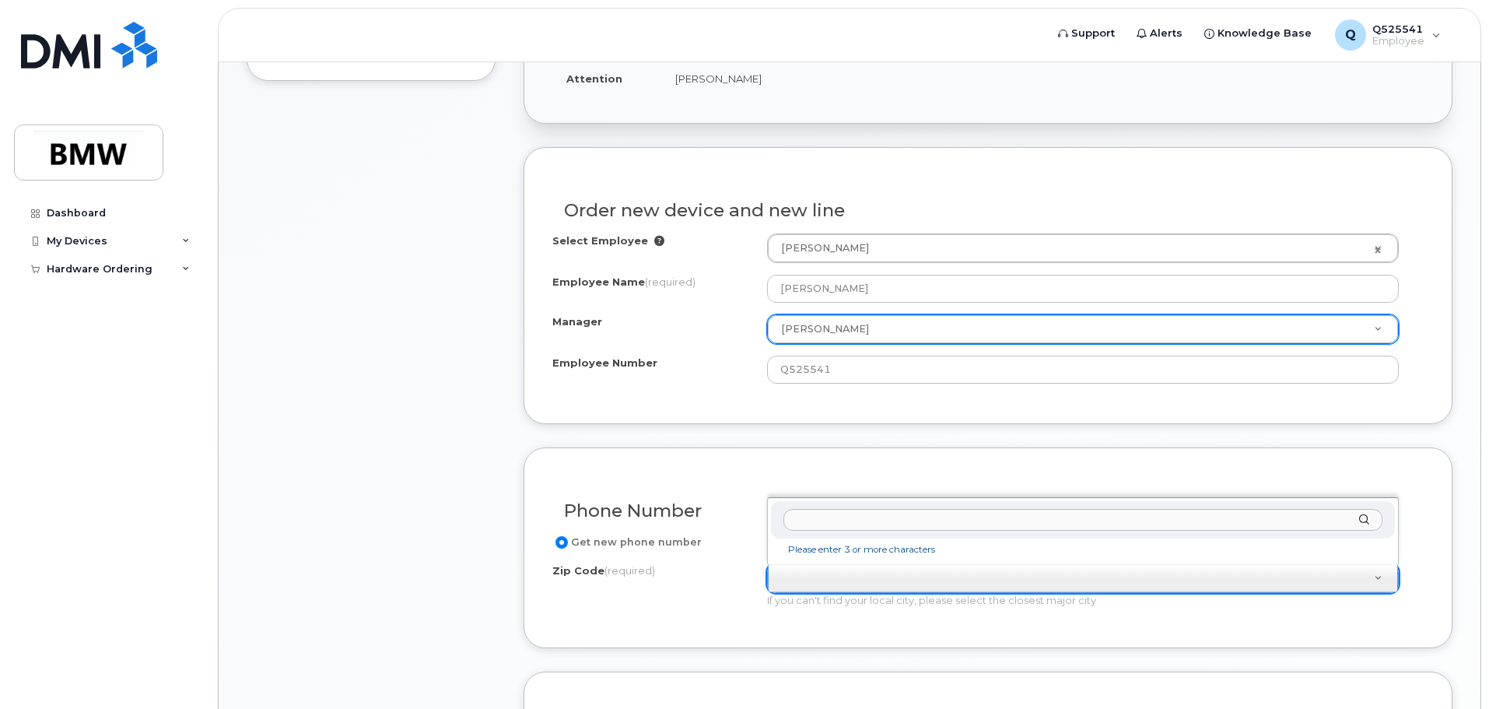
scroll to position [622, 0]
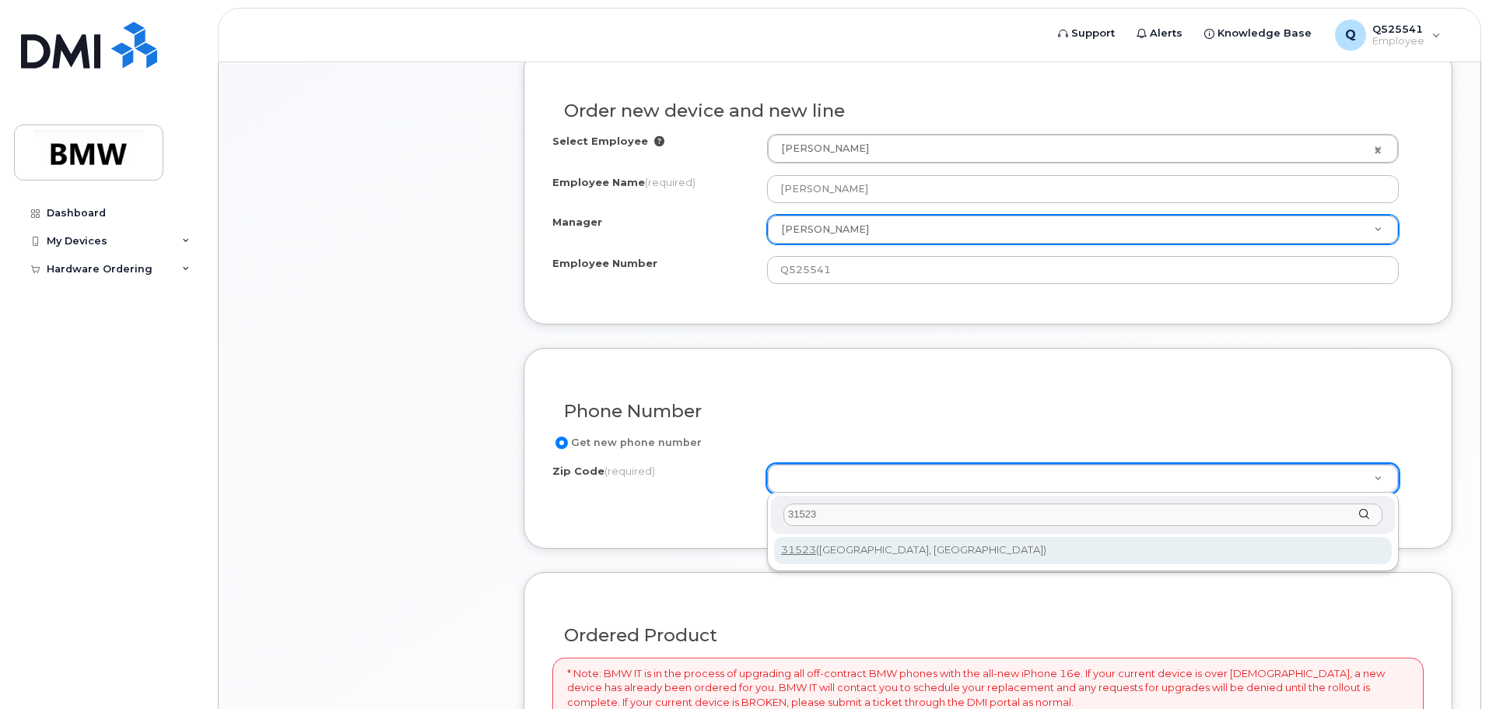
type input "31523"
type input "31523 (Brunswick, GA)"
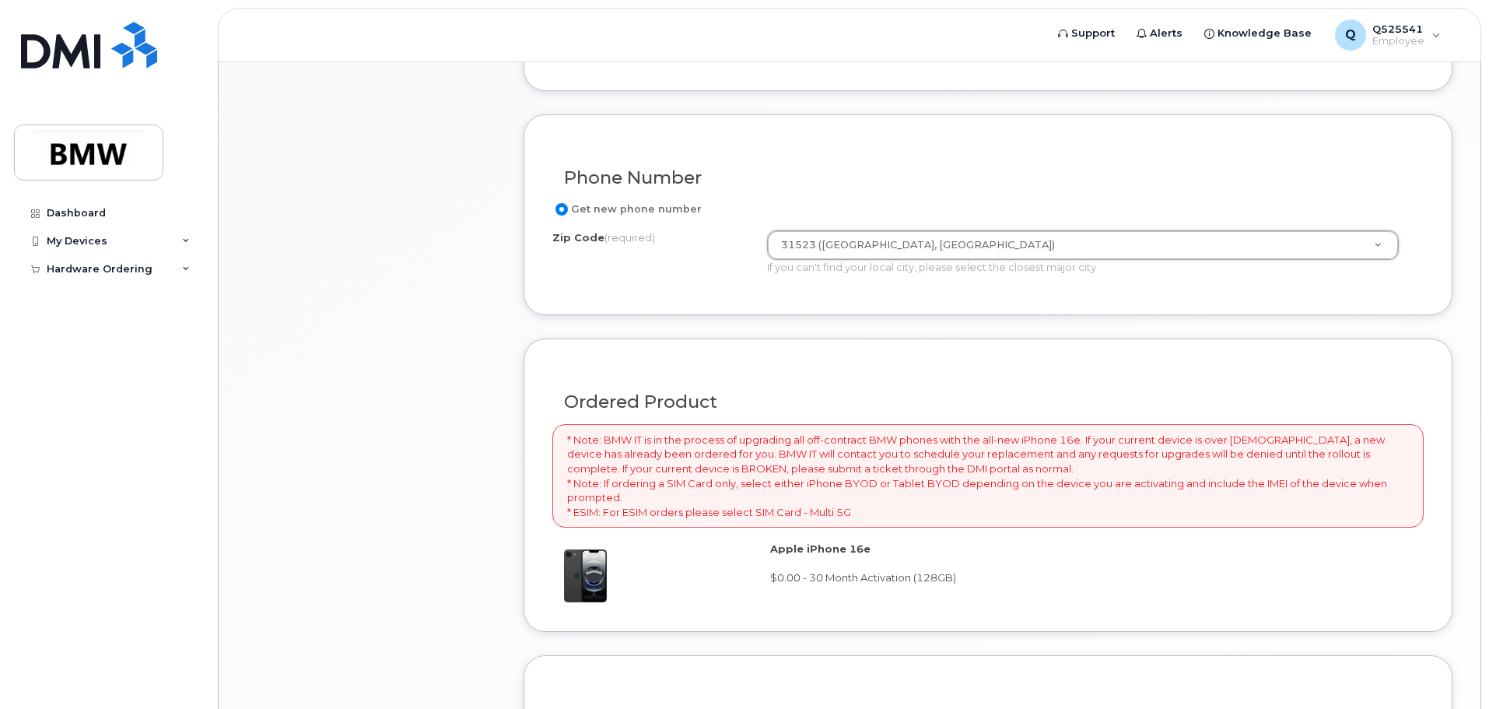
scroll to position [1089, 0]
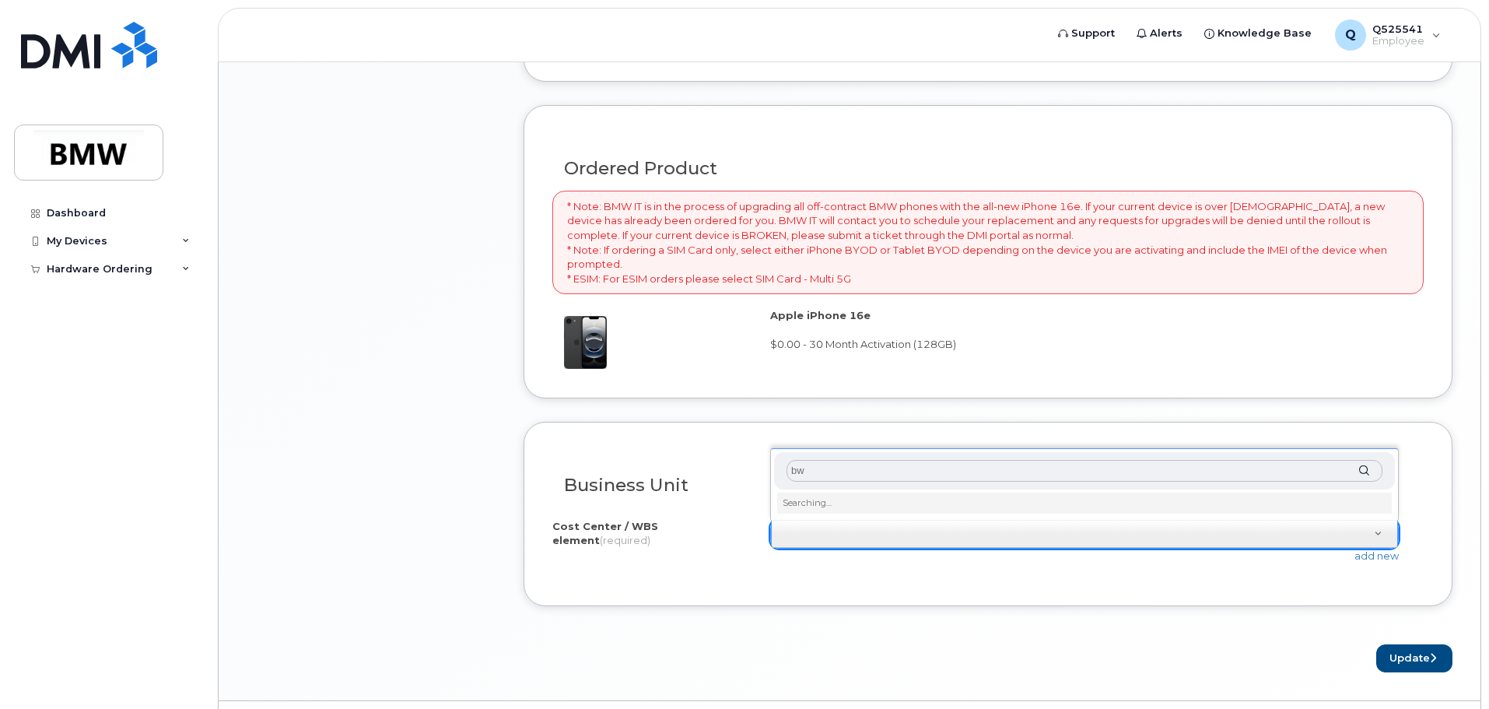
type input "b"
type input "V"
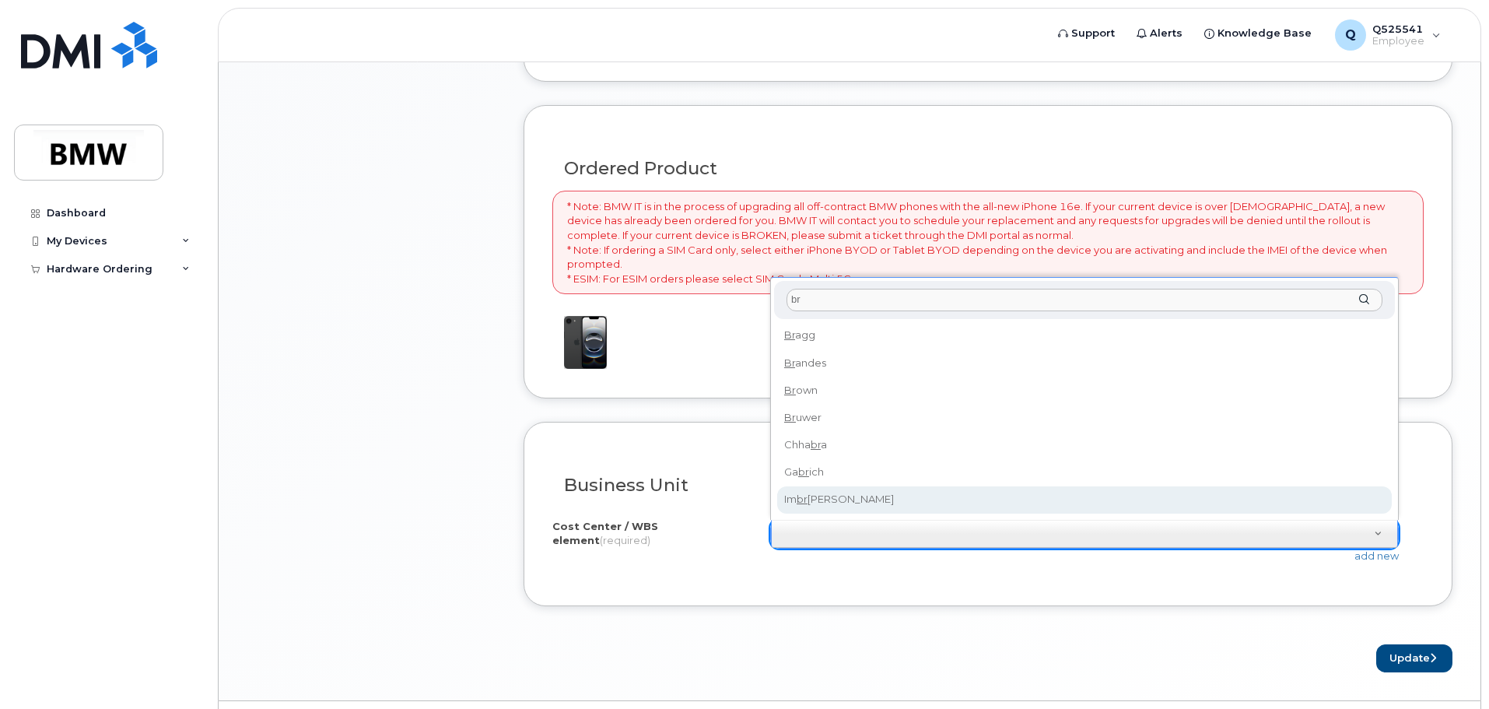
type input "b"
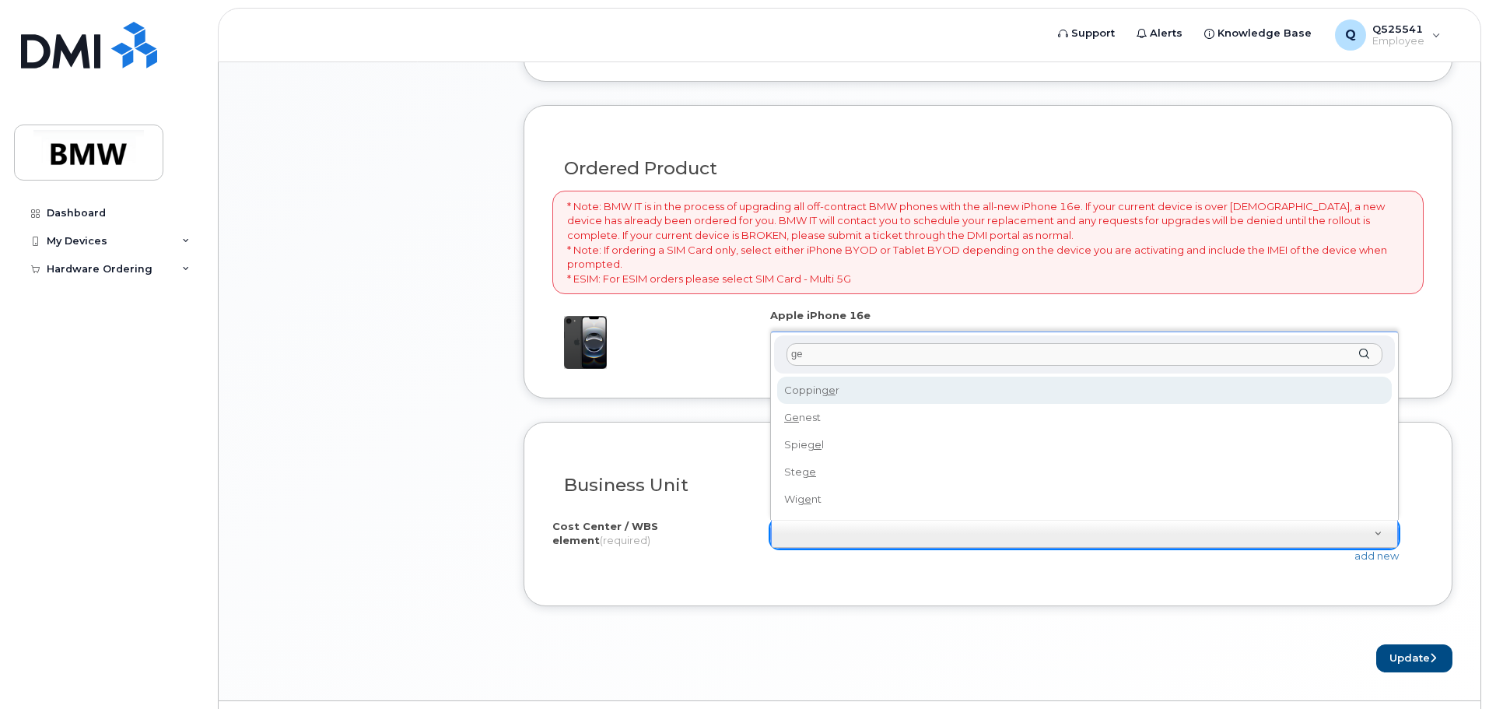
type input "g"
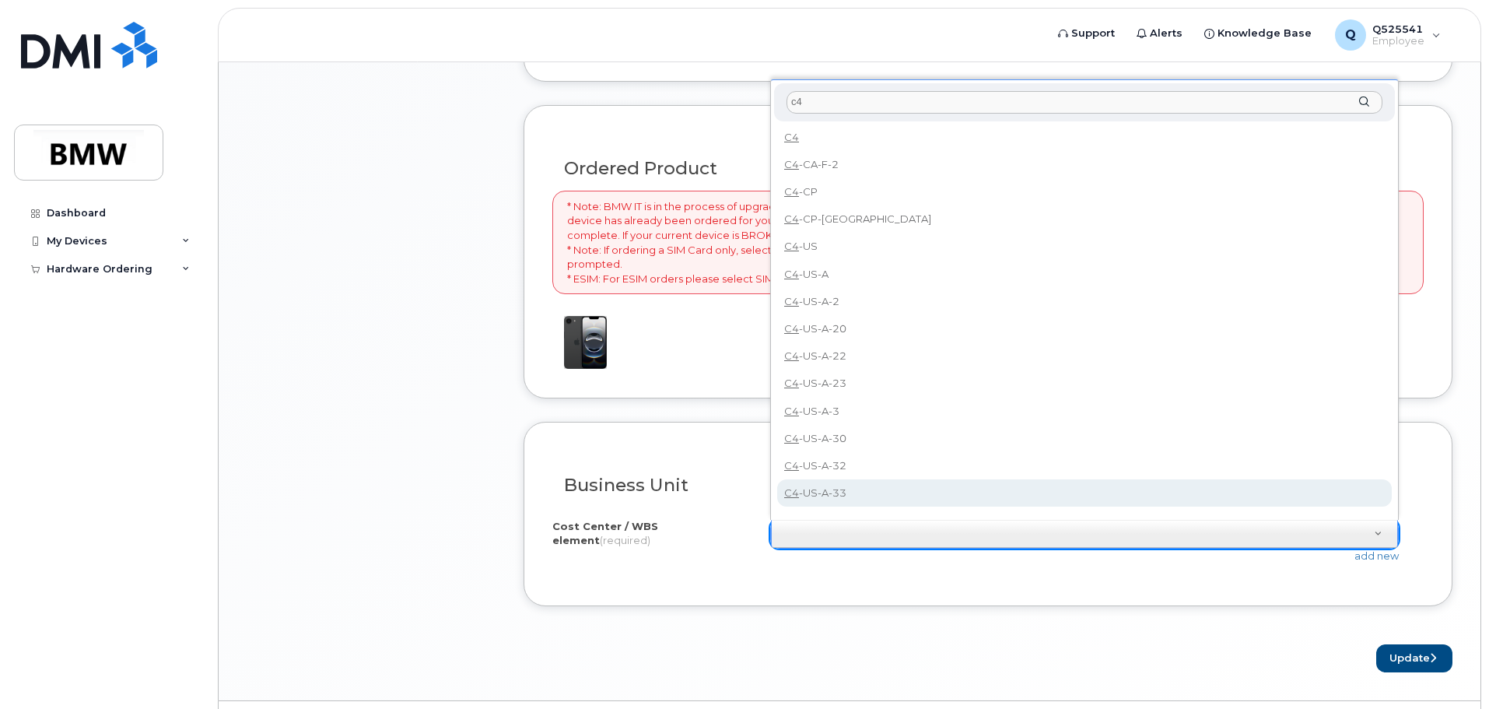
scroll to position [0, 0]
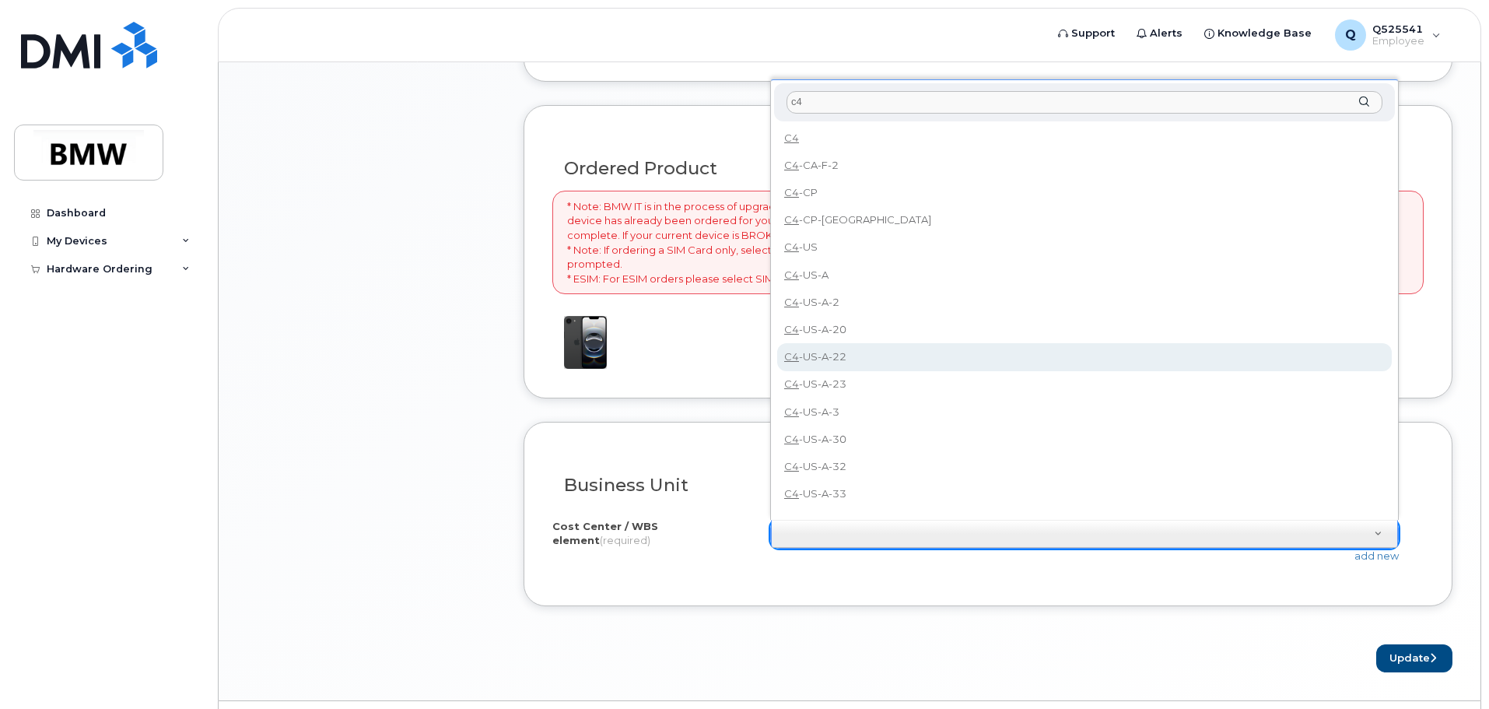
type input "c"
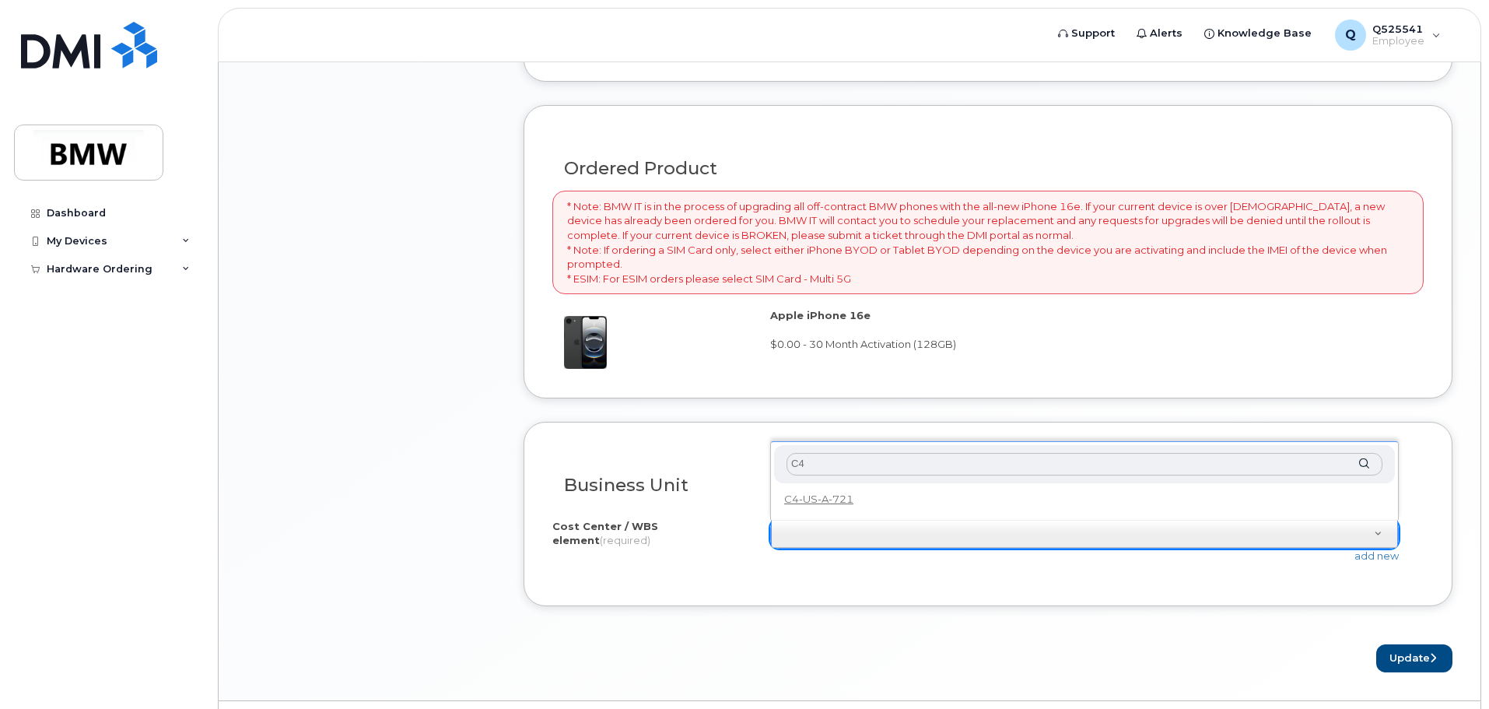
type input "C"
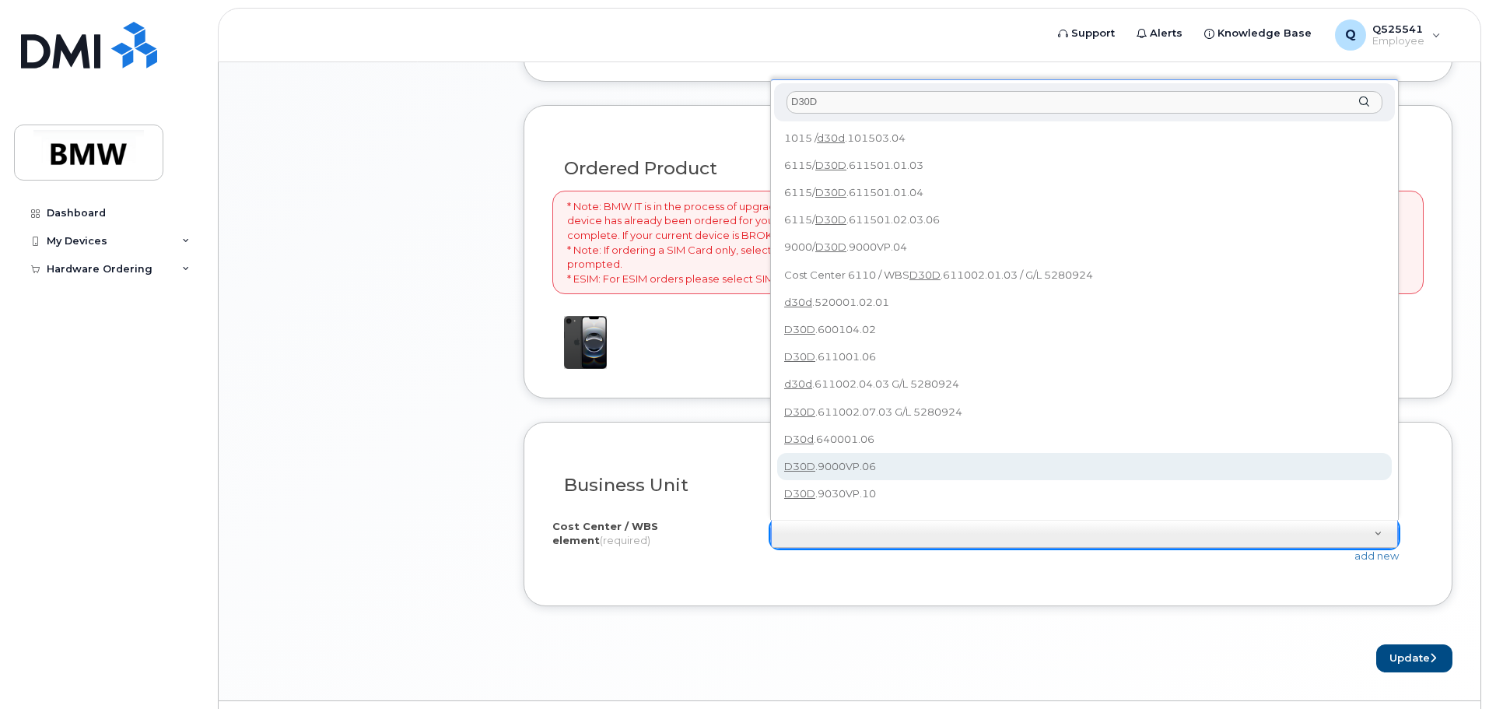
scroll to position [14, 0]
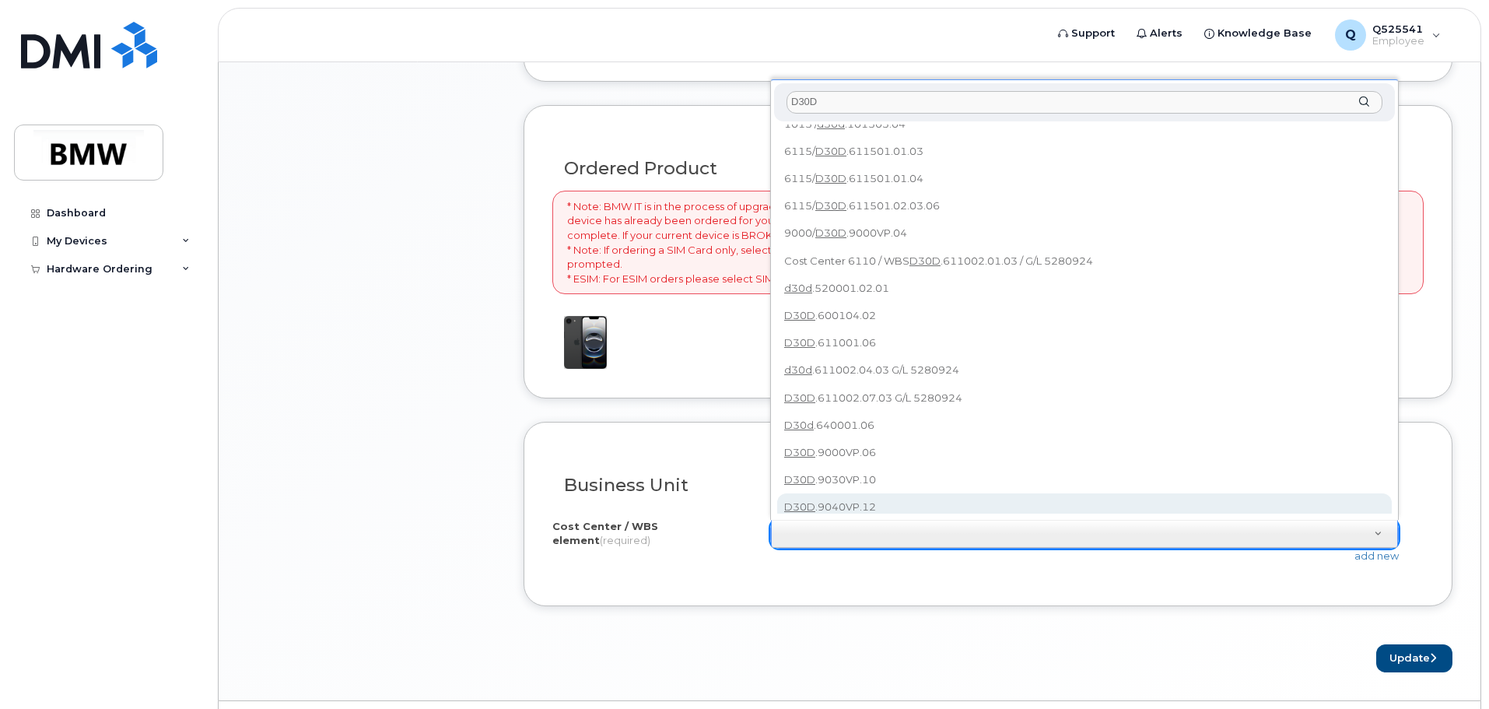
type input "D30D"
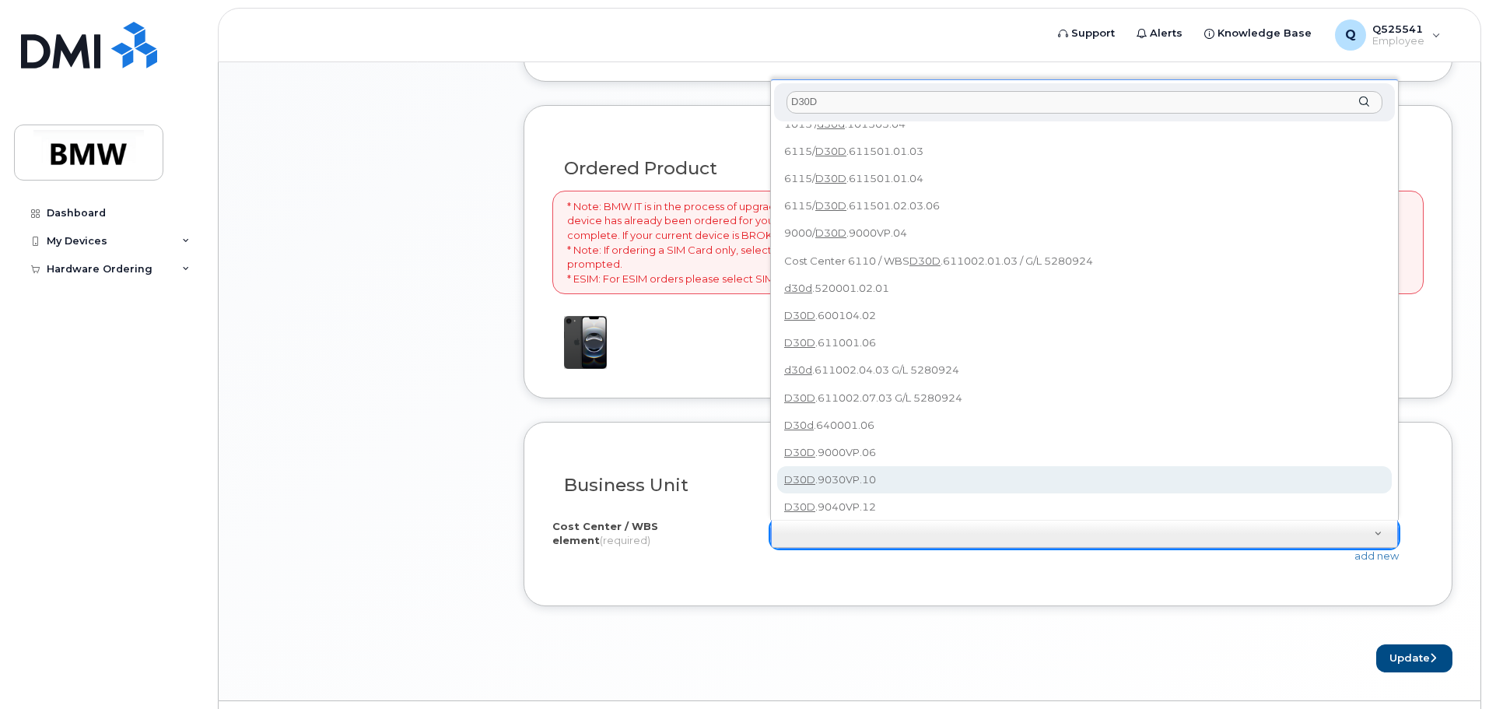
type input "D30D.9030VP.10"
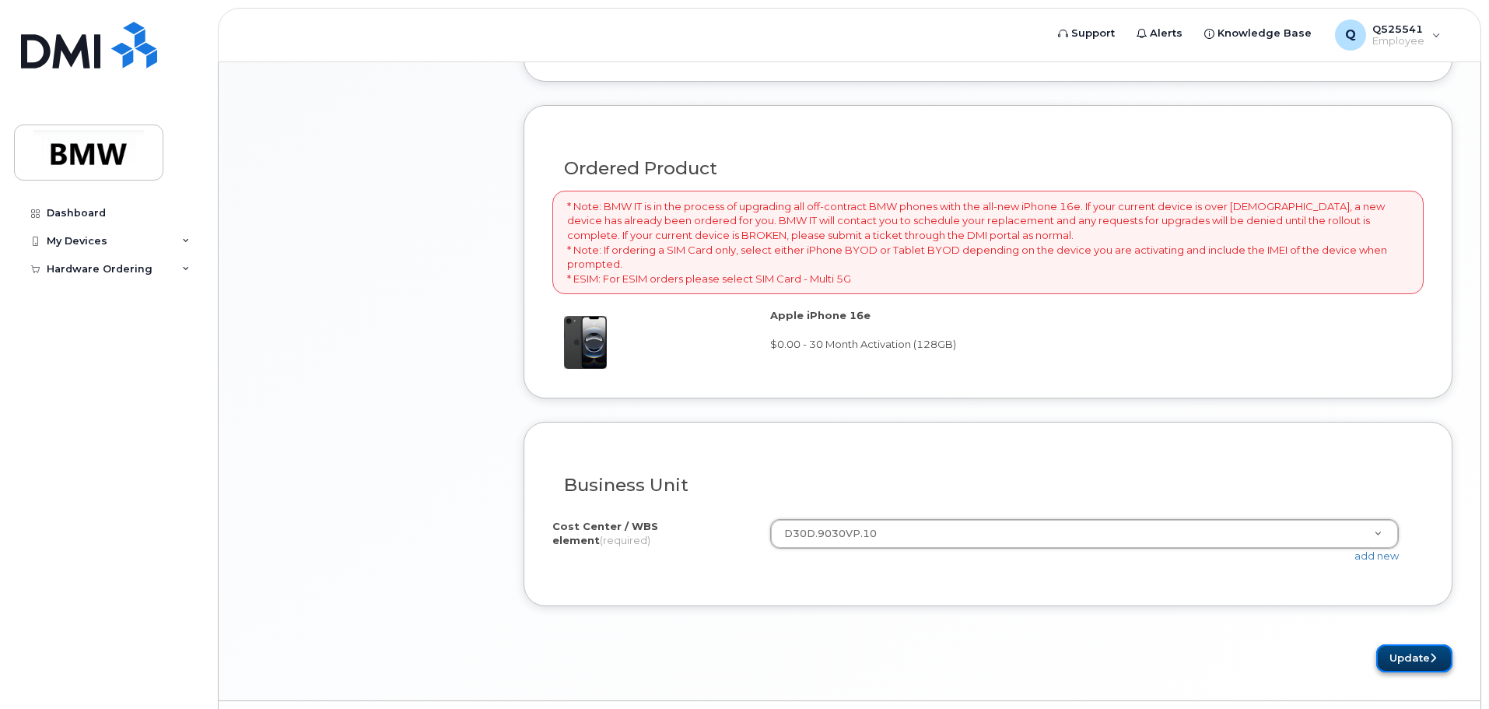
click at [1395, 657] on button "Update" at bounding box center [1414, 658] width 76 height 29
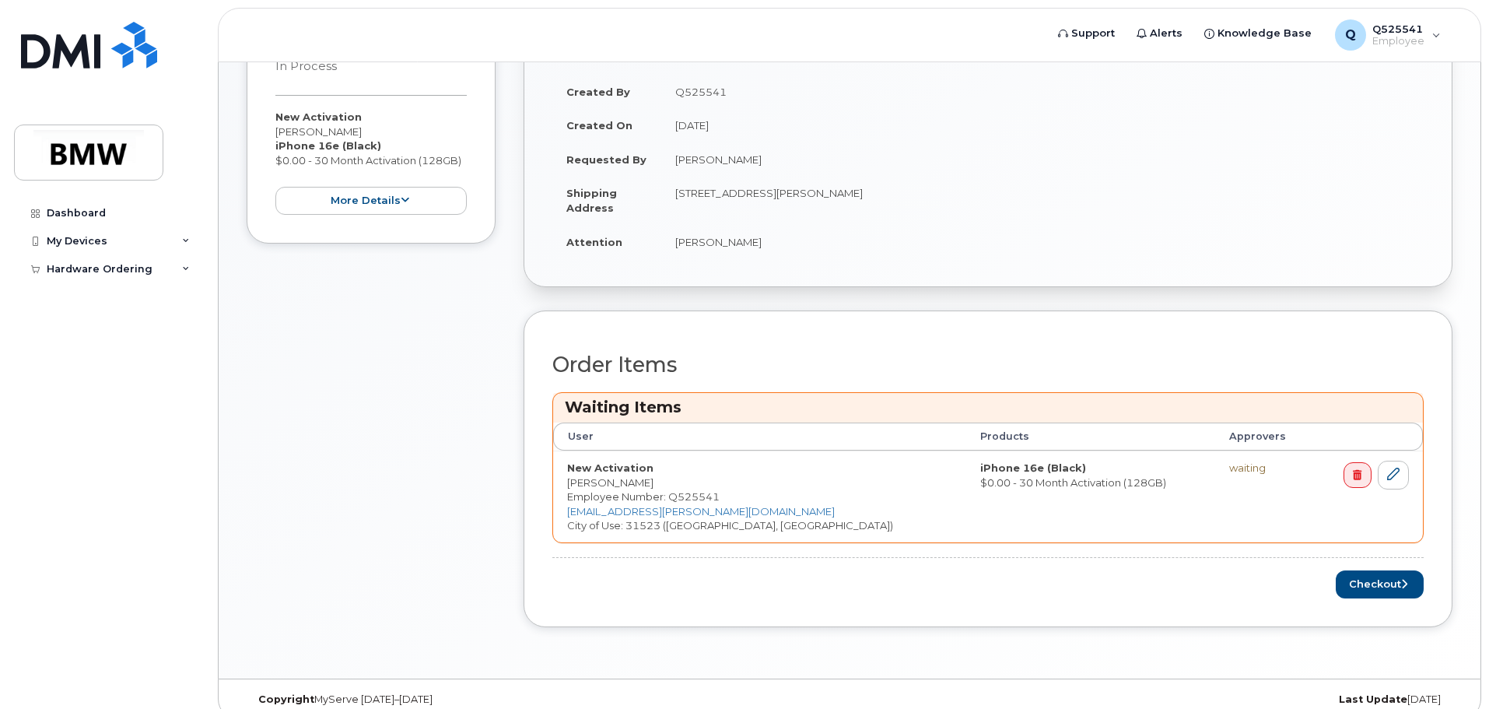
scroll to position [446, 0]
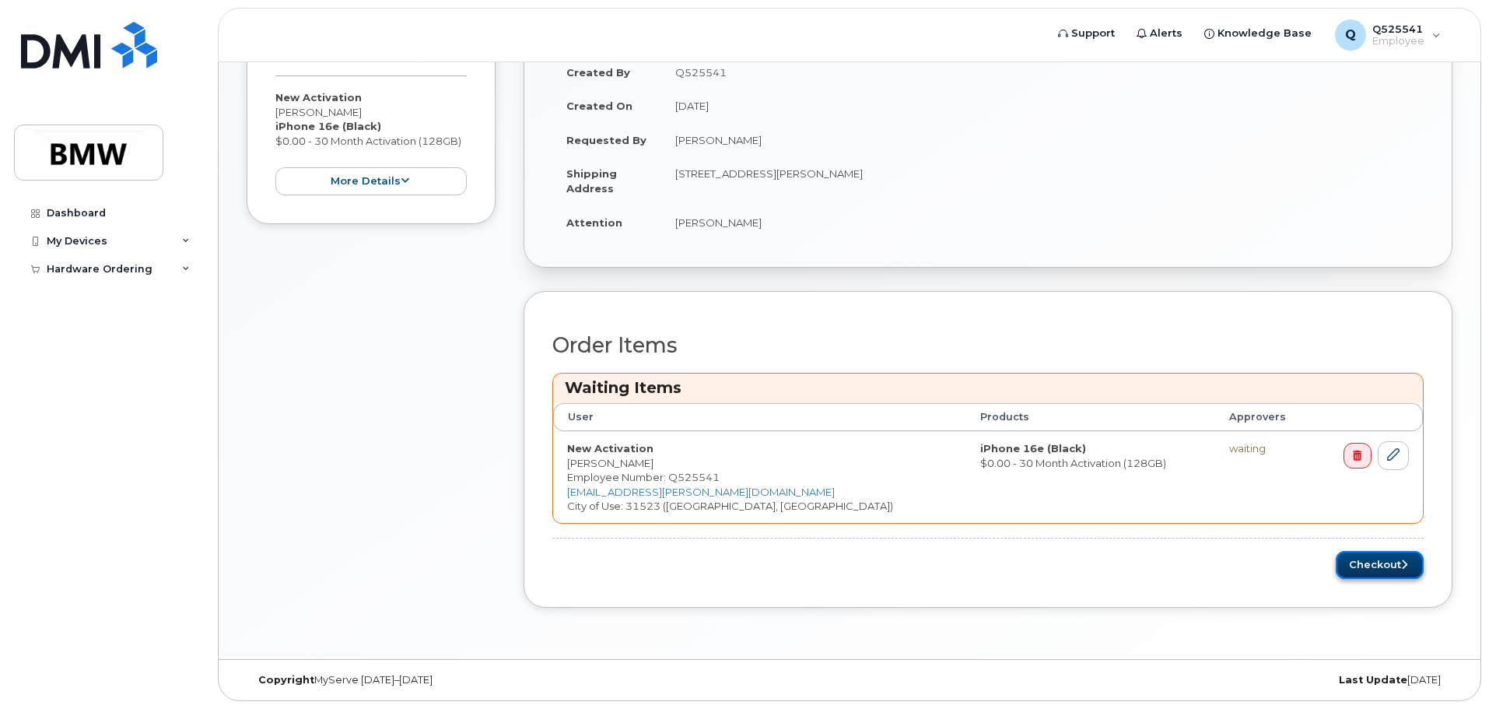
click at [1389, 560] on button "Checkout" at bounding box center [1380, 565] width 88 height 29
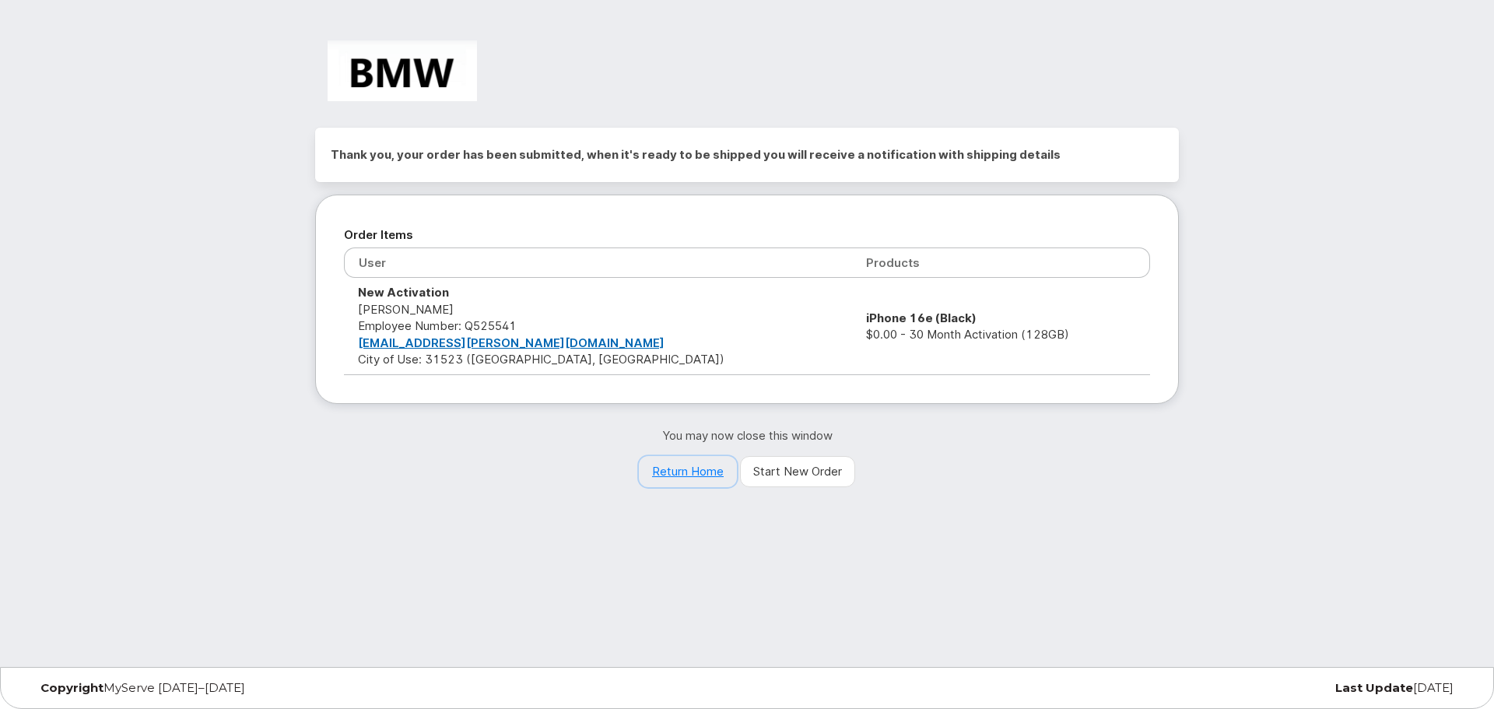
click at [689, 475] on link "Return Home" at bounding box center [688, 471] width 98 height 31
